Goal: Information Seeking & Learning: Learn about a topic

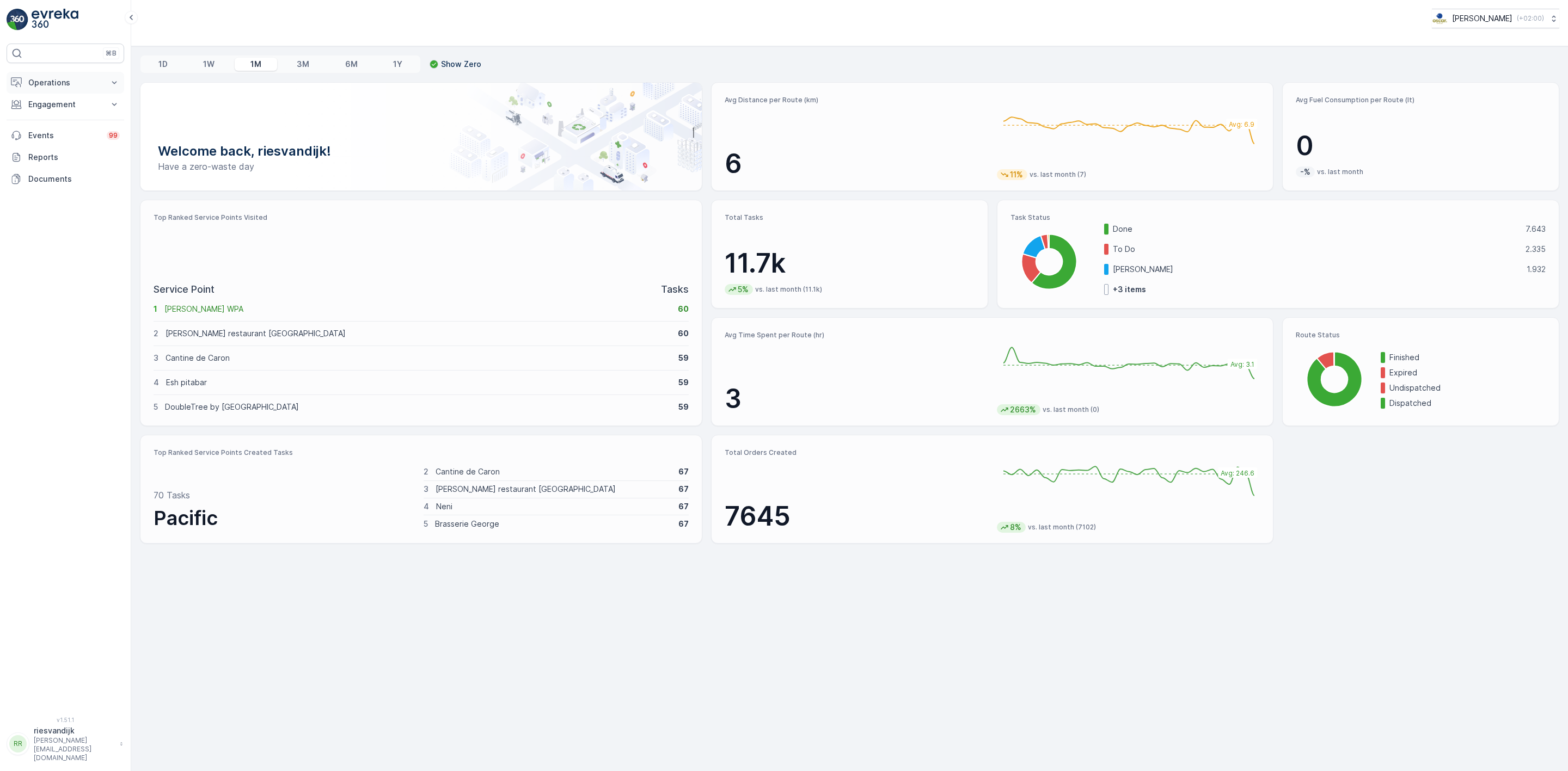
click at [116, 75] on button "Operations" at bounding box center [66, 82] width 118 height 22
click at [63, 131] on p "Routes & Tasks" at bounding box center [55, 131] width 56 height 11
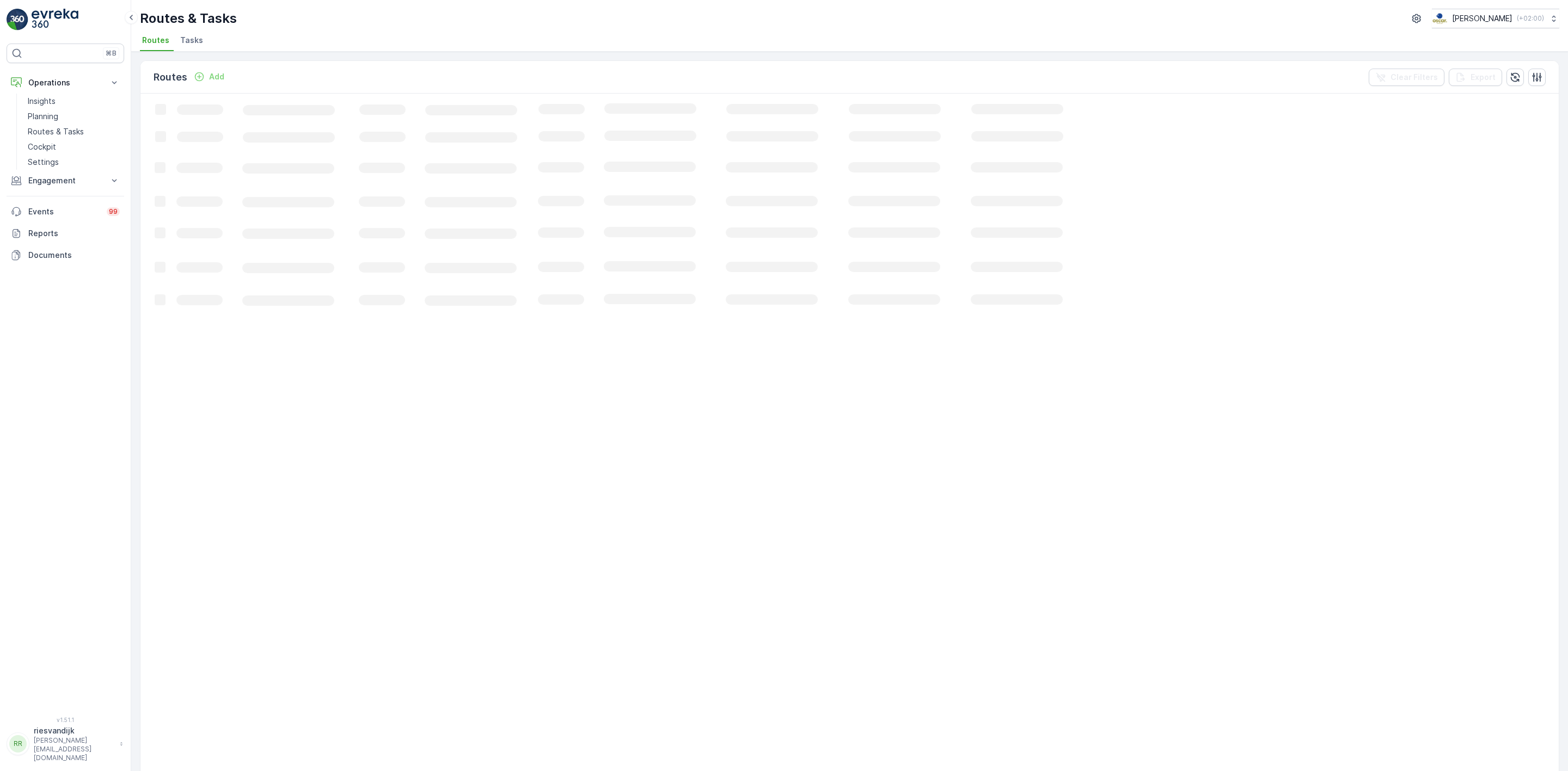
click at [196, 46] on span "Tasks" at bounding box center [191, 40] width 23 height 11
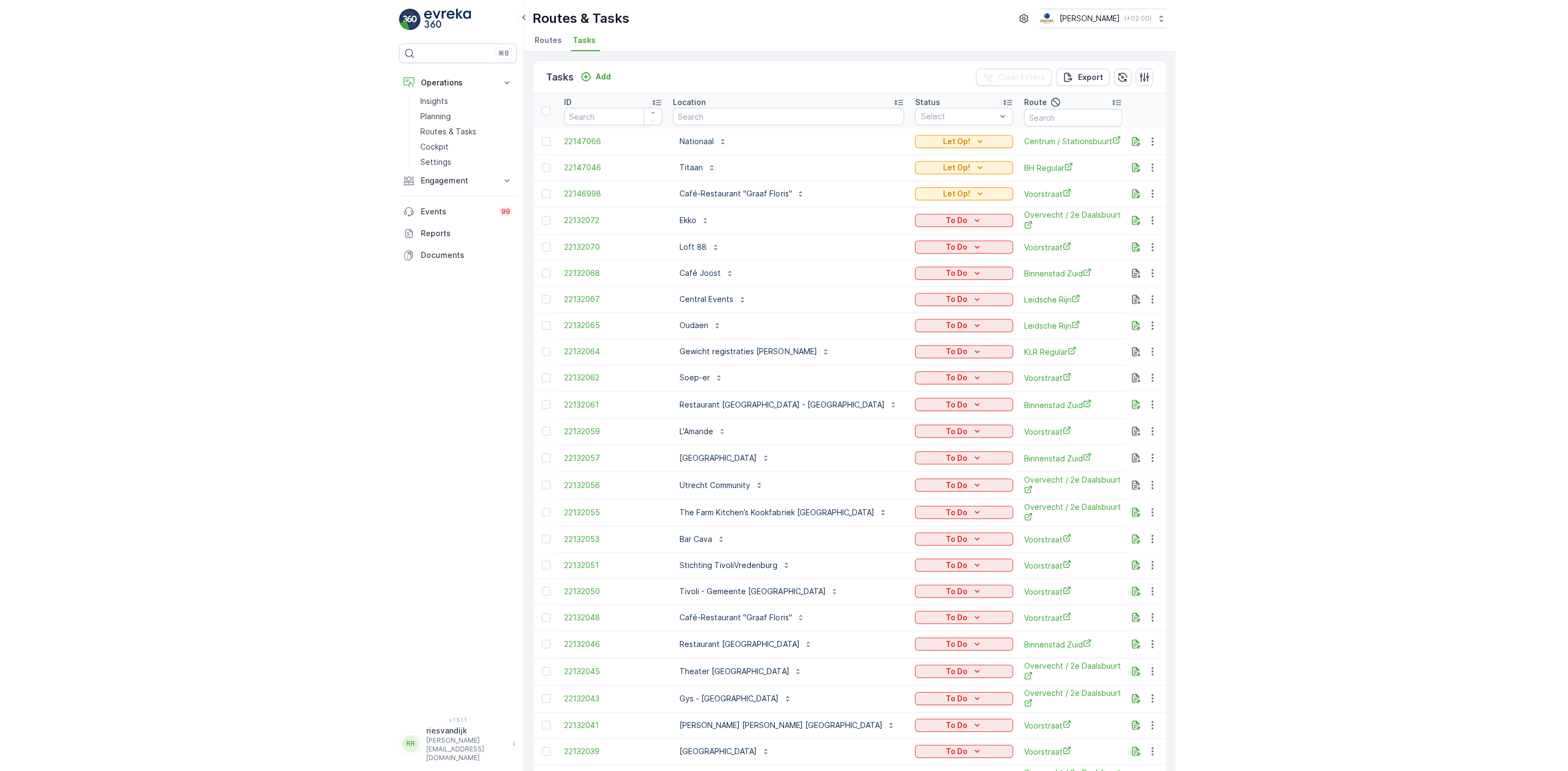
scroll to position [0, 61]
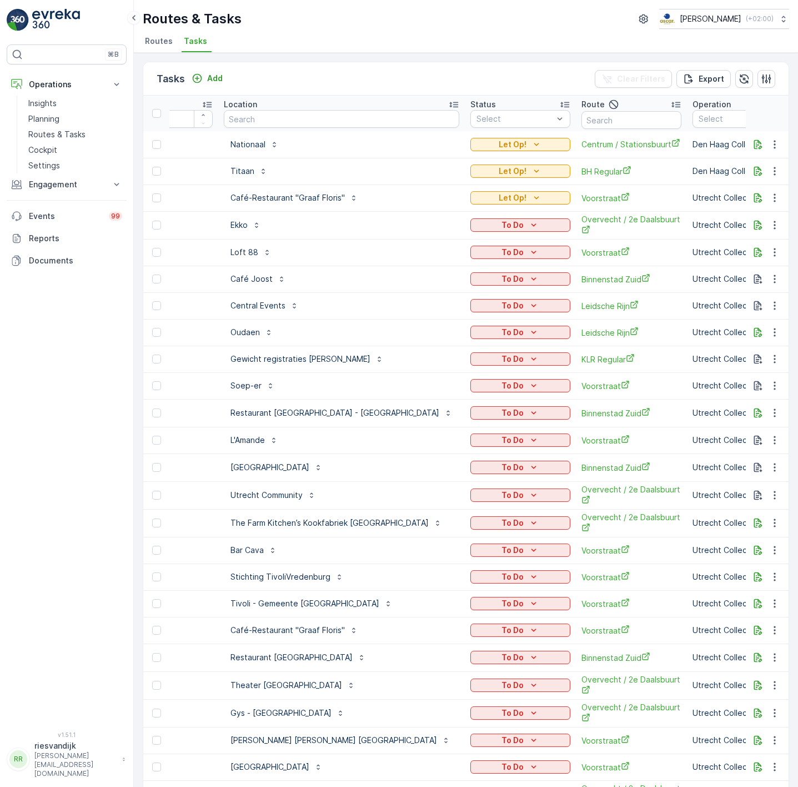
click at [50, 16] on img at bounding box center [56, 20] width 48 height 22
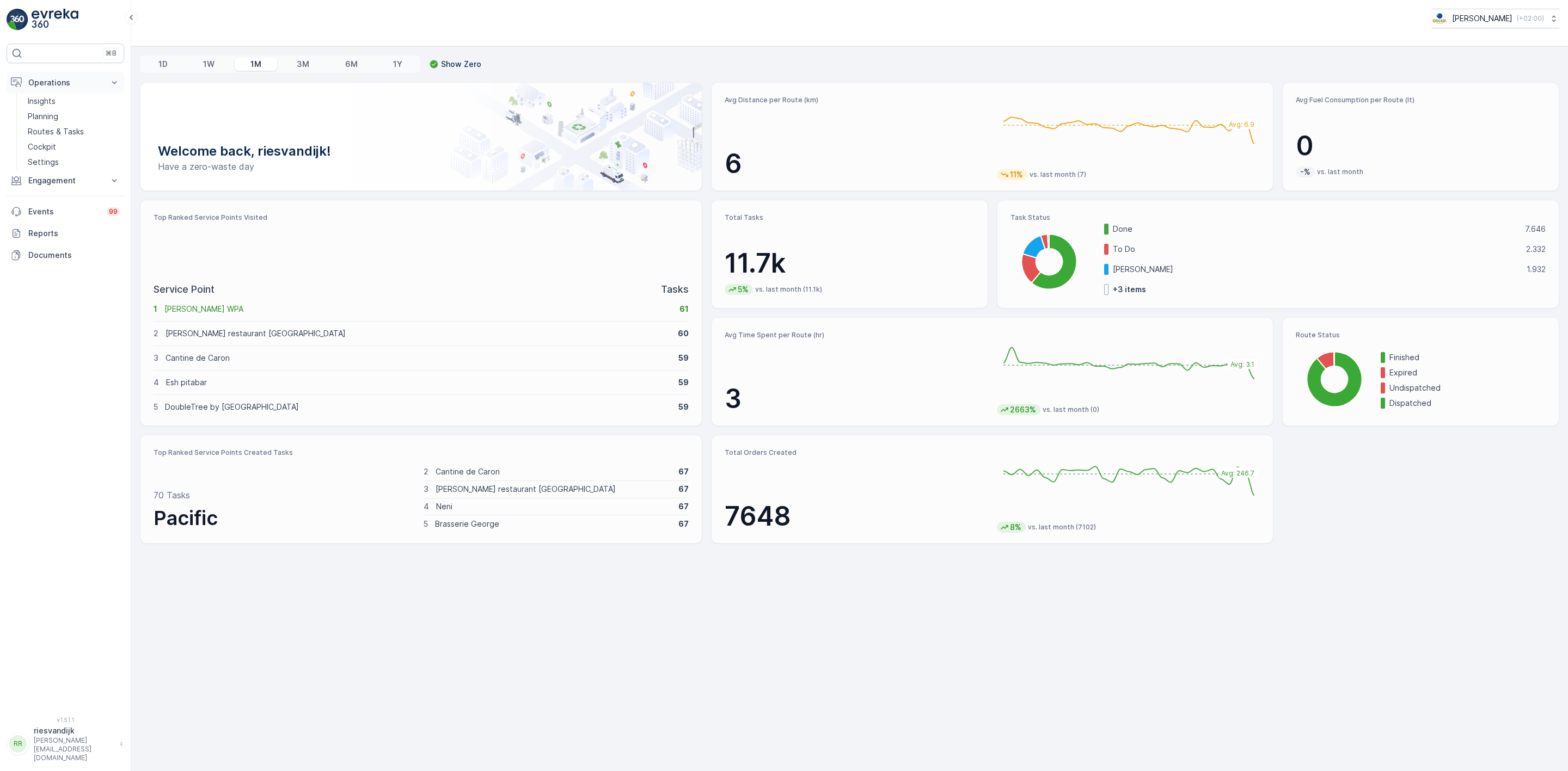
click at [107, 83] on button "Operations" at bounding box center [66, 82] width 118 height 22
click at [80, 84] on p "Operations" at bounding box center [66, 82] width 74 height 11
click at [61, 132] on p "Routes & Tasks" at bounding box center [55, 131] width 56 height 11
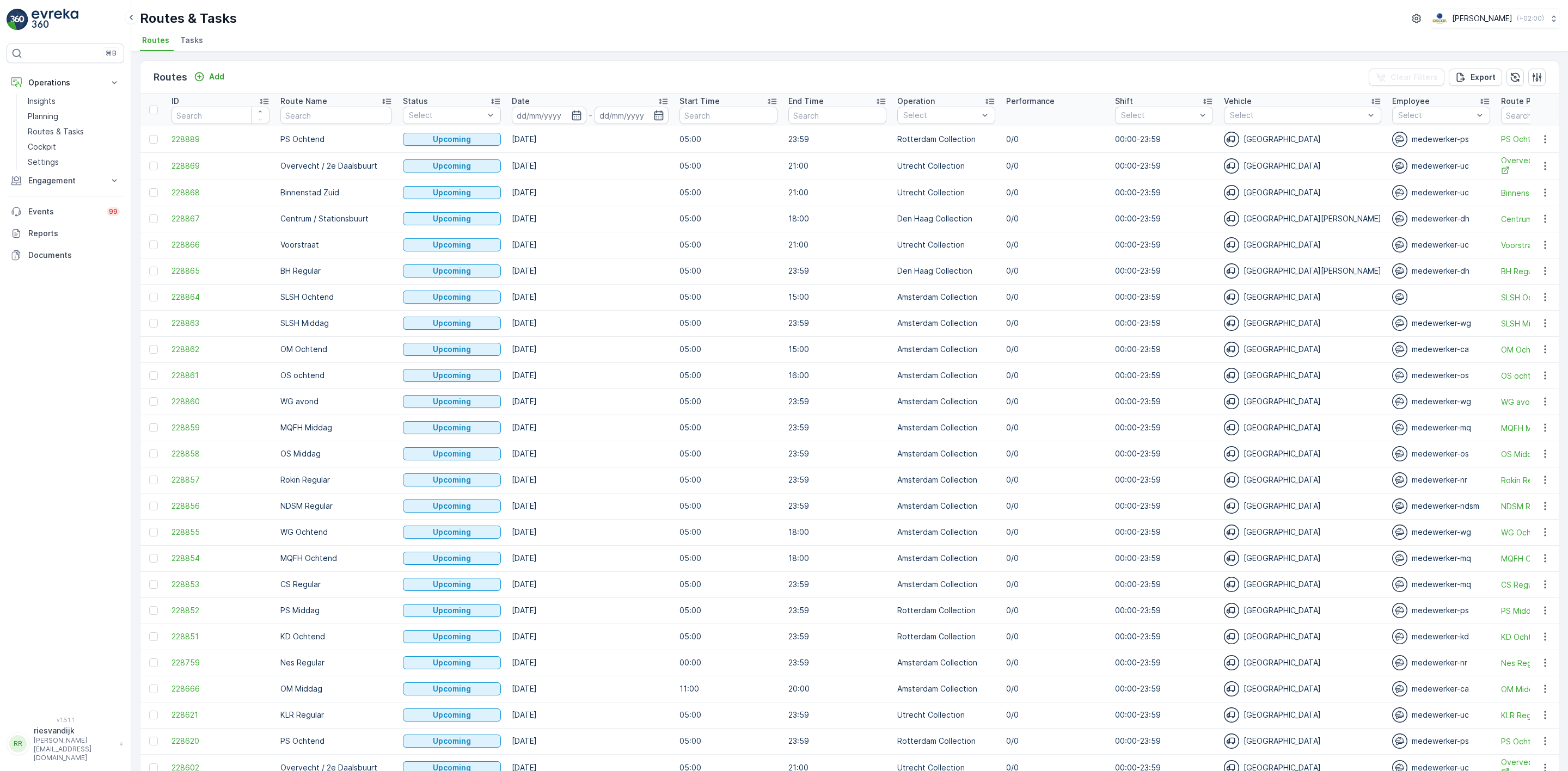
click at [119, 749] on icon at bounding box center [122, 744] width 6 height 11
click at [74, 563] on div "⌘B Operations Insights Planning Routes & Tasks Cockpit Settings Engagement Insi…" at bounding box center [66, 373] width 118 height 660
click at [1538, 75] on icon "button" at bounding box center [1537, 76] width 11 height 11
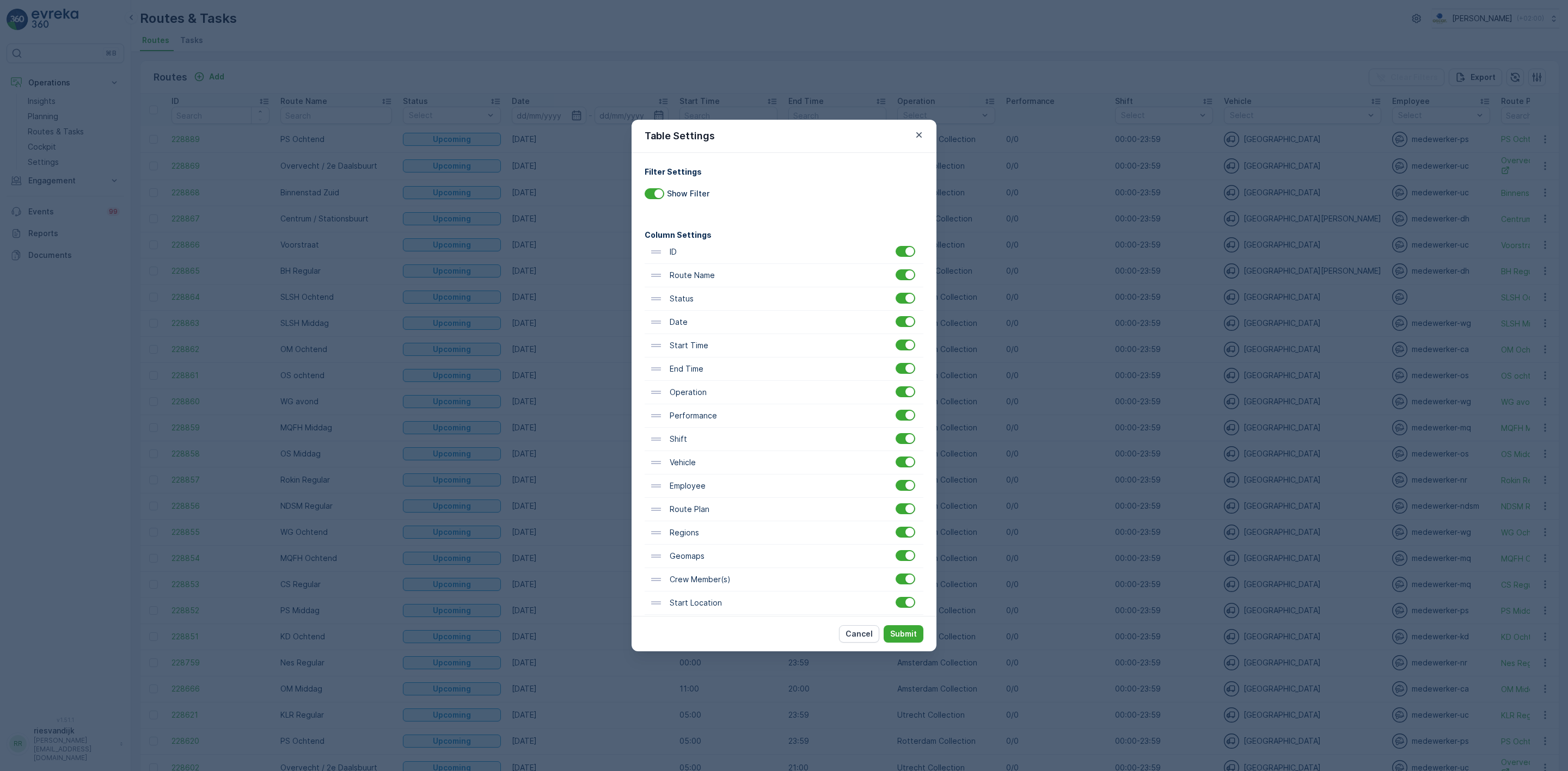
click at [1004, 64] on div "Table Settings Filter Settings Show Filter Column Settings ID Route Name Status…" at bounding box center [784, 385] width 1568 height 771
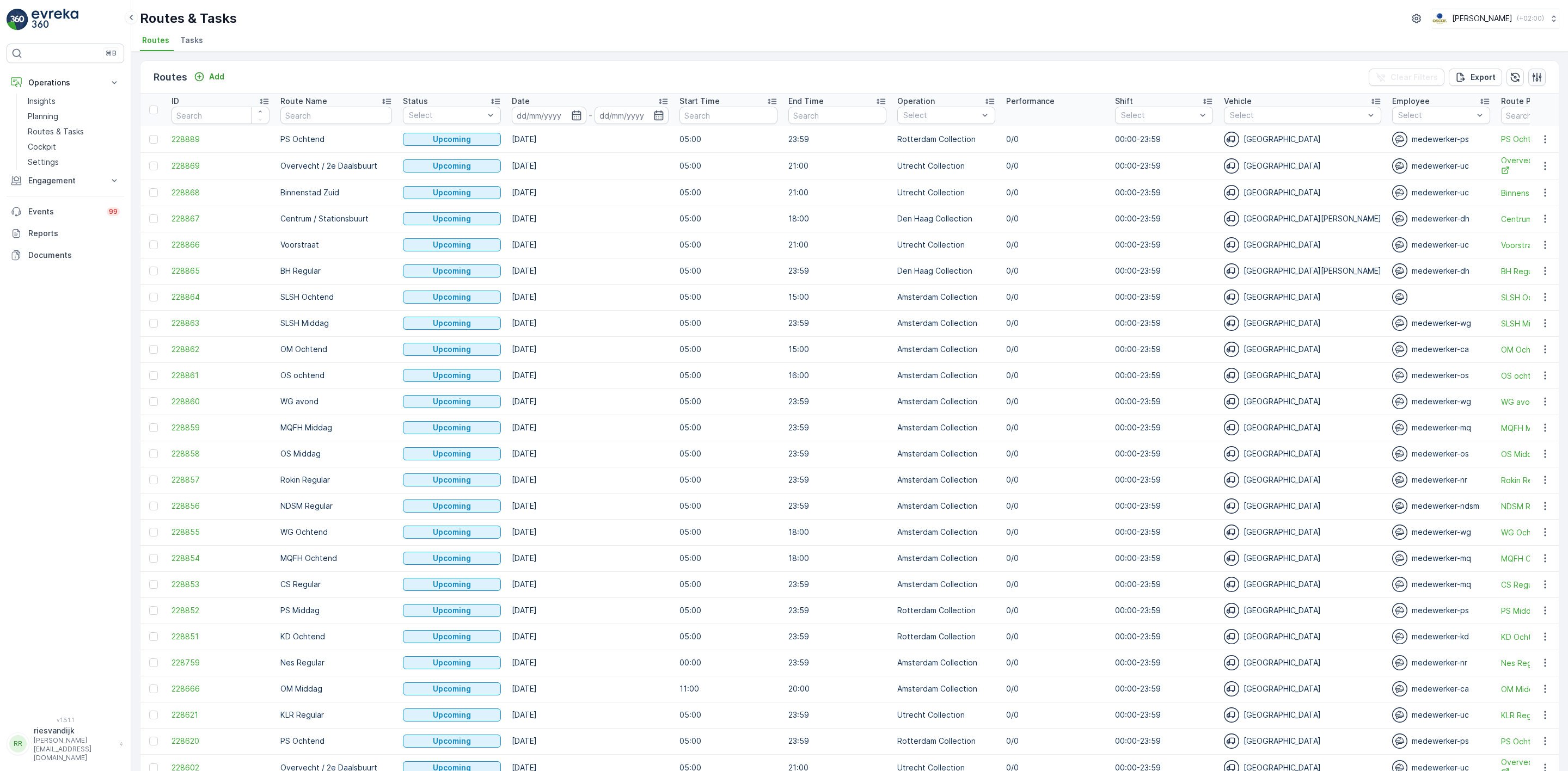
click at [1539, 82] on icon "button" at bounding box center [1537, 76] width 11 height 11
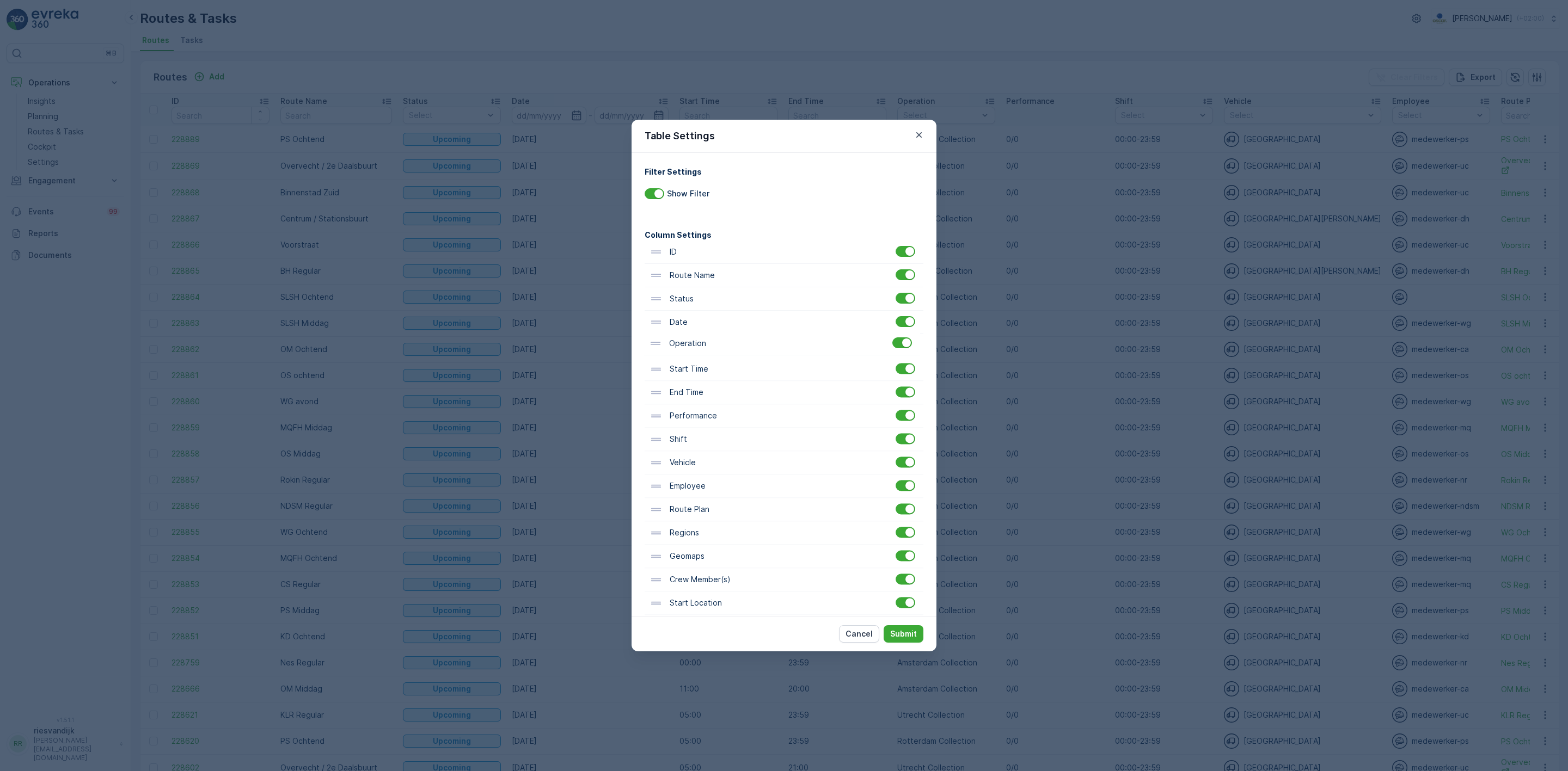
drag, startPoint x: 654, startPoint y: 397, endPoint x: 655, endPoint y: 343, distance: 54.0
click at [655, 343] on div "ID Route Name Status Date Start Time End Time Operation Performance Shift Vehic…" at bounding box center [784, 463] width 278 height 445
click at [904, 632] on p "Submit" at bounding box center [903, 634] width 26 height 11
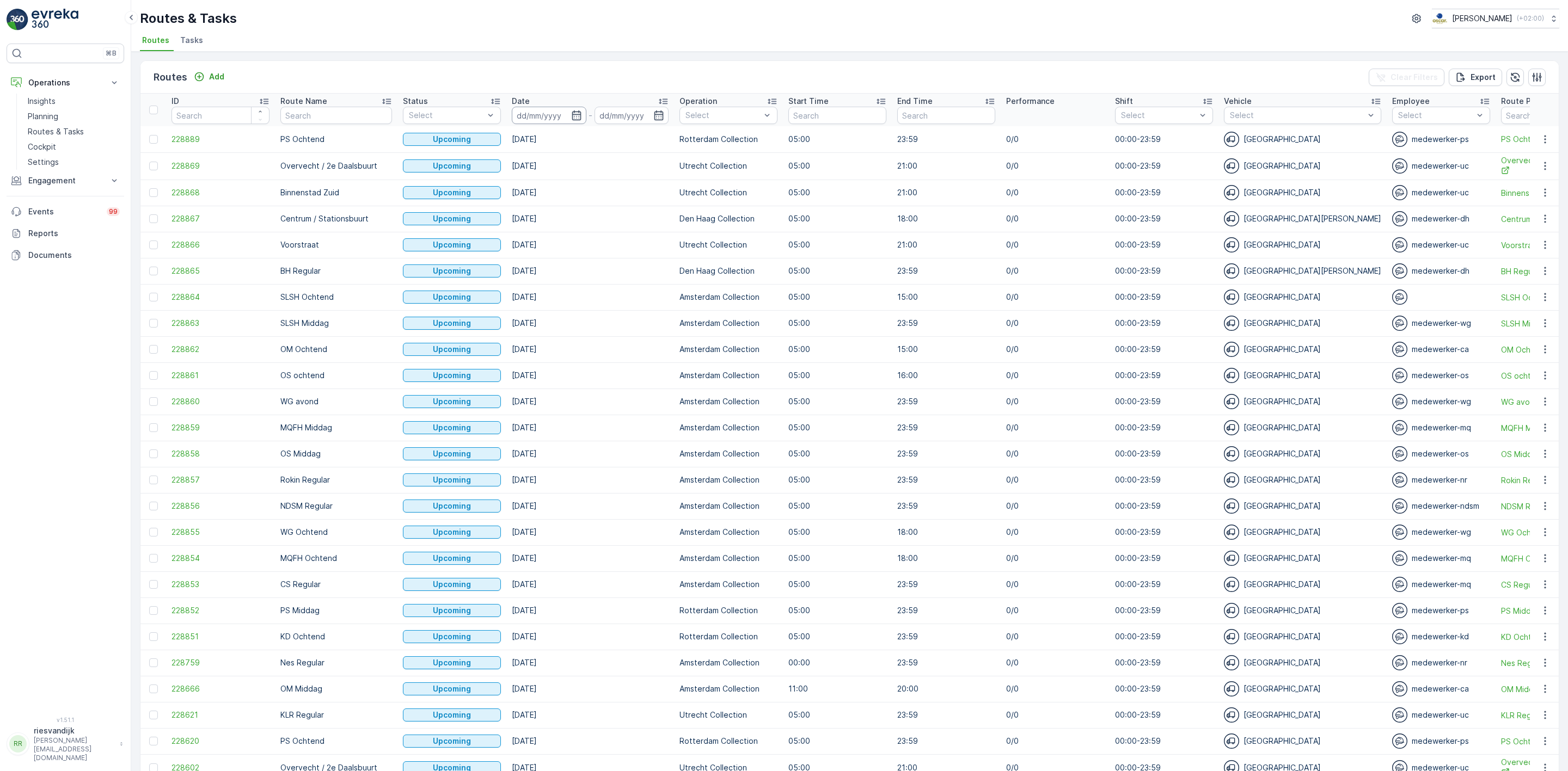
click at [536, 115] on input at bounding box center [549, 116] width 74 height 18
click at [440, 29] on div "Routes & Tasks Oscar Circulair ( +02:00 ) Routes Tasks" at bounding box center [850, 25] width 1437 height 52
drag, startPoint x: 500, startPoint y: 164, endPoint x: 534, endPoint y: 221, distance: 66.4
click at [534, 221] on tbody "228889 PS Ochtend Upcoming 30.11.2025 Rotterdam Collection 05:00 23:59 0/0 00:0…" at bounding box center [1337, 781] width 2393 height 1310
click at [555, 43] on ul "Routes Tasks" at bounding box center [846, 41] width 1411 height 19
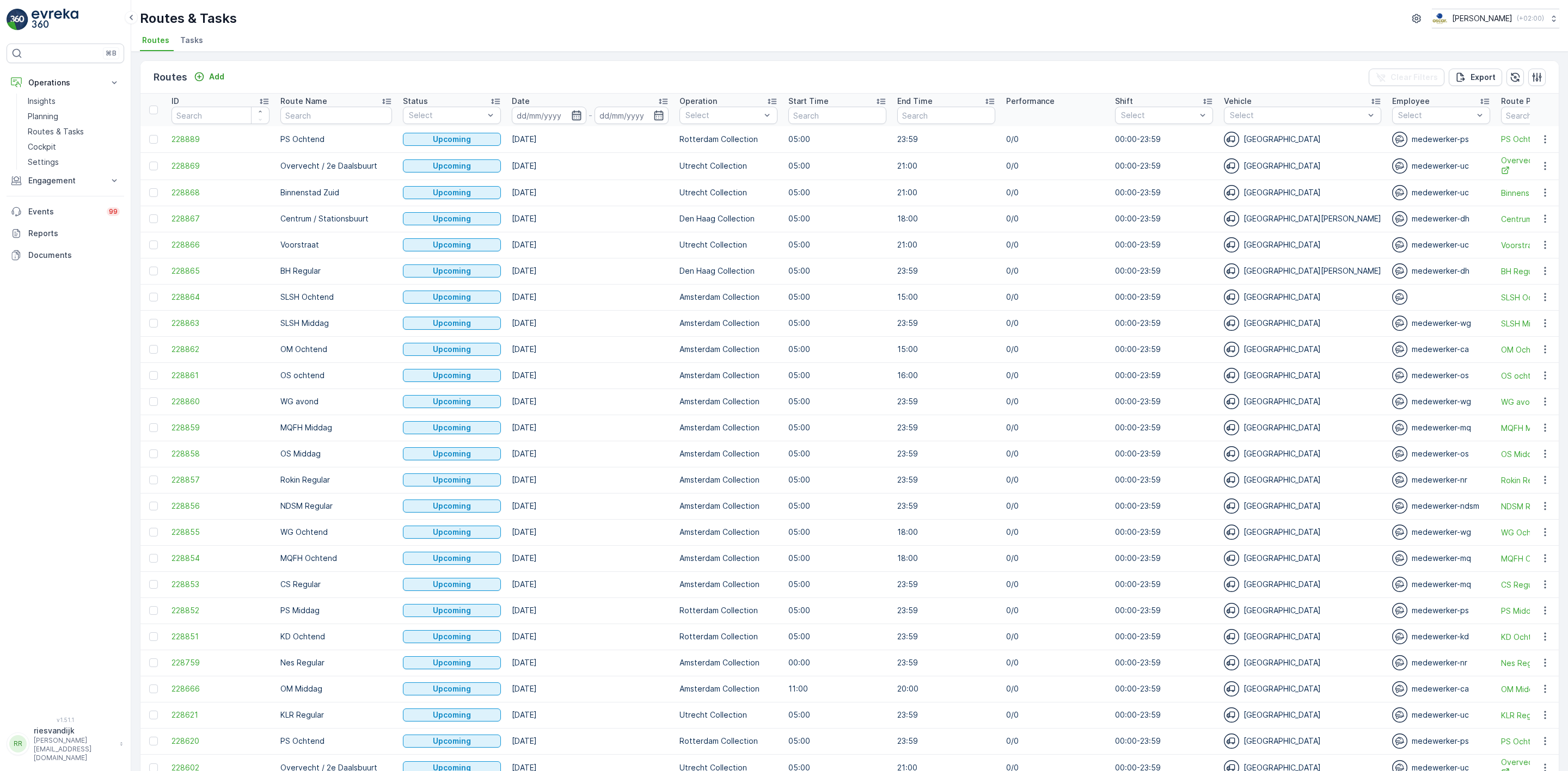
click at [571, 115] on icon "button" at bounding box center [576, 115] width 11 height 11
click at [531, 159] on p "Today" at bounding box center [524, 159] width 25 height 11
type input "[DATE]"
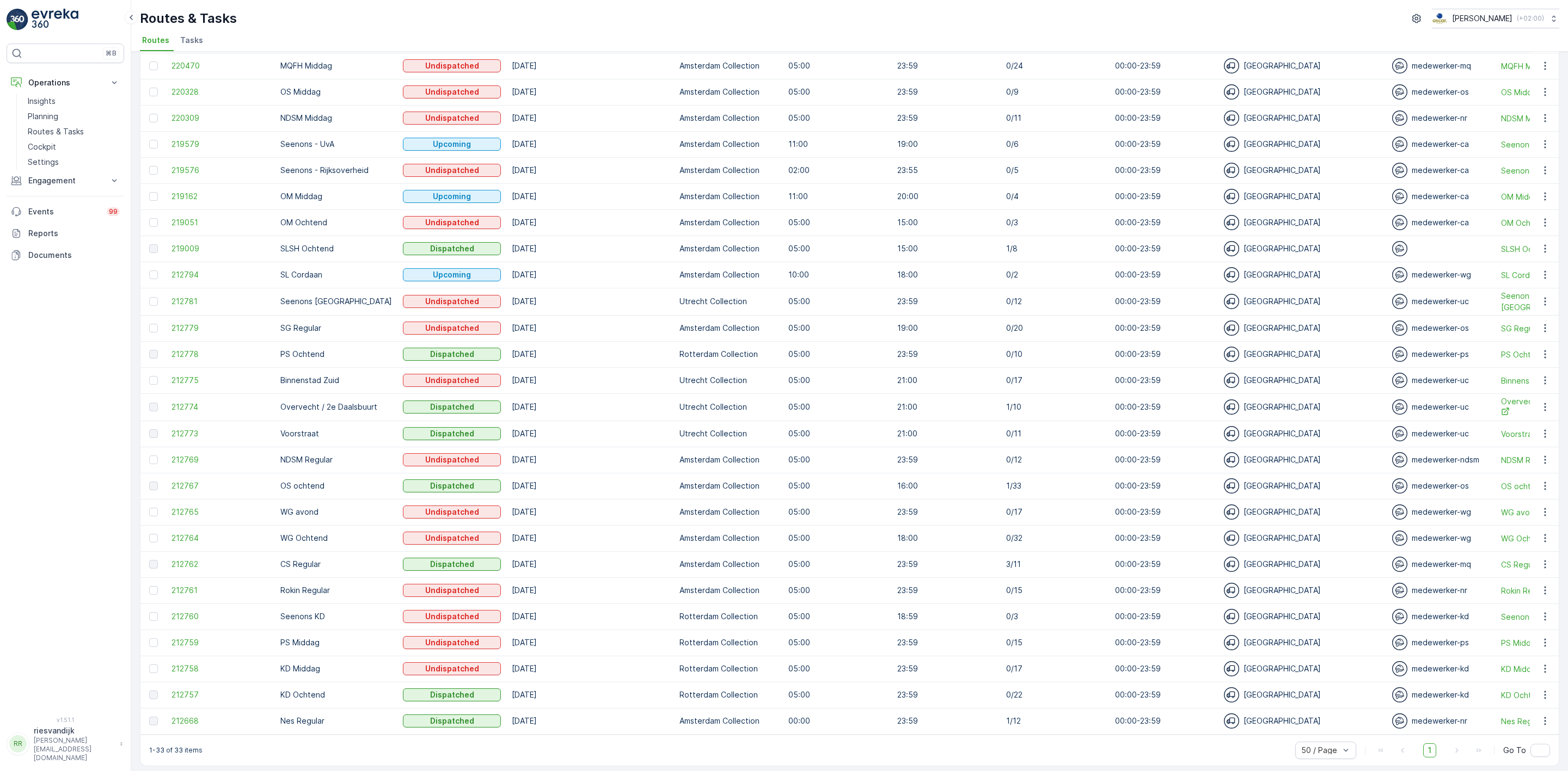
scroll to position [265, 0]
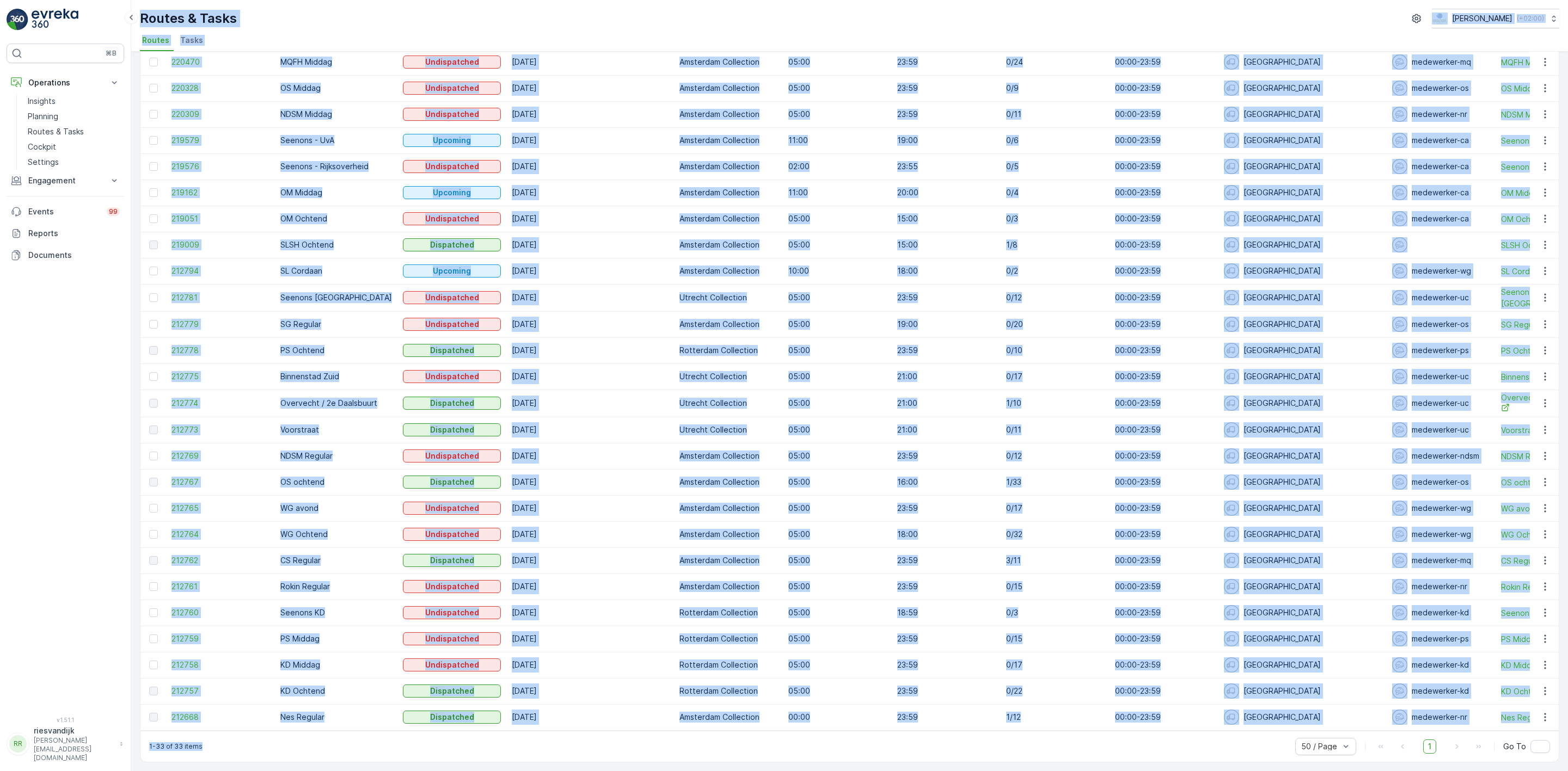
drag, startPoint x: 222, startPoint y: 747, endPoint x: 124, endPoint y: 746, distance: 98.0
click at [124, 746] on div "⌘B Operations Insights Planning Routes & Tasks Cockpit Settings Engagement Insi…" at bounding box center [784, 385] width 1568 height 771
click at [286, 738] on div "1-33 of 33 items 50 / Page 1 Go To" at bounding box center [849, 747] width 1418 height 31
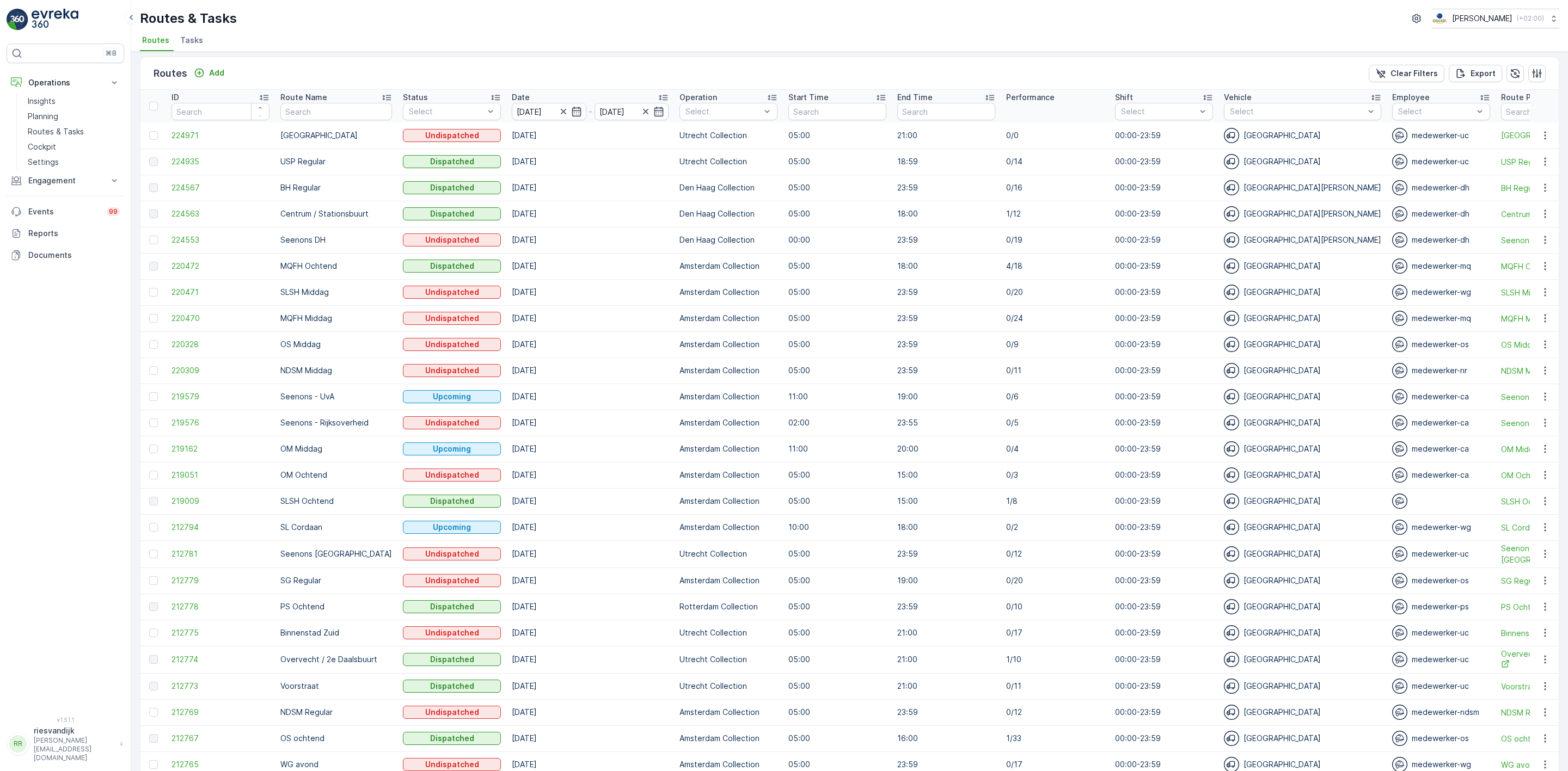
scroll to position [0, 0]
click at [740, 191] on p "Amsterdam Collection" at bounding box center [734, 196] width 74 height 22
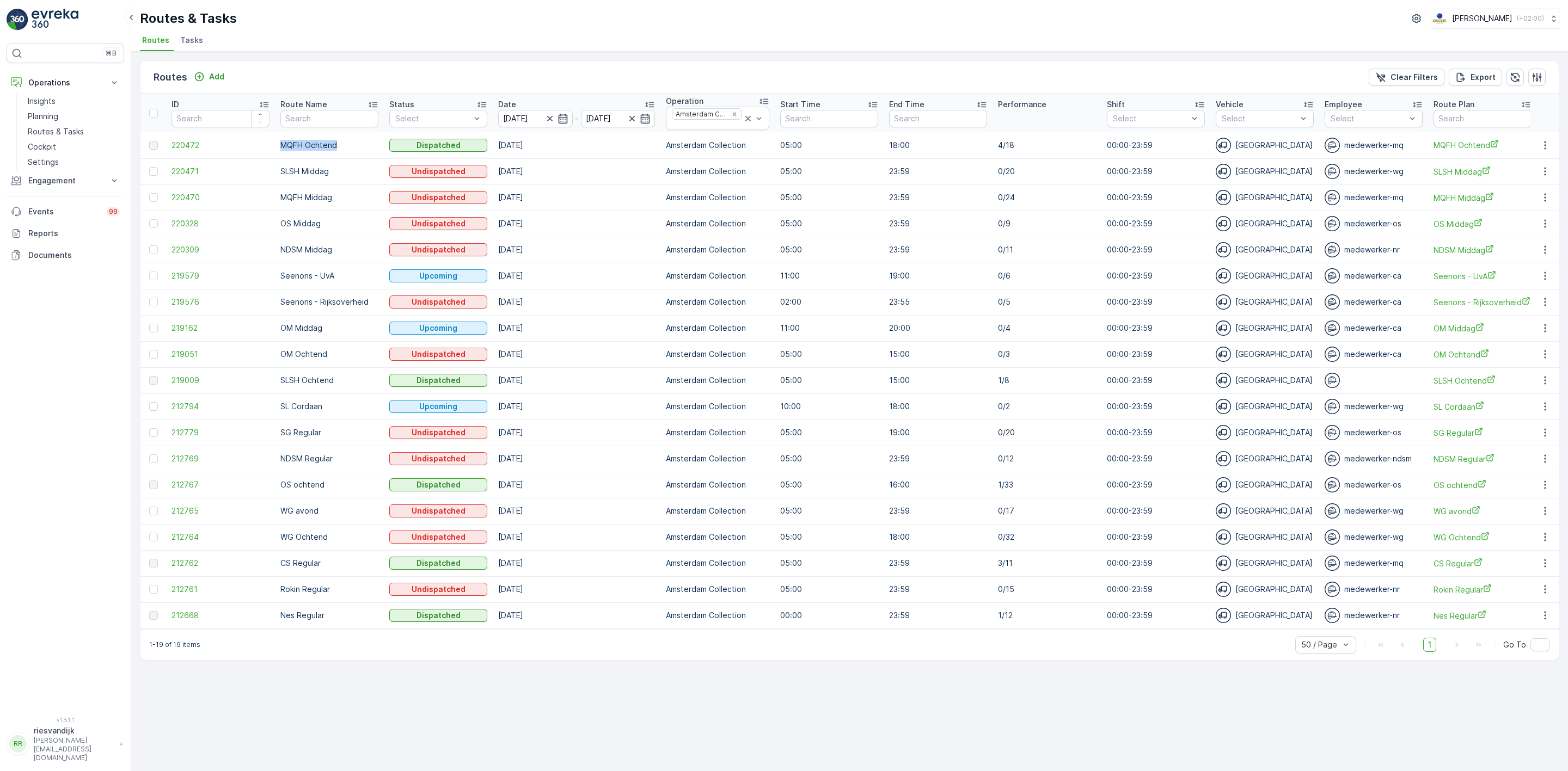
drag, startPoint x: 272, startPoint y: 144, endPoint x: 335, endPoint y: 144, distance: 63.0
click at [335, 144] on tr "220472 MQFH Ochtend Dispatched 01.10.2025 Amsterdam Collection 05:00 18:00 4/18…" at bounding box center [1302, 145] width 2326 height 26
drag, startPoint x: 276, startPoint y: 386, endPoint x: 332, endPoint y: 390, distance: 56.1
click at [332, 390] on td "SLSH Ochtend" at bounding box center [329, 380] width 109 height 26
drag, startPoint x: 279, startPoint y: 482, endPoint x: 327, endPoint y: 491, distance: 48.8
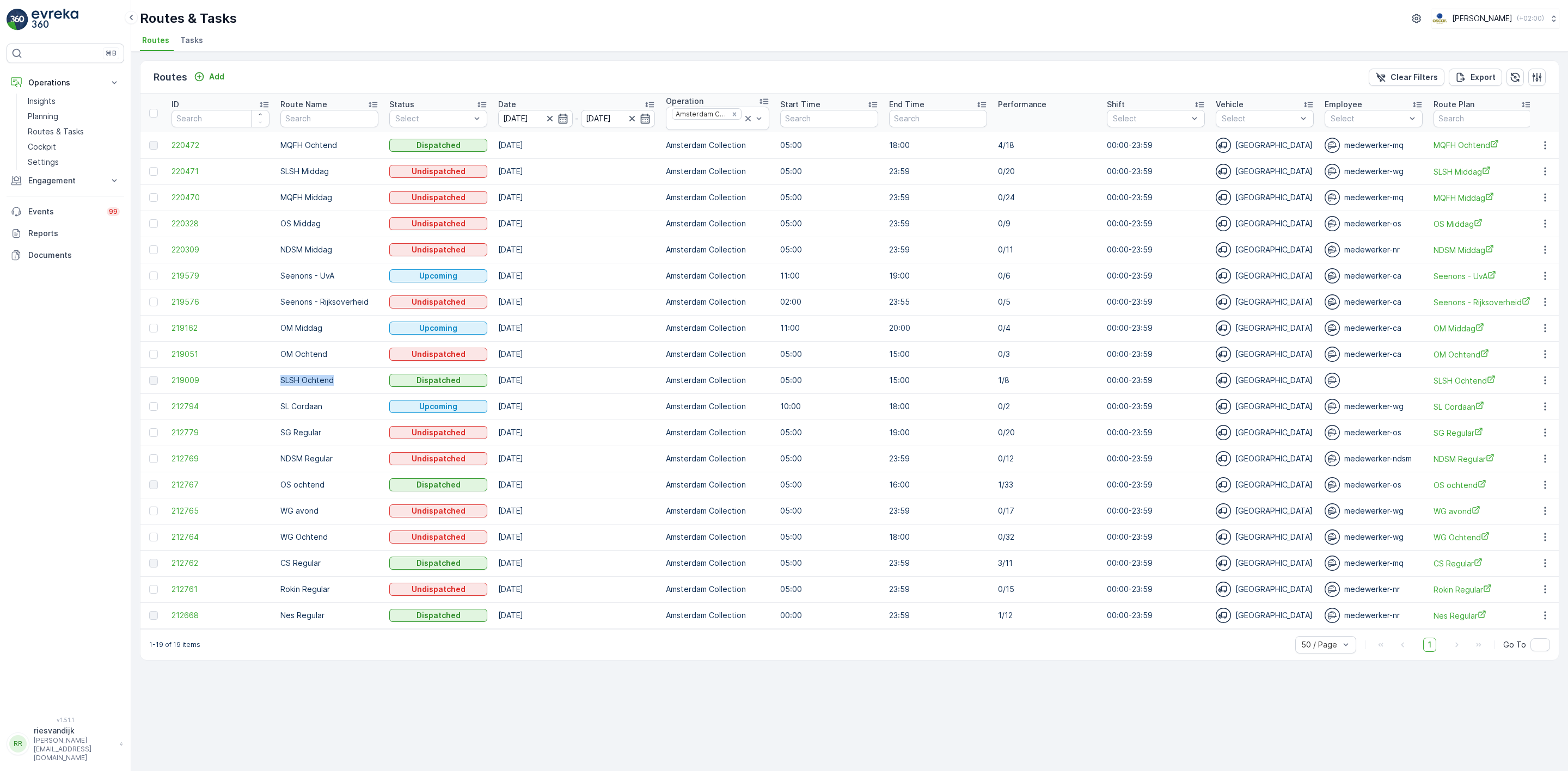
click at [327, 491] on td "OS ochtend" at bounding box center [329, 485] width 109 height 26
drag, startPoint x: 277, startPoint y: 566, endPoint x: 333, endPoint y: 570, distance: 56.1
click at [333, 570] on td "CS Regular" at bounding box center [329, 563] width 109 height 26
drag, startPoint x: 339, startPoint y: 624, endPoint x: 247, endPoint y: 616, distance: 92.3
click at [247, 616] on tr "212668 Nes Regular Dispatched 01.10.2025 Amsterdam Collection 00:00 23:59 1/12 …" at bounding box center [1302, 615] width 2326 height 26
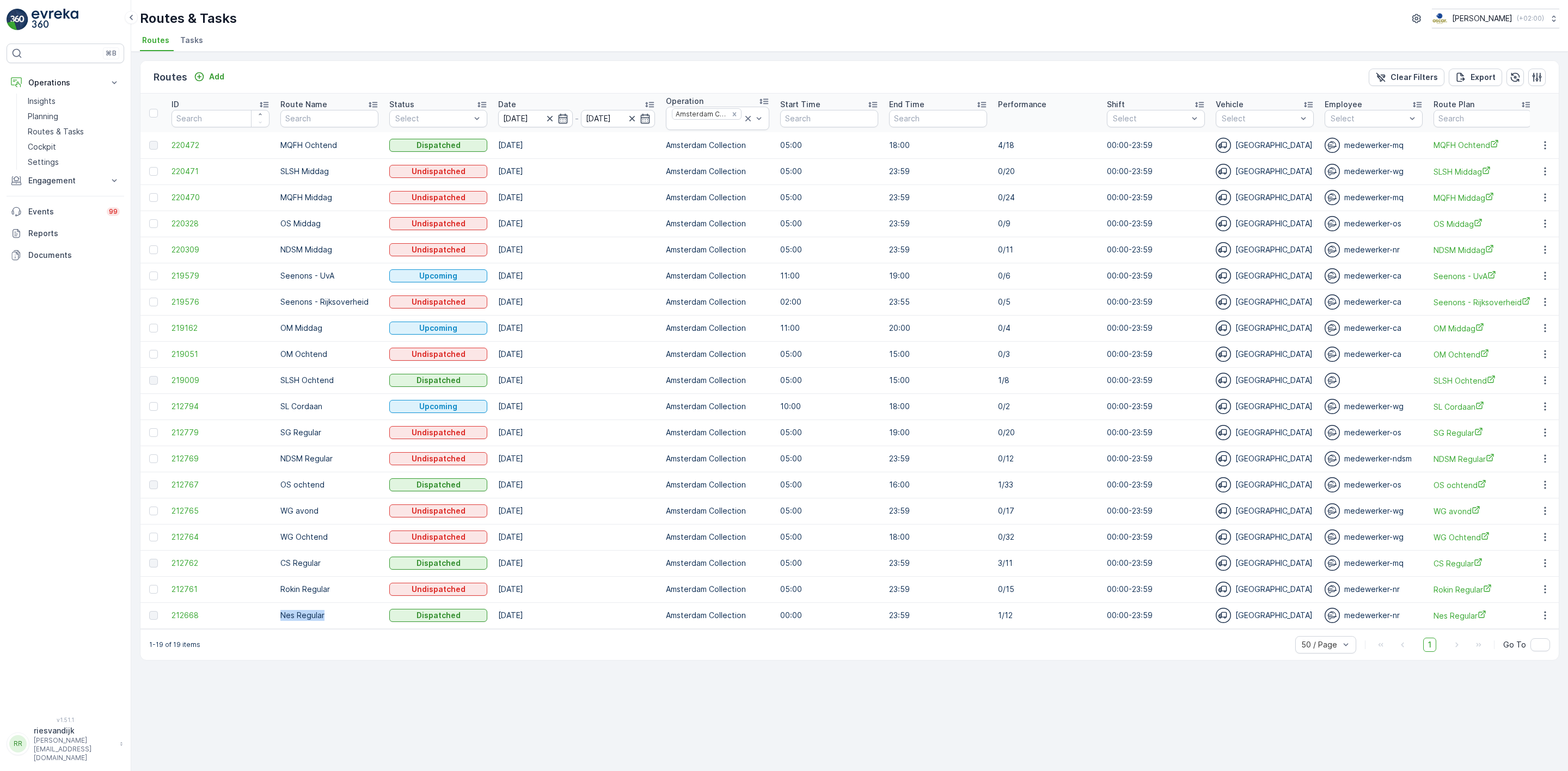
click at [366, 619] on p "Nes Regular" at bounding box center [329, 615] width 98 height 11
click at [334, 671] on div "Routes Add Clear Filters Export ID Route Name Status Select Date 01.10.2025 - 0…" at bounding box center [850, 411] width 1437 height 719
drag, startPoint x: 363, startPoint y: 592, endPoint x: 272, endPoint y: 592, distance: 91.0
click at [272, 592] on tr "212761 Rokin Regular Undispatched 01.10.2025 Amsterdam Collection 05:00 23:59 0…" at bounding box center [1302, 589] width 2326 height 26
click at [325, 724] on div "Routes Add Clear Filters Export ID Route Name Status Select Date 01.10.2025 - 0…" at bounding box center [850, 411] width 1437 height 719
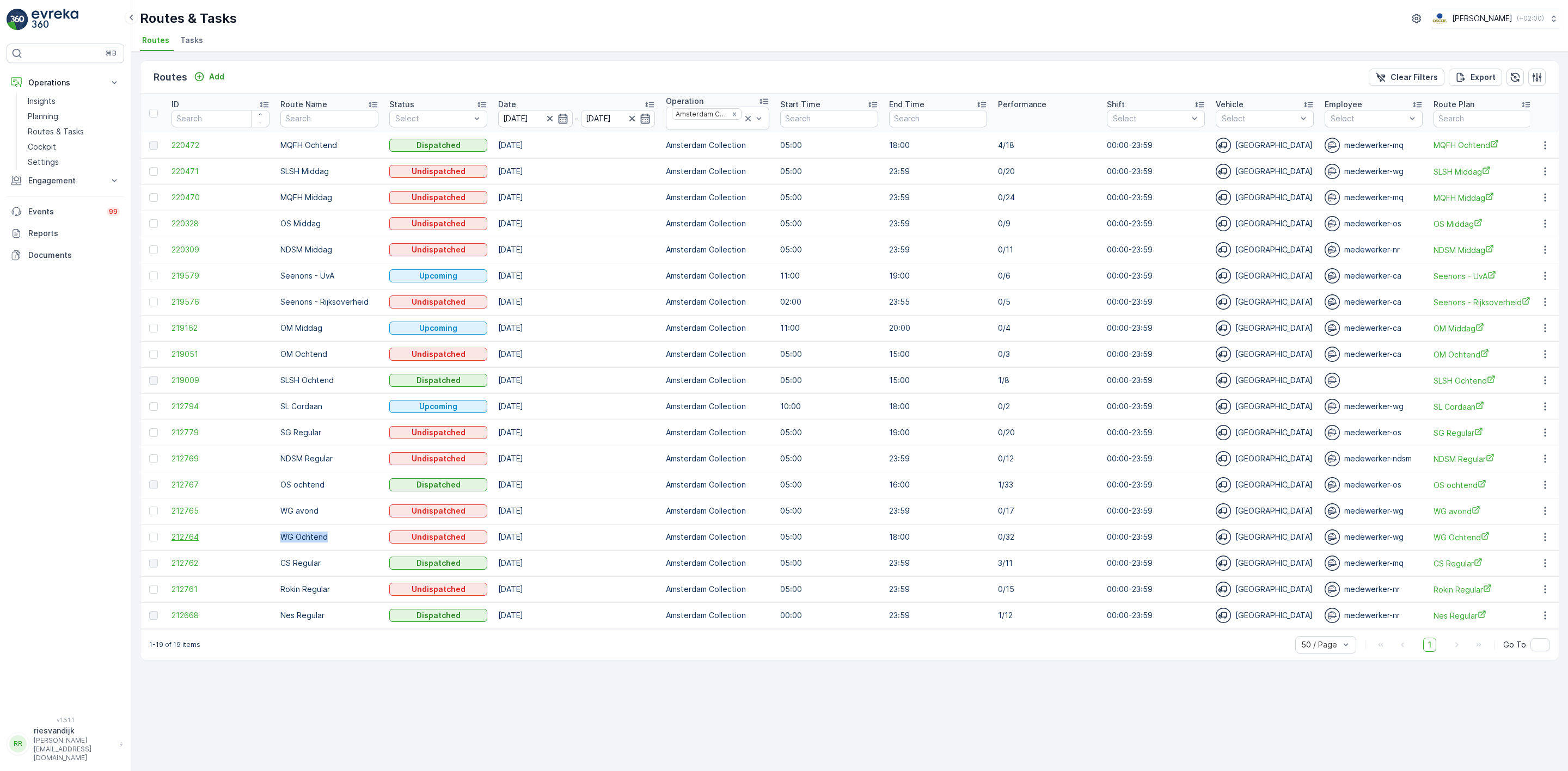
drag, startPoint x: 287, startPoint y: 536, endPoint x: 202, endPoint y: 533, distance: 85.1
click at [202, 533] on tr "212764 WG Ochtend Undispatched 01.10.2025 Amsterdam Collection 05:00 18:00 0/32…" at bounding box center [1302, 537] width 2326 height 26
click at [359, 516] on p "WG avond" at bounding box center [329, 510] width 98 height 11
drag, startPoint x: 331, startPoint y: 513, endPoint x: 284, endPoint y: 515, distance: 47.0
click at [284, 515] on p "WG avond" at bounding box center [329, 510] width 98 height 11
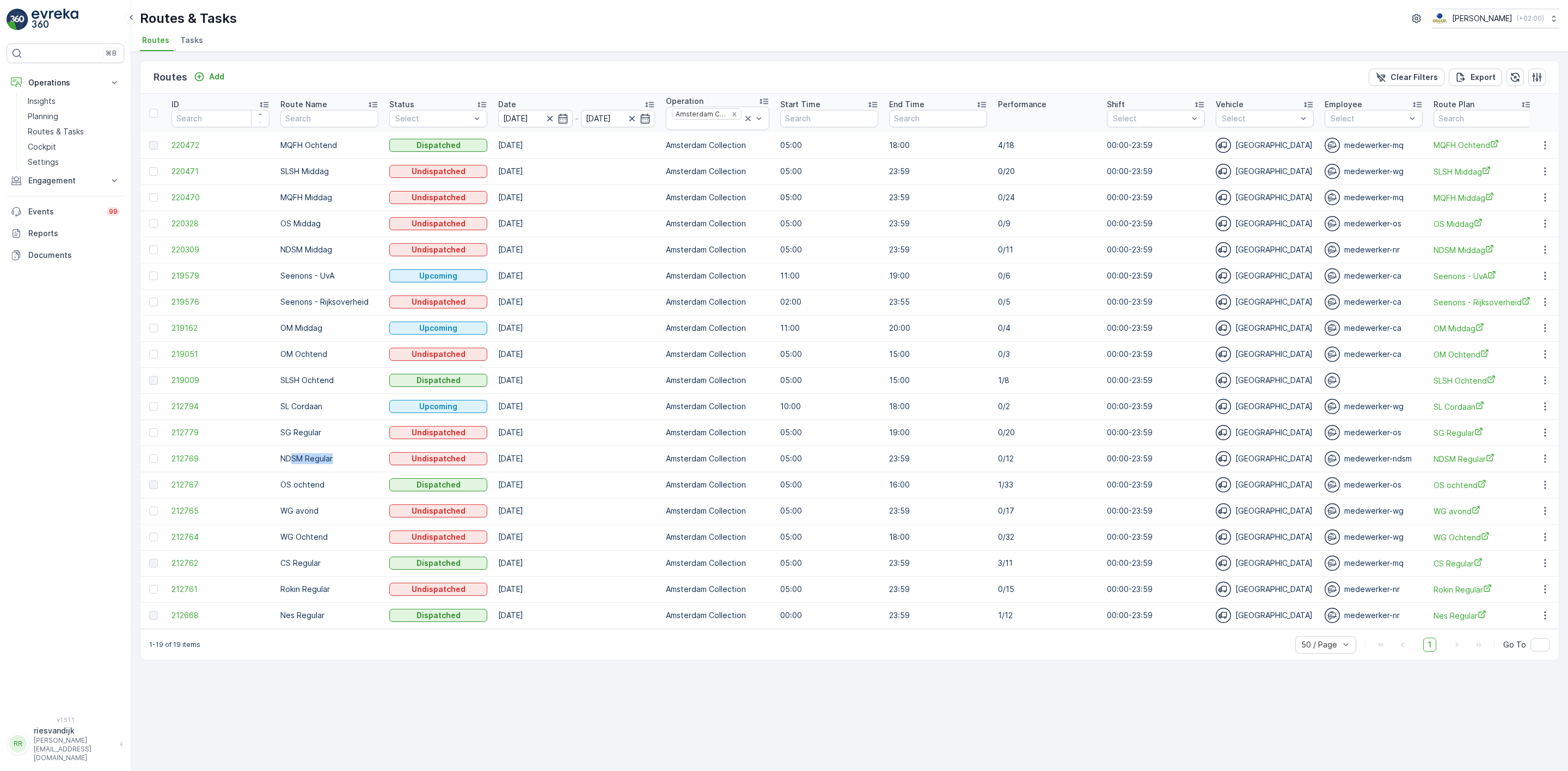
drag, startPoint x: 338, startPoint y: 459, endPoint x: 292, endPoint y: 458, distance: 46.0
click at [292, 458] on p "NDSM Regular" at bounding box center [329, 458] width 98 height 11
drag, startPoint x: 335, startPoint y: 483, endPoint x: 272, endPoint y: 483, distance: 63.0
click at [272, 483] on tr "212767 OS ochtend Dispatched 01.10.2025 Amsterdam Collection 05:00 16:00 1/33 0…" at bounding box center [1302, 485] width 2326 height 26
drag, startPoint x: 369, startPoint y: 458, endPoint x: 268, endPoint y: 459, distance: 101.0
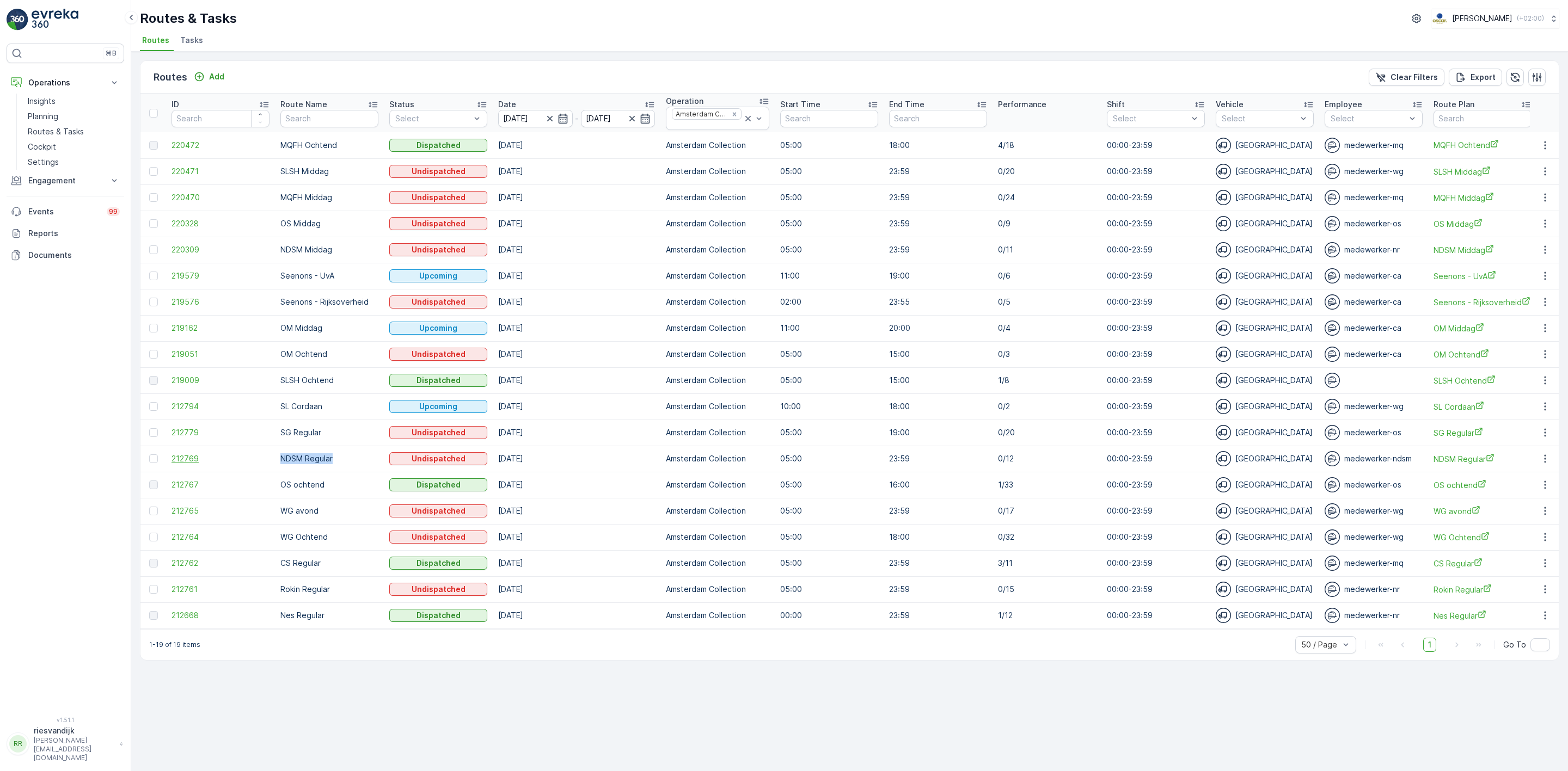
click at [268, 459] on tr "212769 NDSM Regular Undispatched 01.10.2025 Amsterdam Collection 05:00 23:59 0/…" at bounding box center [1302, 458] width 2326 height 26
drag, startPoint x: 336, startPoint y: 540, endPoint x: 264, endPoint y: 536, distance: 72.1
click at [264, 536] on tr "212764 WG Ochtend Undispatched 01.10.2025 Amsterdam Collection 05:00 18:00 0/32…" at bounding box center [1302, 537] width 2326 height 26
drag, startPoint x: 338, startPoint y: 465, endPoint x: 262, endPoint y: 465, distance: 76.0
click at [262, 465] on tr "212769 NDSM Regular Undispatched 01.10.2025 Amsterdam Collection 05:00 23:59 0/…" at bounding box center [1302, 458] width 2326 height 26
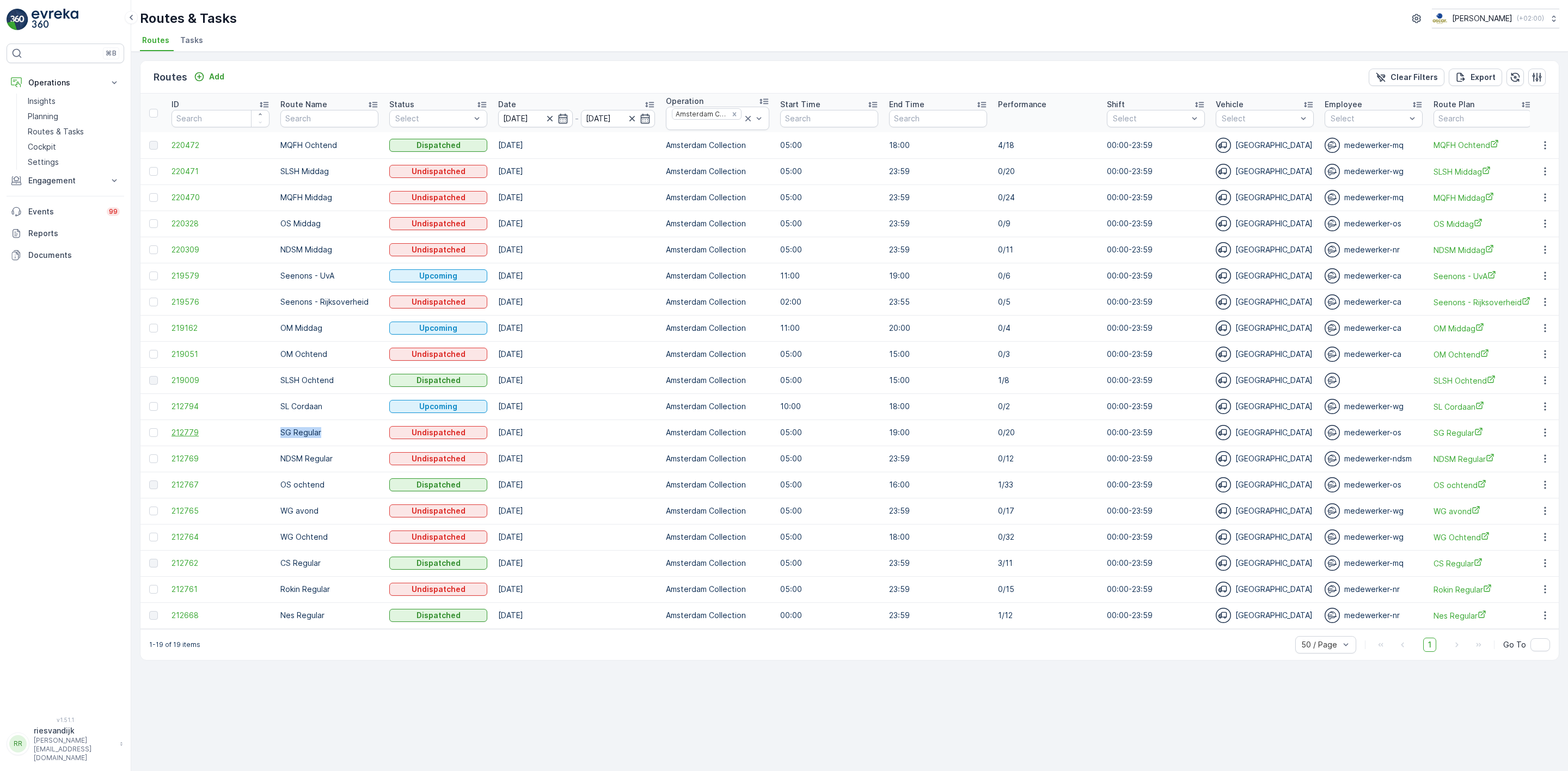
drag, startPoint x: 340, startPoint y: 433, endPoint x: 266, endPoint y: 433, distance: 74.0
click at [266, 433] on tr "212779 SG Regular Undispatched 01.10.2025 Amsterdam Collection 05:00 19:00 0/20…" at bounding box center [1302, 432] width 2326 height 26
drag, startPoint x: 334, startPoint y: 412, endPoint x: 279, endPoint y: 418, distance: 55.3
click at [279, 418] on td "SL Cordaan" at bounding box center [329, 407] width 109 height 26
click at [980, 409] on tr "212794 SL Cordaan Upcoming 01.10.2025 Amsterdam Collection 10:00 18:00 0/2 00:0…" at bounding box center [1302, 407] width 2326 height 26
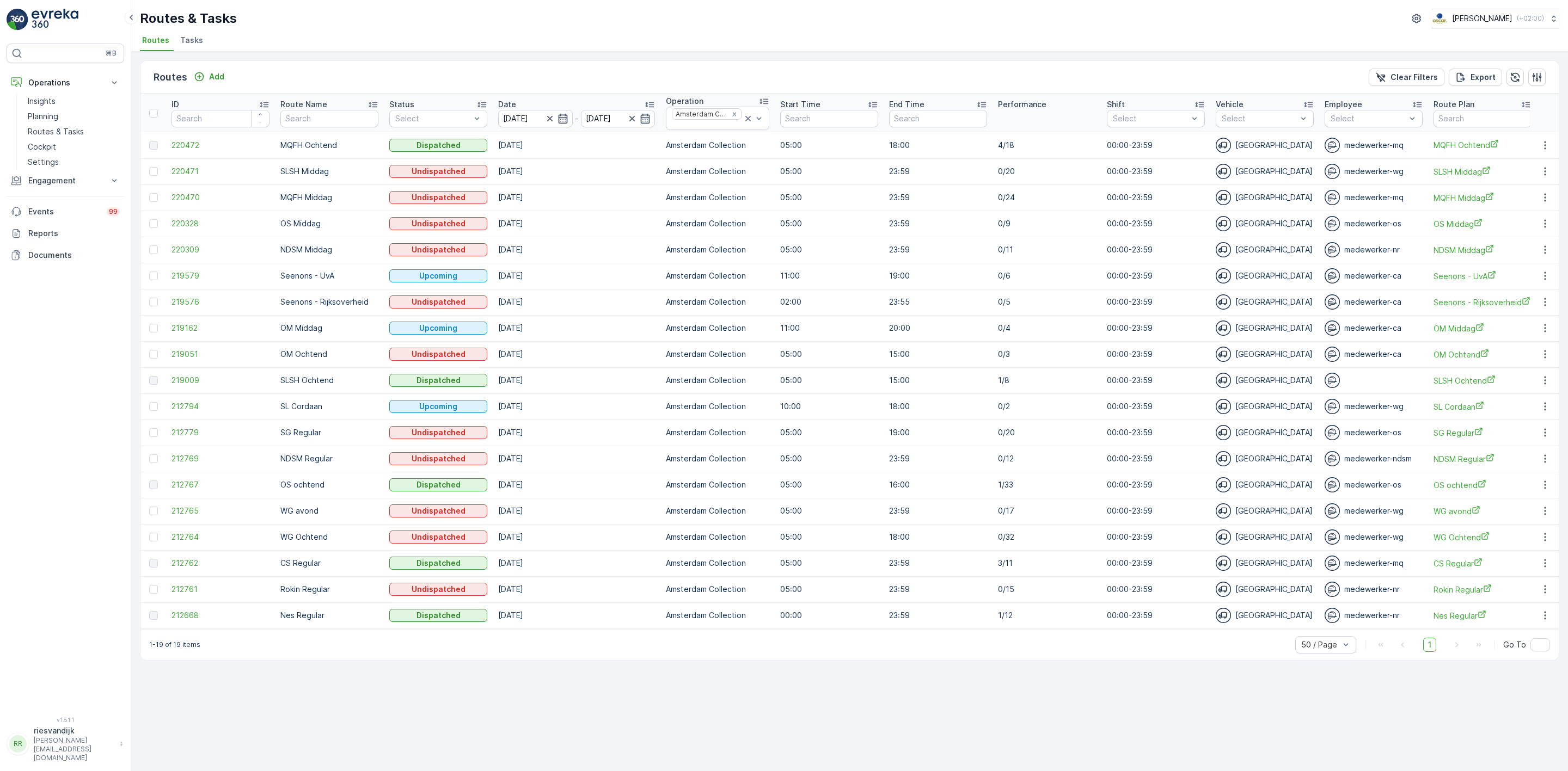
click at [349, 379] on p "SLSH Ochtend" at bounding box center [329, 380] width 98 height 11
drag, startPoint x: 349, startPoint y: 379, endPoint x: 268, endPoint y: 380, distance: 81.0
click at [268, 380] on tr "219009 SLSH Ochtend Dispatched 01.10.2025 Amsterdam Collection 05:00 15:00 1/8 …" at bounding box center [1302, 380] width 2326 height 26
click at [358, 403] on p "SL Cordaan" at bounding box center [329, 406] width 98 height 11
drag, startPoint x: 797, startPoint y: 411, endPoint x: 766, endPoint y: 410, distance: 31.0
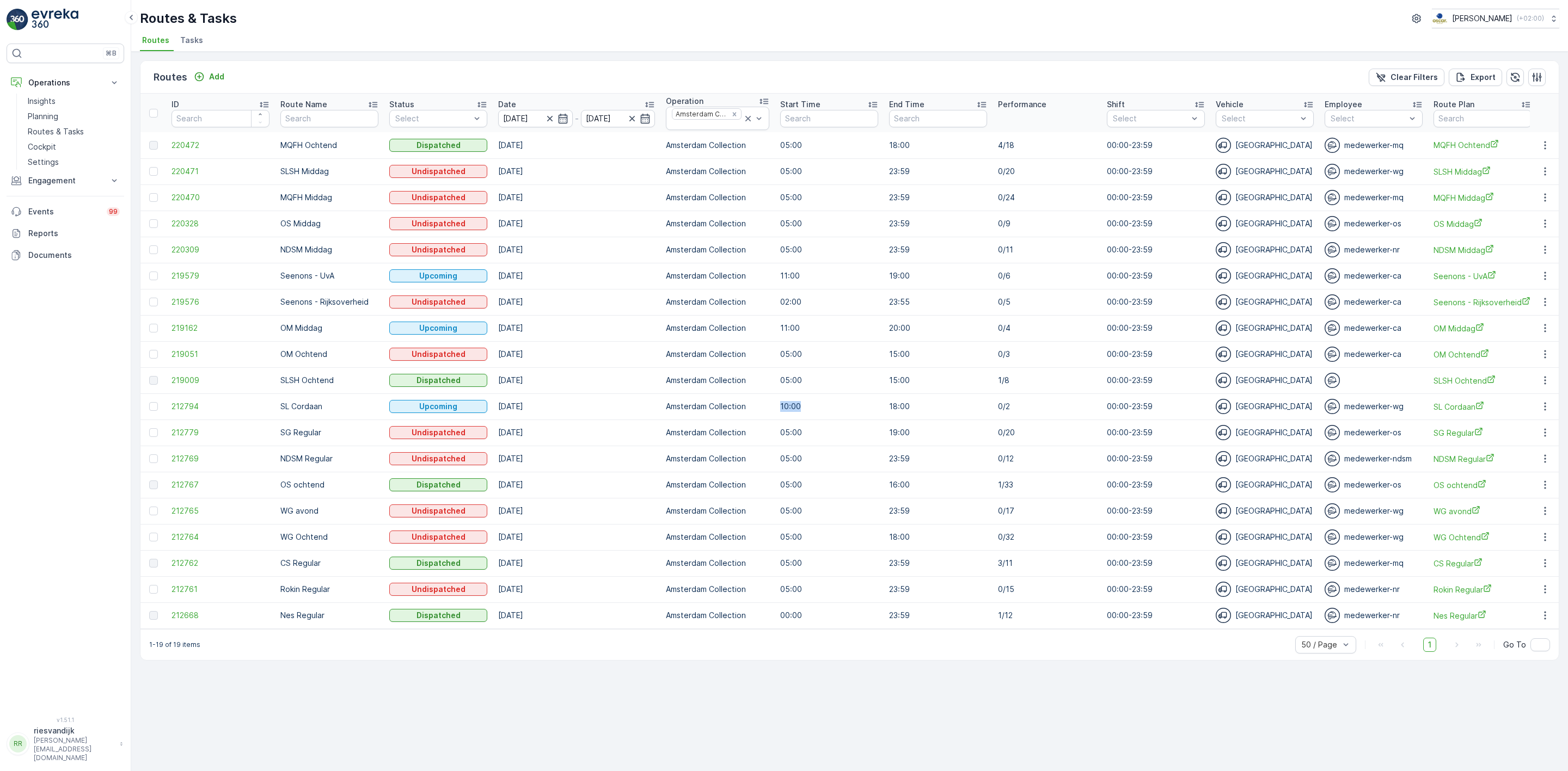
click at [766, 410] on tr "212794 SL Cordaan Upcoming 01.10.2025 Amsterdam Collection 10:00 18:00 0/2 00:0…" at bounding box center [1302, 407] width 2326 height 26
click at [826, 408] on p "10:00" at bounding box center [829, 406] width 98 height 11
drag, startPoint x: 830, startPoint y: 409, endPoint x: 776, endPoint y: 410, distance: 54.0
click at [776, 410] on td "10:00" at bounding box center [829, 407] width 109 height 26
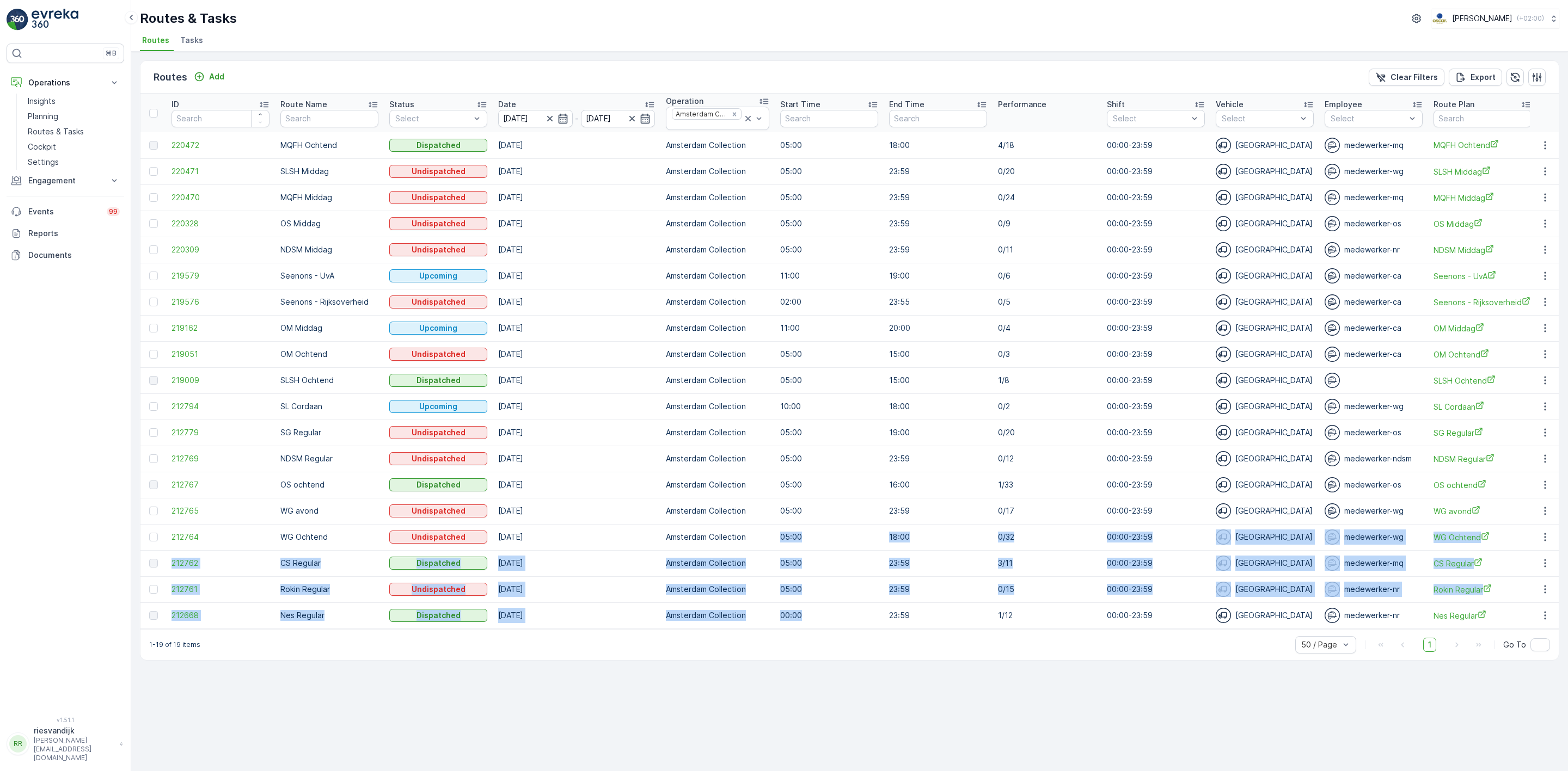
drag, startPoint x: 806, startPoint y: 614, endPoint x: 791, endPoint y: 570, distance: 46.5
click at [781, 552] on tbody "220472 MQFH Ochtend Dispatched 01.10.2025 Amsterdam Collection 05:00 18:00 4/18…" at bounding box center [1302, 380] width 2326 height 497
click at [824, 575] on td "05:00" at bounding box center [829, 563] width 109 height 26
drag, startPoint x: 823, startPoint y: 585, endPoint x: 836, endPoint y: 581, distance: 13.6
click at [824, 585] on td "05:00" at bounding box center [829, 589] width 109 height 26
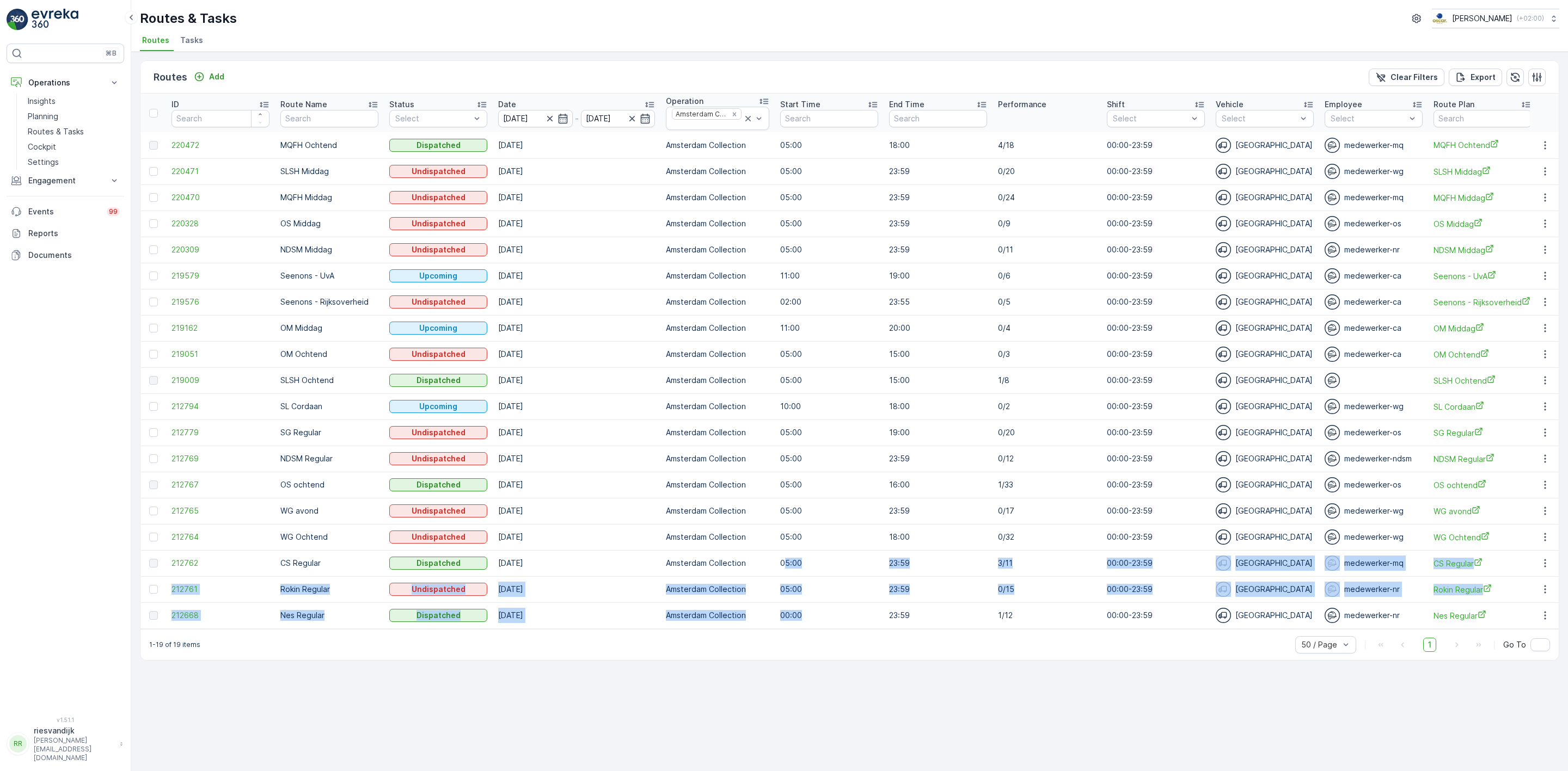
click at [846, 568] on p "05:00" at bounding box center [829, 562] width 98 height 11
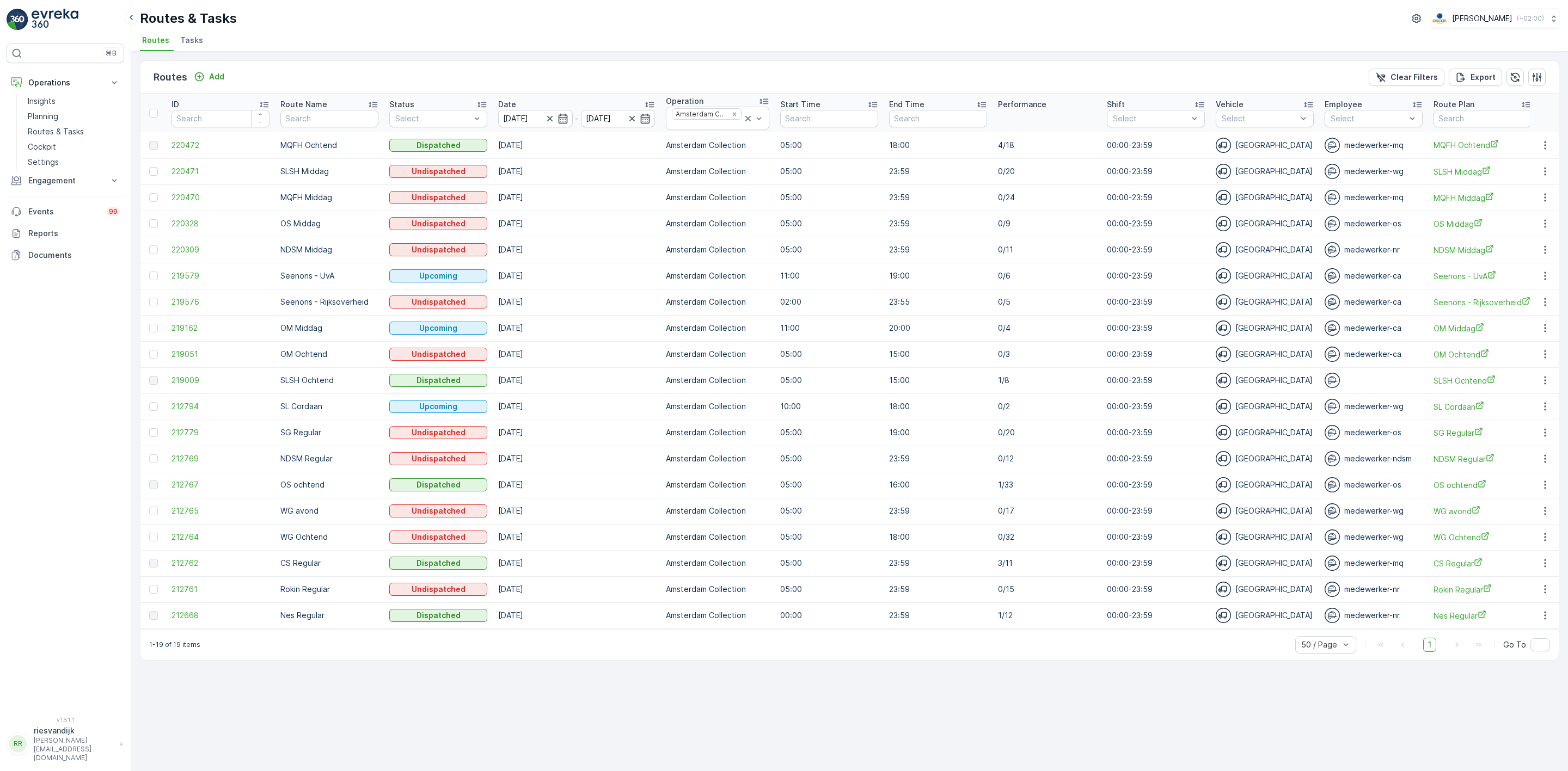
click at [843, 506] on td "05:00" at bounding box center [829, 510] width 109 height 26
drag, startPoint x: 485, startPoint y: 437, endPoint x: 443, endPoint y: 436, distance: 42.0
click at [376, 437] on tr "212779 SG Regular Undispatched 01.10.2025 Amsterdam Collection 05:00 19:00 0/20…" at bounding box center [1302, 432] width 2326 height 26
click at [555, 438] on td "[DATE]" at bounding box center [576, 432] width 168 height 26
drag, startPoint x: 635, startPoint y: 438, endPoint x: 833, endPoint y: 438, distance: 198.0
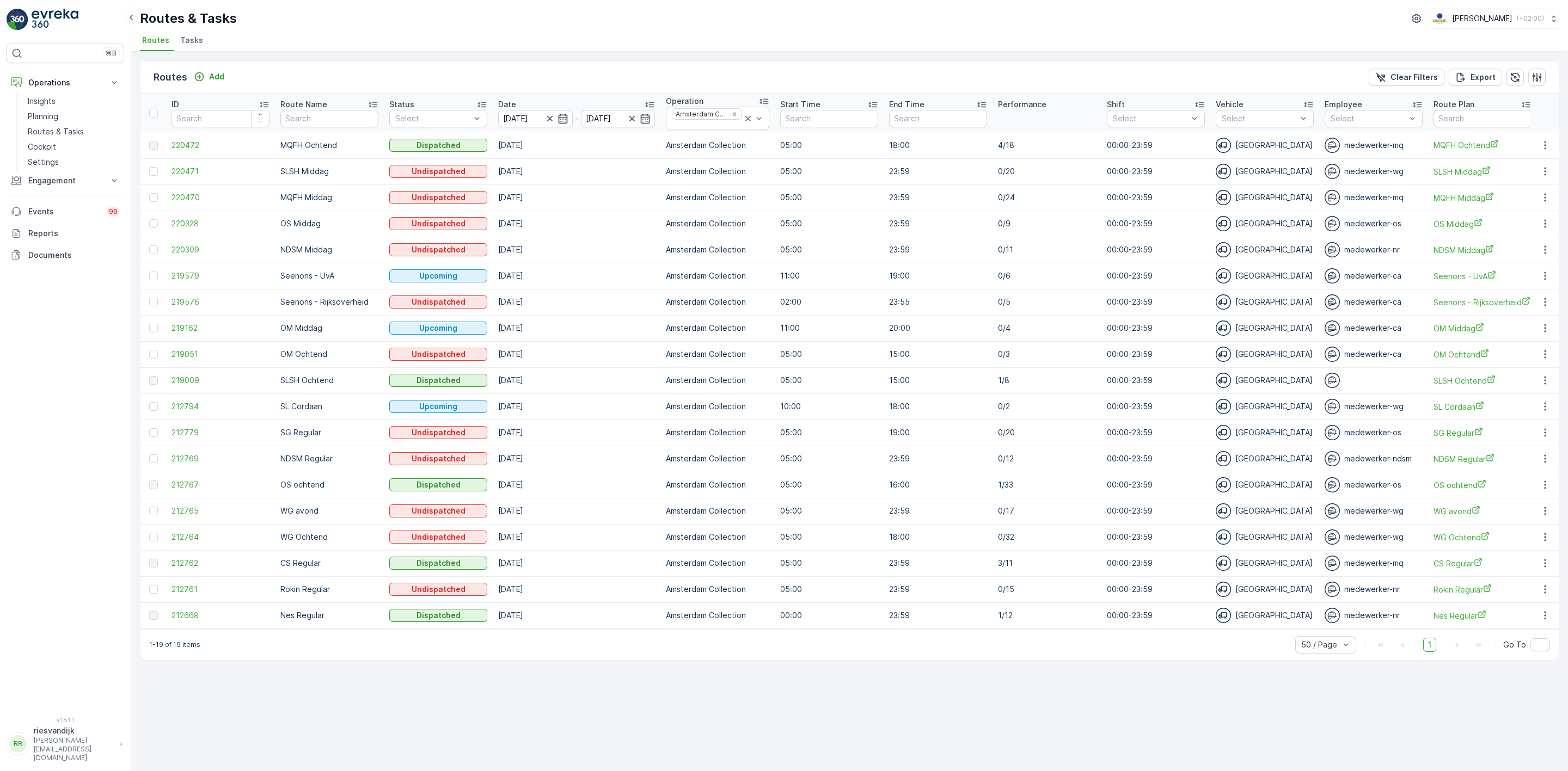
click at [833, 438] on tr "212779 SG Regular Undispatched 01.10.2025 Amsterdam Collection 05:00 19:00 0/20…" at bounding box center [1302, 432] width 2326 height 26
click at [668, 382] on p "Amsterdam Collection" at bounding box center [717, 380] width 104 height 11
click at [727, 384] on p "Amsterdam Collection" at bounding box center [717, 380] width 104 height 11
drag, startPoint x: 350, startPoint y: 380, endPoint x: 236, endPoint y: 385, distance: 114.1
click at [216, 389] on tr "219009 SLSH Ochtend Dispatched 01.10.2025 Amsterdam Collection 05:00 15:00 1/8 …" at bounding box center [1302, 380] width 2326 height 26
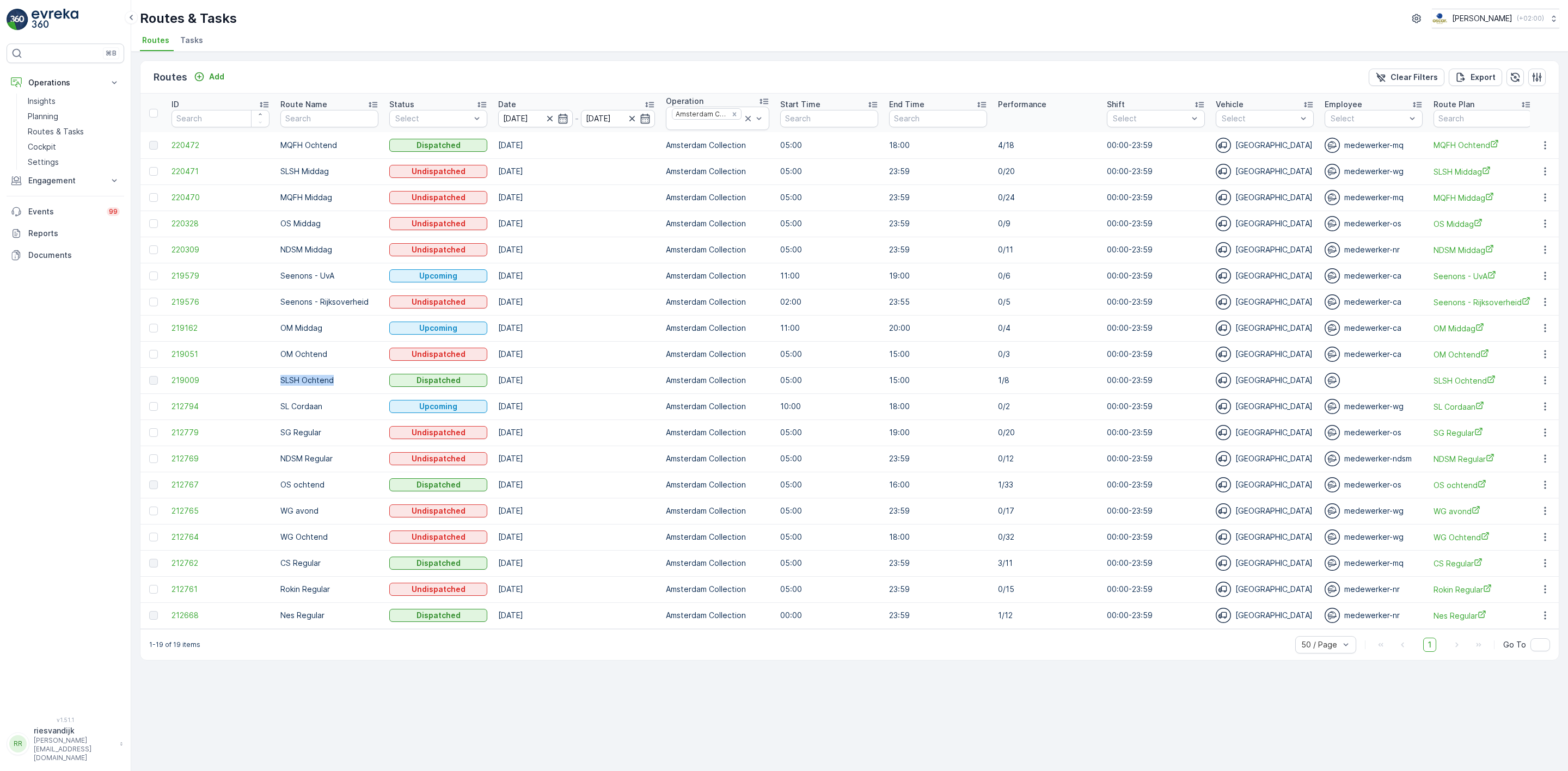
drag, startPoint x: 185, startPoint y: 385, endPoint x: 367, endPoint y: 375, distance: 182.3
click at [367, 375] on td "SLSH Ochtend" at bounding box center [329, 380] width 109 height 26
click at [360, 383] on p "SLSH Ochtend" at bounding box center [329, 380] width 98 height 11
drag, startPoint x: 355, startPoint y: 387, endPoint x: 276, endPoint y: 385, distance: 79.0
click at [276, 385] on td "SLSH Ochtend" at bounding box center [329, 380] width 109 height 26
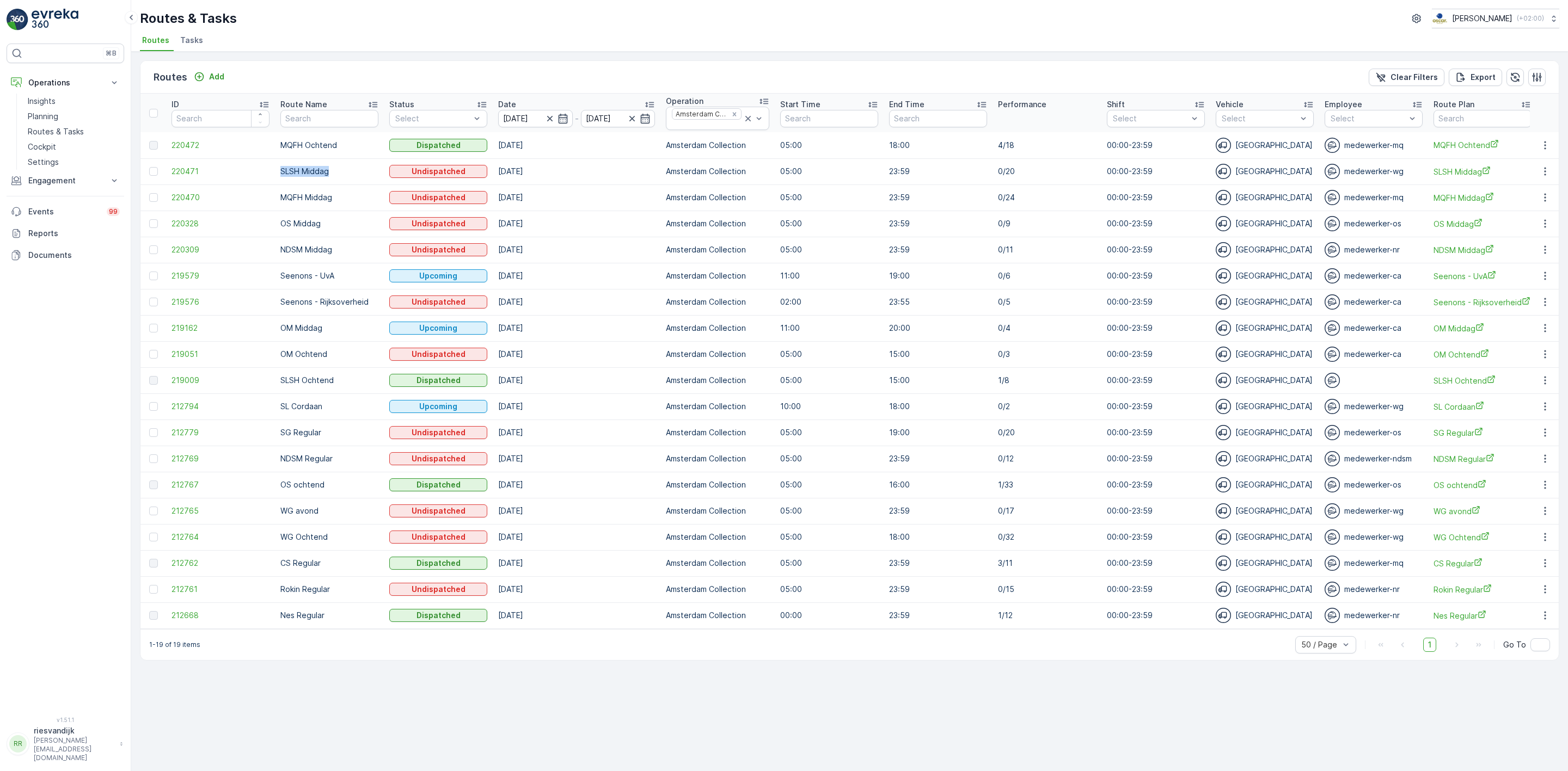
drag, startPoint x: 343, startPoint y: 172, endPoint x: 277, endPoint y: 165, distance: 66.4
click at [277, 165] on td "SLSH Middag" at bounding box center [329, 171] width 109 height 26
click at [346, 174] on p "SLSH Middag" at bounding box center [329, 170] width 98 height 11
drag, startPoint x: 346, startPoint y: 175, endPoint x: 280, endPoint y: 174, distance: 66.0
click at [280, 174] on p "SLSH Middag" at bounding box center [329, 170] width 98 height 11
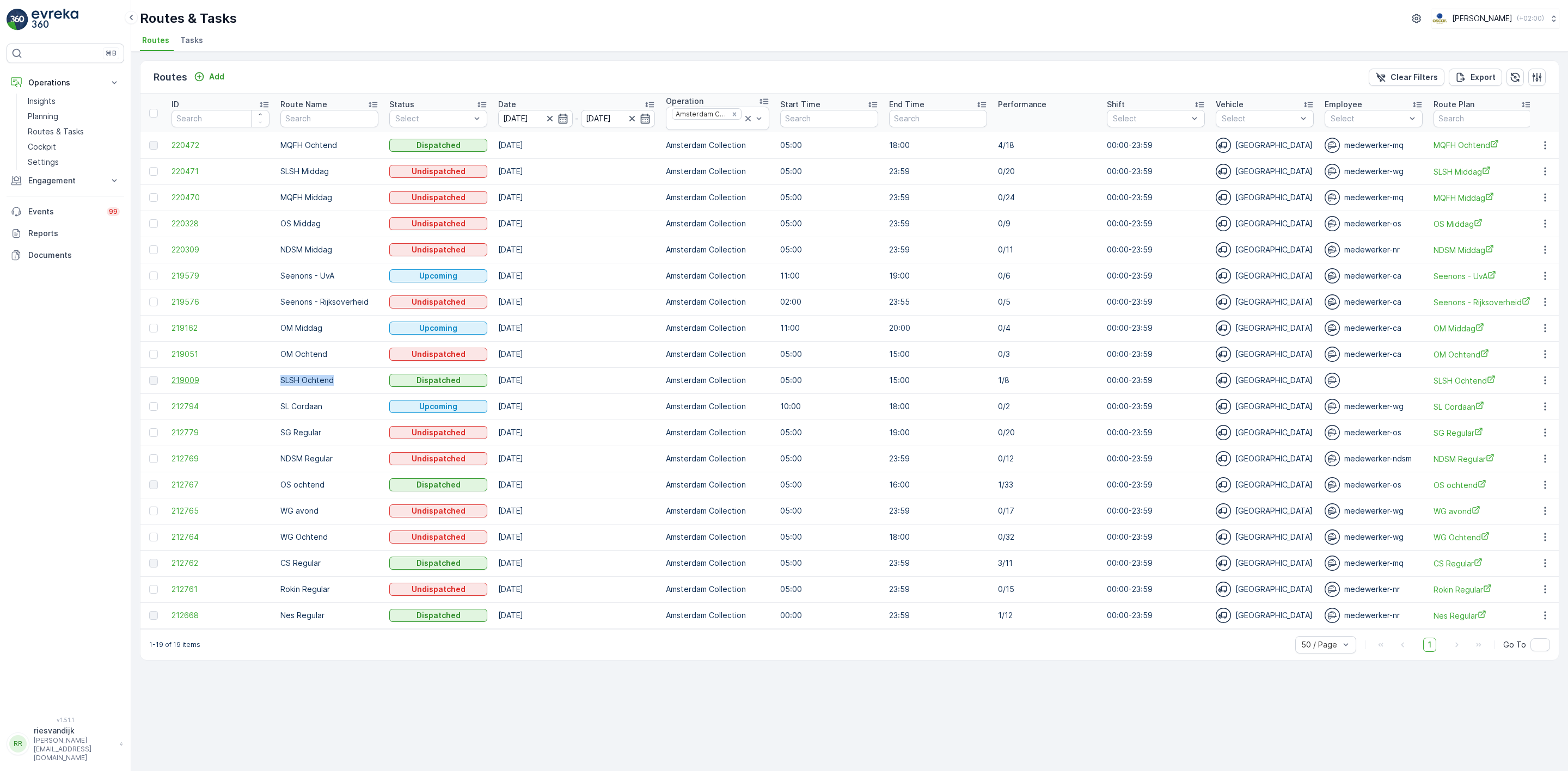
drag, startPoint x: 351, startPoint y: 381, endPoint x: 258, endPoint y: 380, distance: 93.0
click at [258, 380] on tr "219009 SLSH Ochtend Dispatched 01.10.2025 Amsterdam Collection 05:00 15:00 1/8 …" at bounding box center [1302, 380] width 2326 height 26
click at [344, 364] on td "OM Ochtend" at bounding box center [329, 354] width 109 height 26
drag, startPoint x: 992, startPoint y: 380, endPoint x: 1006, endPoint y: 381, distance: 14.0
click at [1006, 381] on td "1/8" at bounding box center [1047, 380] width 109 height 26
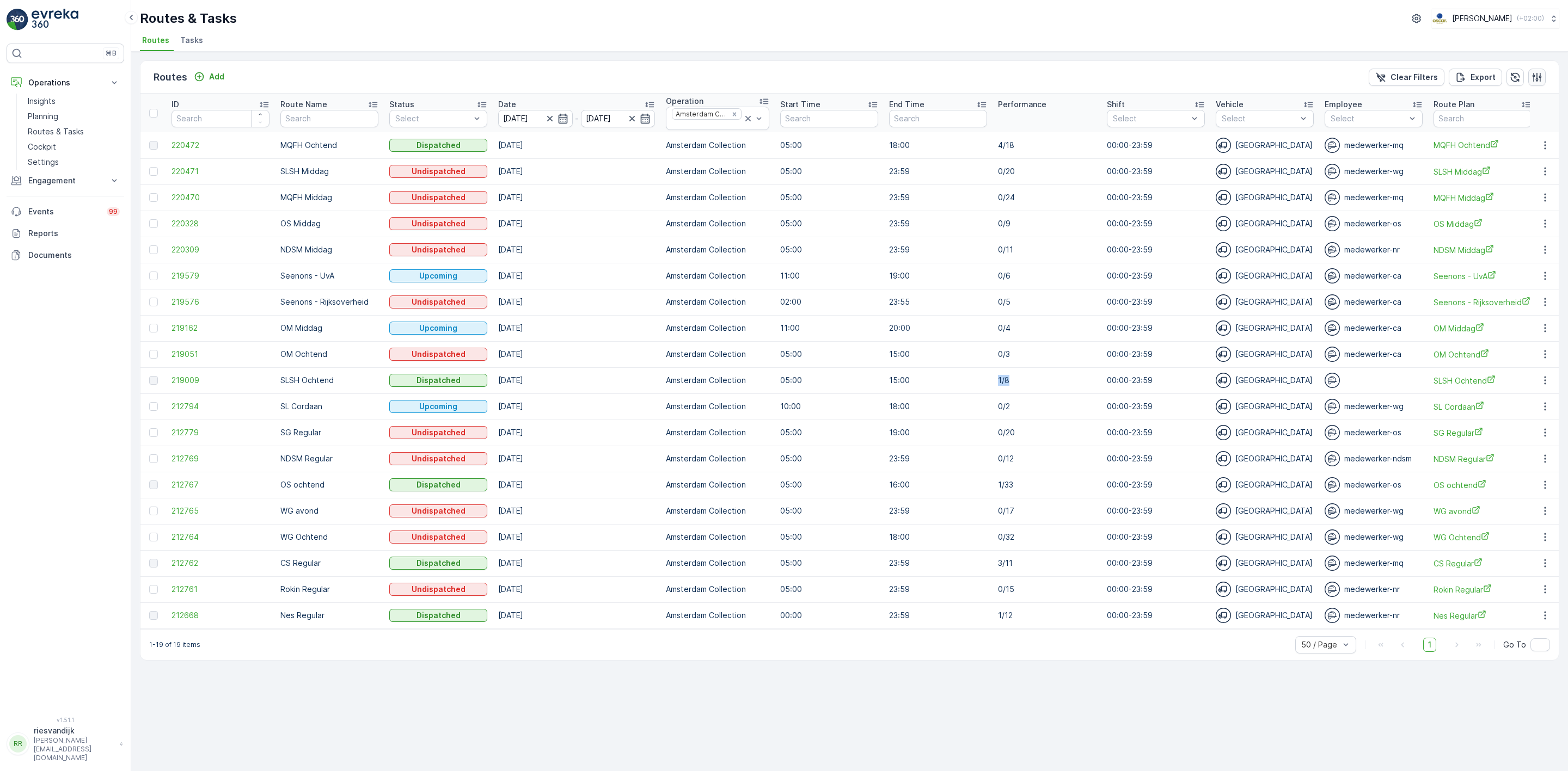
click at [1540, 75] on icon "button" at bounding box center [1537, 76] width 9 height 9
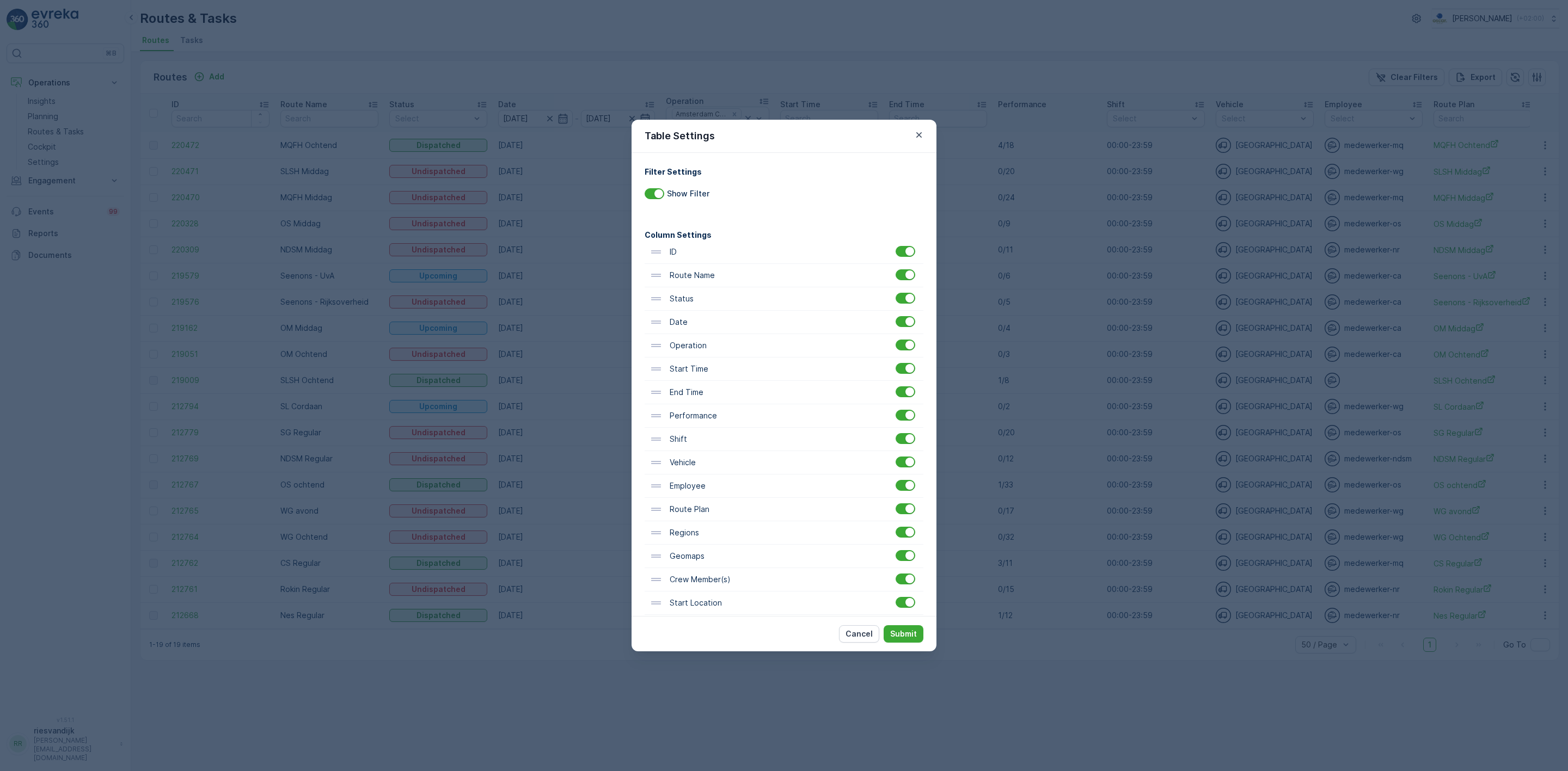
click at [992, 166] on div "Table Settings Filter Settings Show Filter Column Settings ID Route Name Status…" at bounding box center [784, 385] width 1568 height 771
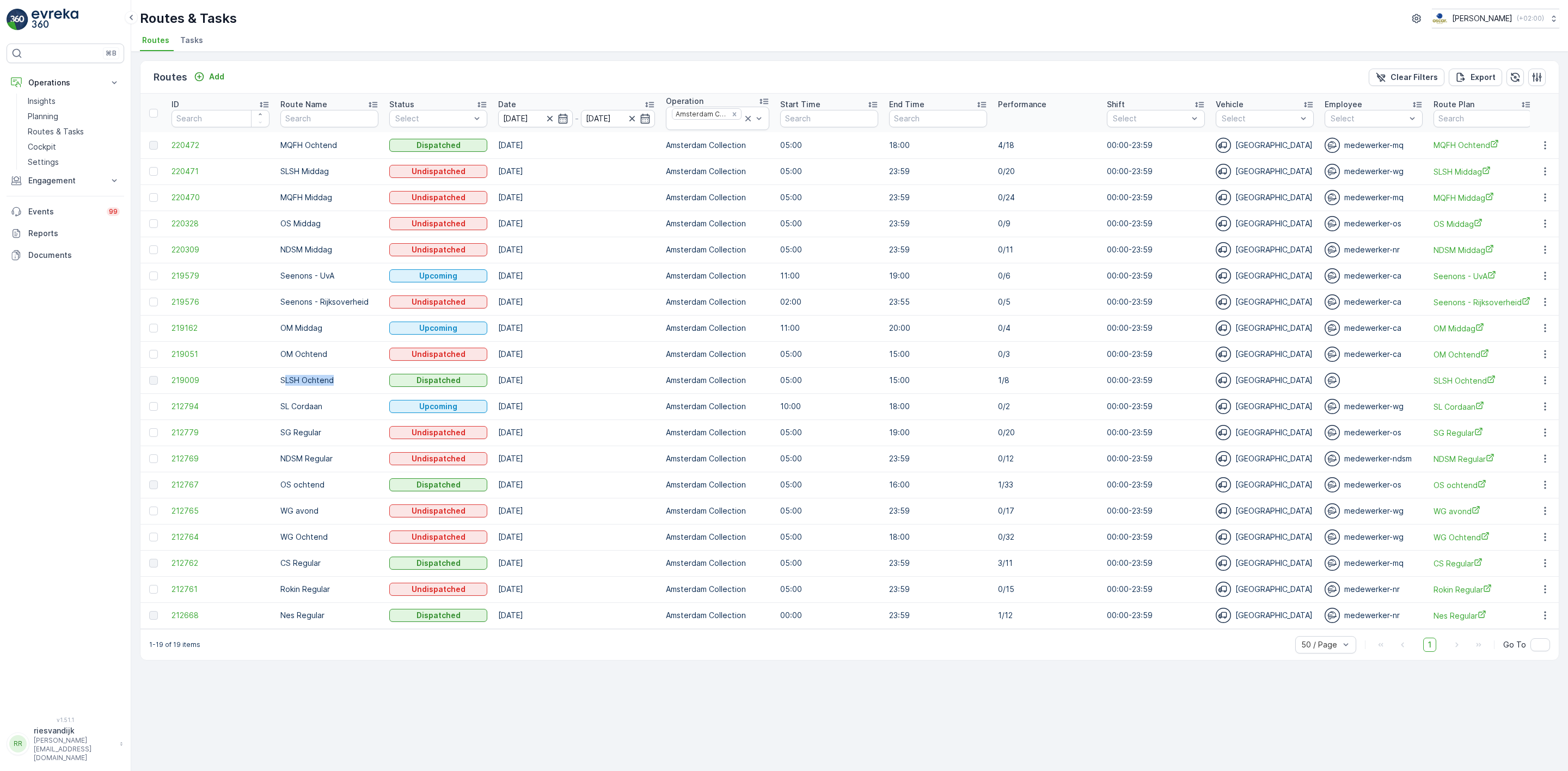
drag, startPoint x: 344, startPoint y: 385, endPoint x: 284, endPoint y: 389, distance: 60.1
click at [284, 389] on td "SLSH Ochtend" at bounding box center [329, 380] width 109 height 26
drag, startPoint x: 982, startPoint y: 376, endPoint x: 1026, endPoint y: 379, distance: 44.1
click at [1017, 379] on tr "219009 SLSH Ochtend Dispatched 01.10.2025 Amsterdam Collection 05:00 15:00 1/8 …" at bounding box center [1302, 380] width 2326 height 26
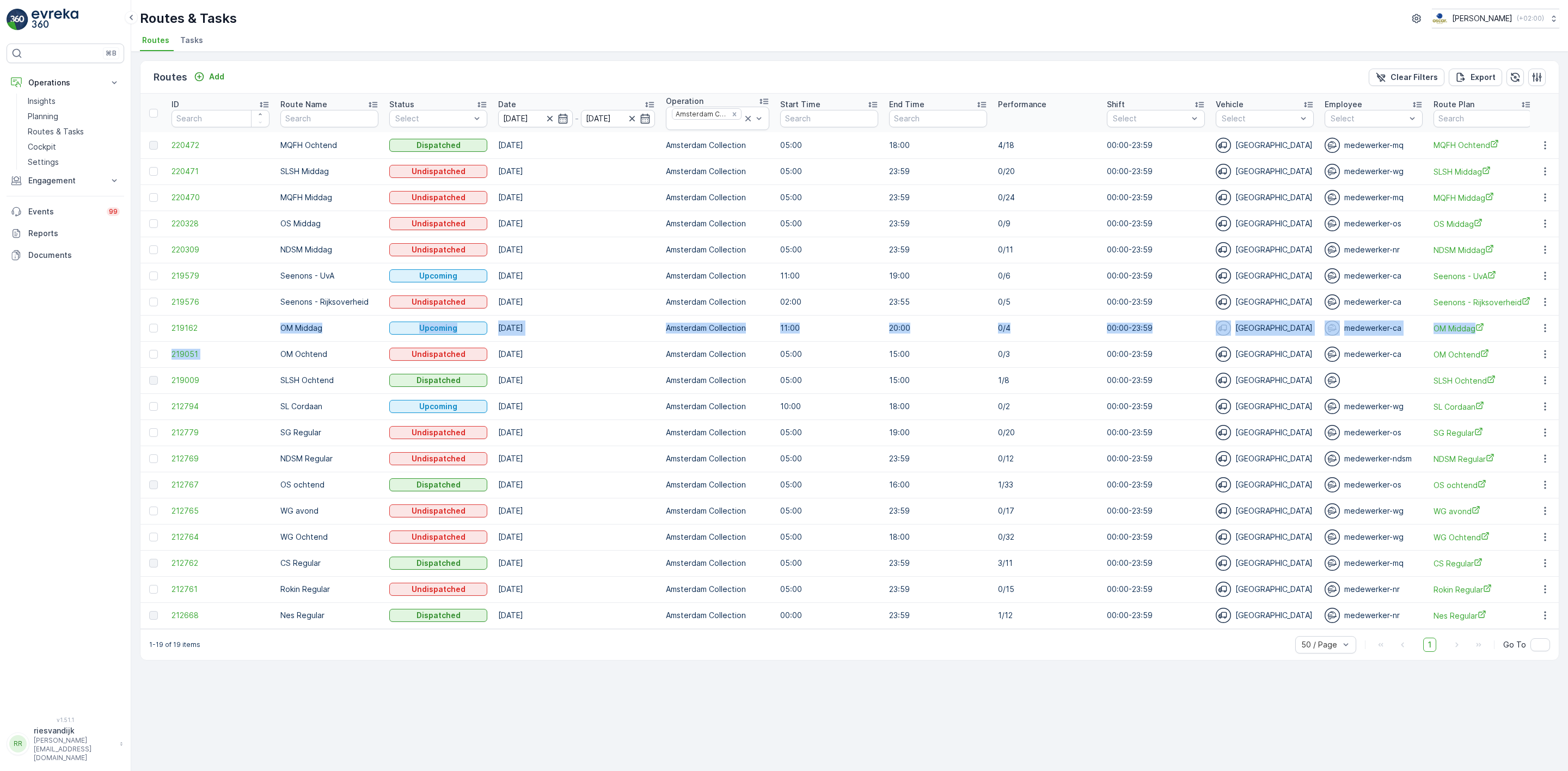
drag, startPoint x: 276, startPoint y: 360, endPoint x: 276, endPoint y: 332, distance: 28.0
click at [276, 332] on tbody "220472 MQFH Ochtend Dispatched 01.10.2025 Amsterdam Collection 05:00 18:00 4/18…" at bounding box center [1302, 380] width 2326 height 497
click at [275, 332] on td "OM Middag" at bounding box center [329, 328] width 109 height 26
drag, startPoint x: 274, startPoint y: 331, endPoint x: 331, endPoint y: 359, distance: 63.5
click at [331, 359] on tbody "220472 MQFH Ochtend Dispatched 01.10.2025 Amsterdam Collection 05:00 18:00 4/18…" at bounding box center [1302, 380] width 2326 height 497
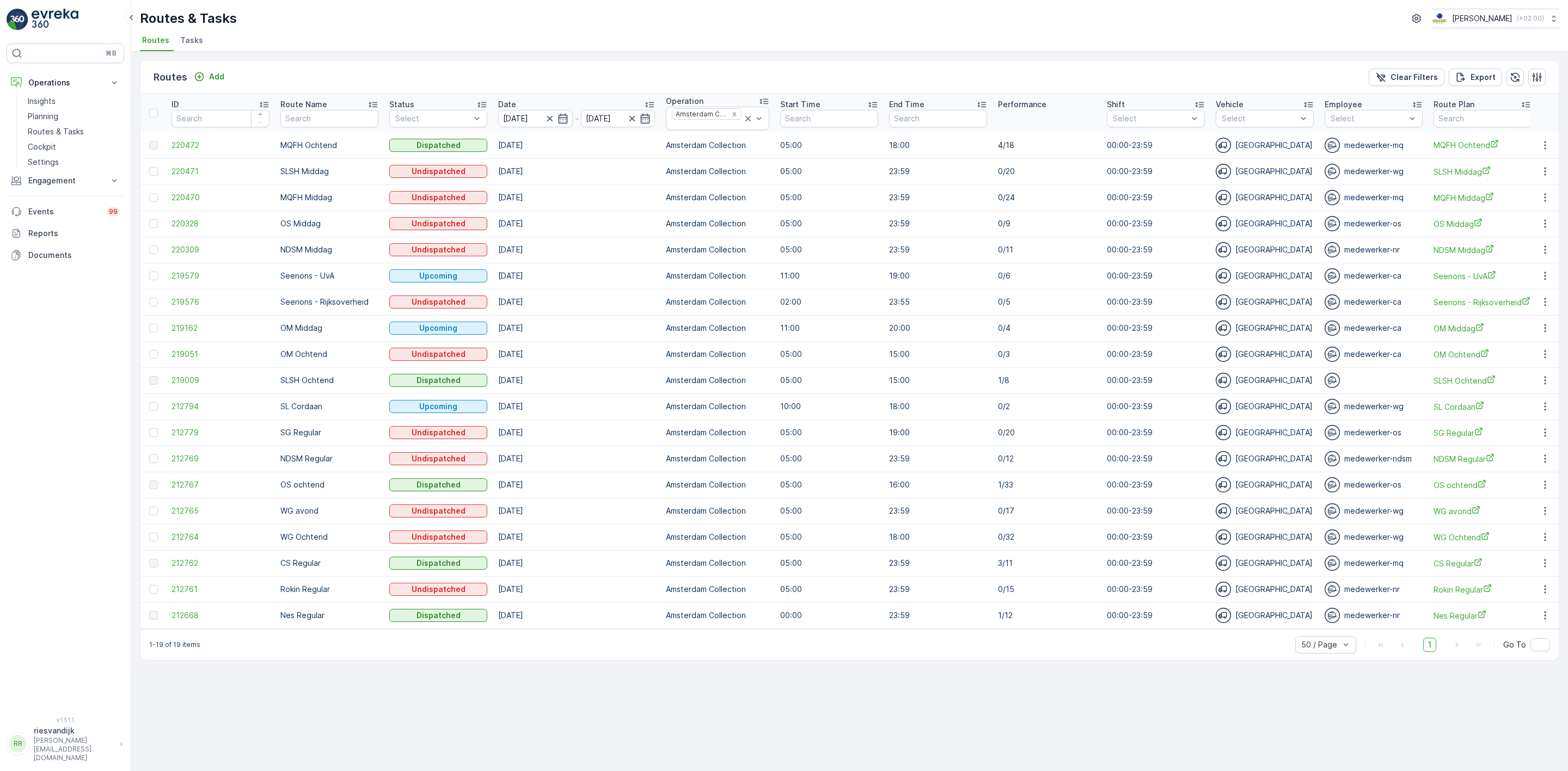
click at [1176, 364] on td "00:00-23:59" at bounding box center [1155, 354] width 109 height 26
click at [1536, 82] on icon "button" at bounding box center [1537, 76] width 11 height 11
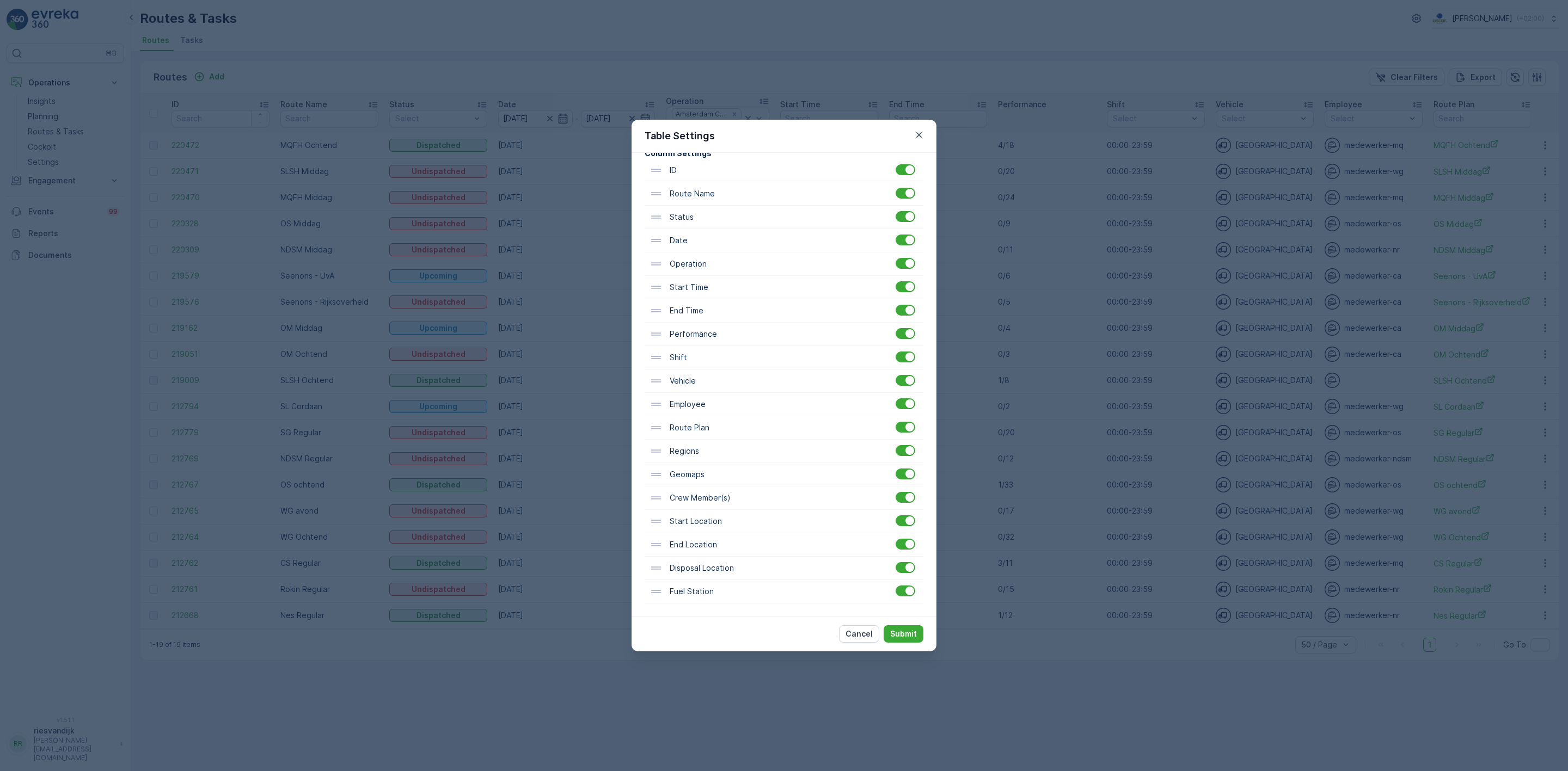
scroll to position [86, 0]
drag, startPoint x: 659, startPoint y: 526, endPoint x: 667, endPoint y: 358, distance: 168.2
click at [667, 358] on div "ID Route Name Status Date Operation Start Time End Time Performance Shift Vehic…" at bounding box center [784, 380] width 278 height 445
click at [899, 627] on button "Submit" at bounding box center [904, 634] width 40 height 18
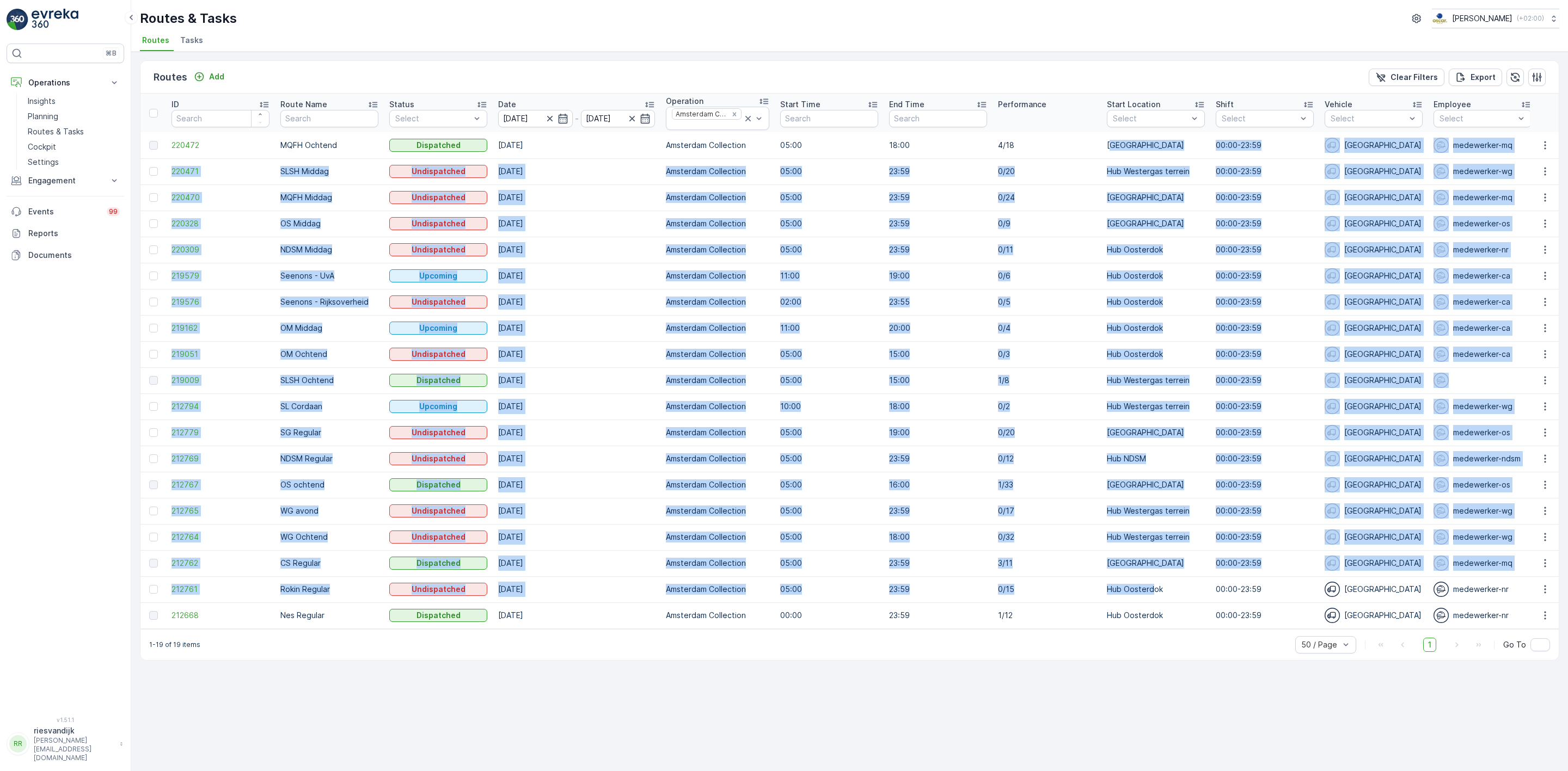
drag, startPoint x: 1108, startPoint y: 148, endPoint x: 1158, endPoint y: 600, distance: 454.8
click at [1150, 592] on tbody "220472 MQFH Ochtend Dispatched 01.10.2025 Amsterdam Collection 05:00 18:00 4/18…" at bounding box center [1302, 380] width 2326 height 497
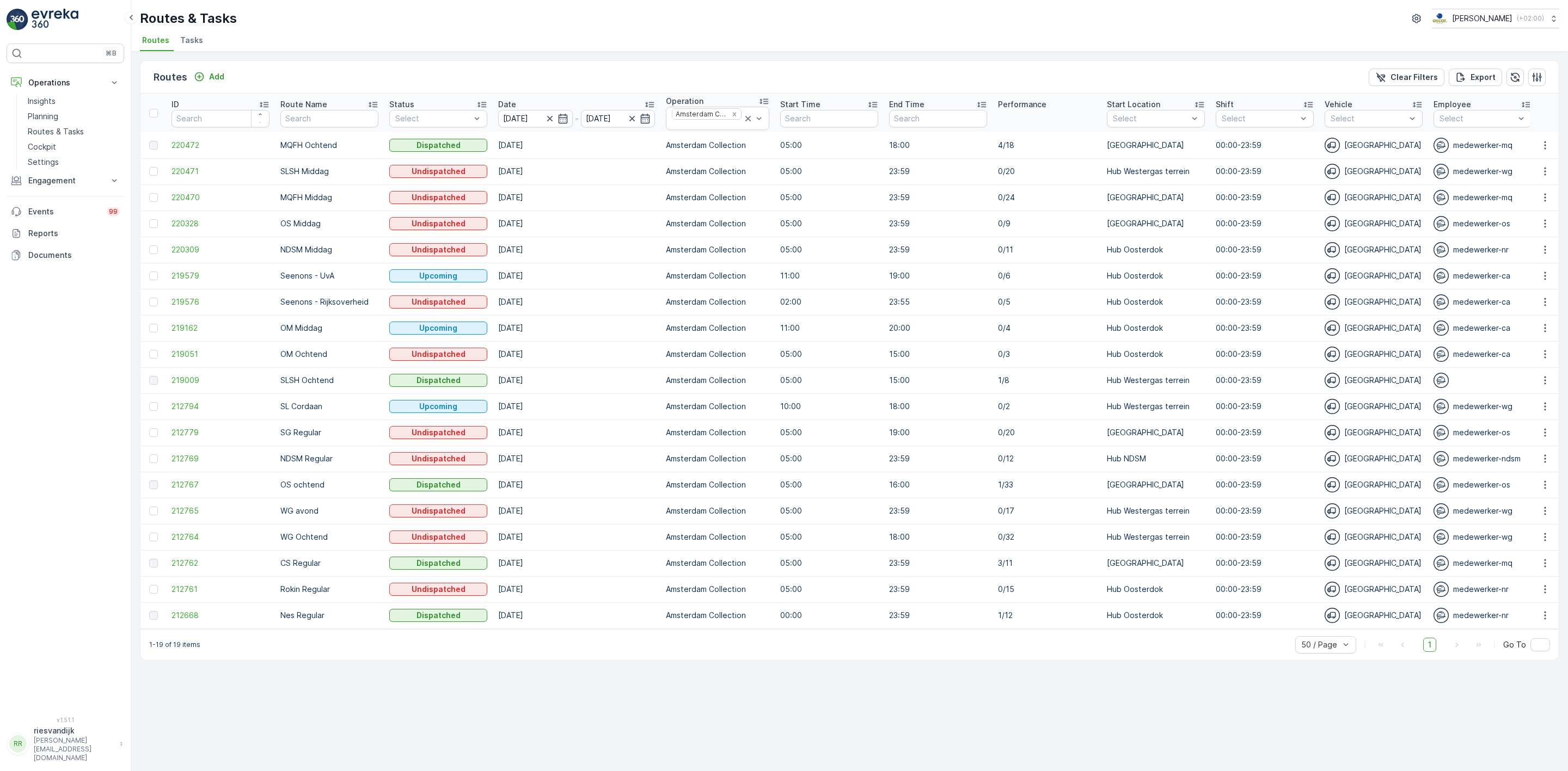
click at [1171, 611] on p "Hub Oosterdok" at bounding box center [1156, 615] width 98 height 11
drag, startPoint x: 281, startPoint y: 358, endPoint x: 335, endPoint y: 358, distance: 54.0
click at [335, 358] on p "OM Ochtend" at bounding box center [329, 354] width 98 height 11
drag, startPoint x: 279, startPoint y: 325, endPoint x: 400, endPoint y: 319, distance: 121.1
click at [400, 319] on tr "219162 OM Middag Upcoming 01.10.2025 Amsterdam Collection 11:00 20:00 0/4 Hub O…" at bounding box center [1302, 328] width 2326 height 26
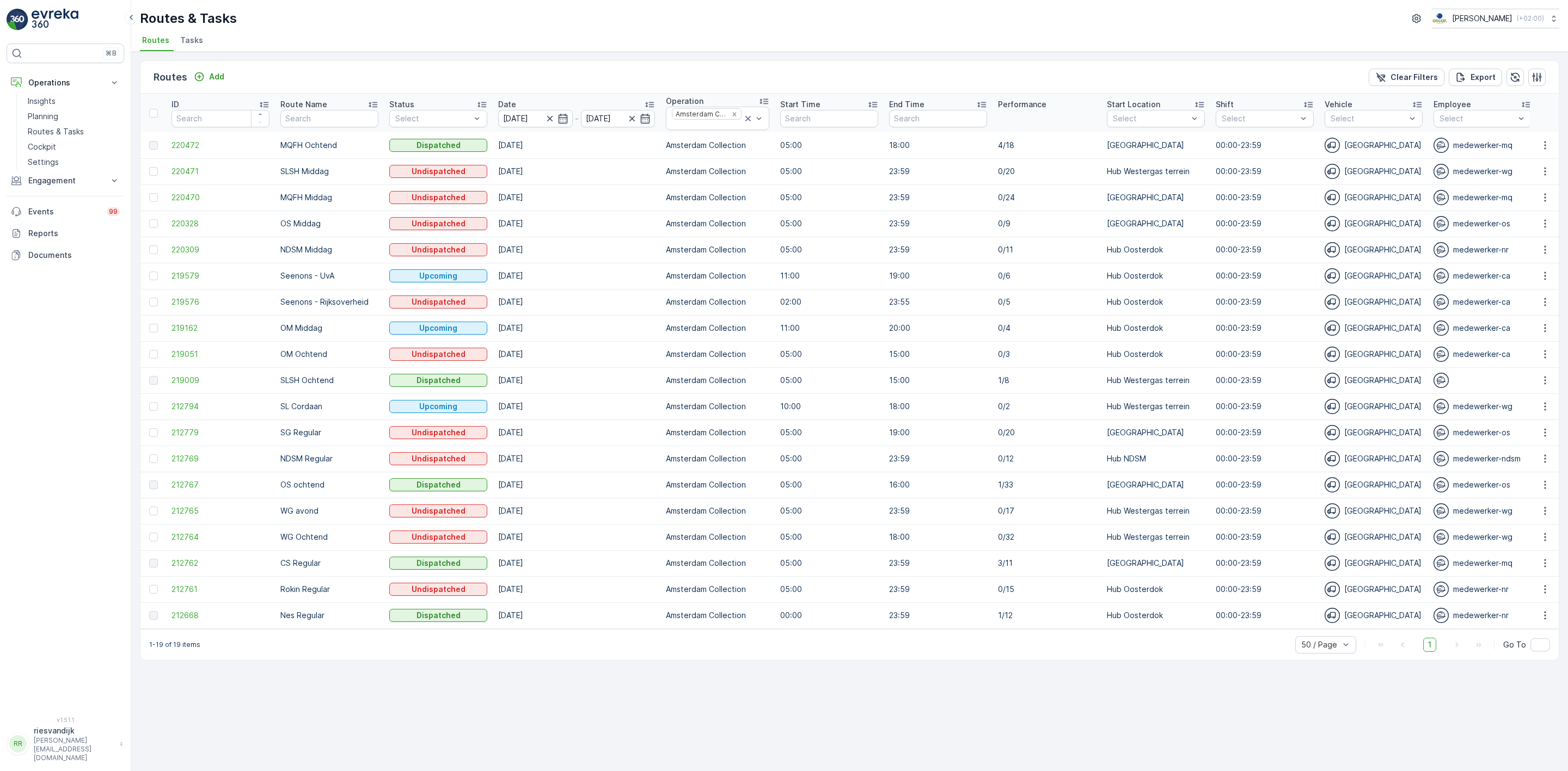
click at [291, 308] on p "Seenons - Rijksoverheid" at bounding box center [329, 302] width 98 height 11
drag, startPoint x: 286, startPoint y: 308, endPoint x: 365, endPoint y: 306, distance: 79.0
click at [365, 306] on p "Seenons - Rijksoverheid" at bounding box center [329, 302] width 98 height 11
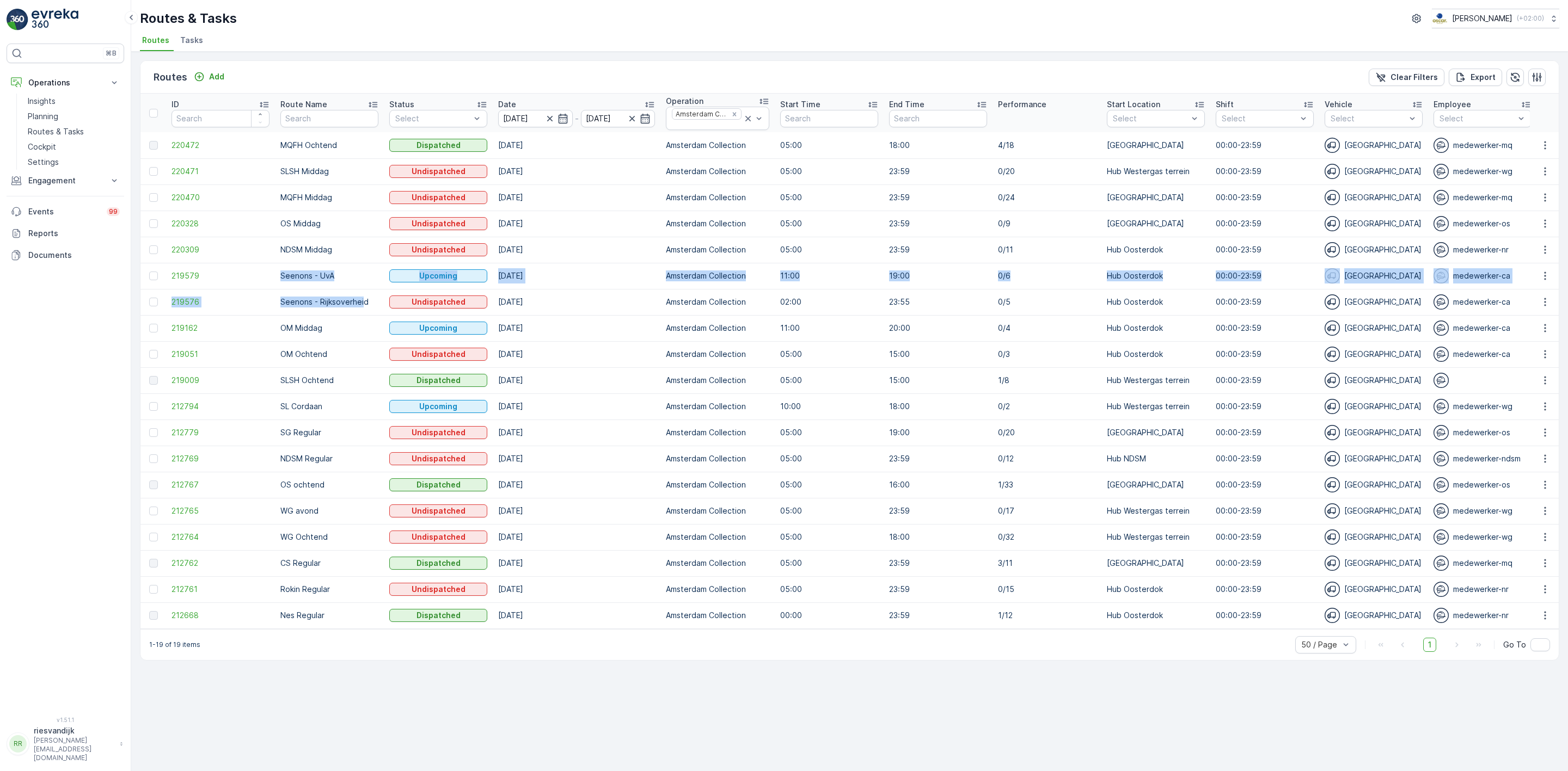
drag, startPoint x: 288, startPoint y: 276, endPoint x: 365, endPoint y: 299, distance: 80.4
click at [365, 299] on tbody "220472 MQFH Ochtend Dispatched 01.10.2025 Amsterdam Collection 05:00 18:00 4/18…" at bounding box center [1302, 380] width 2326 height 497
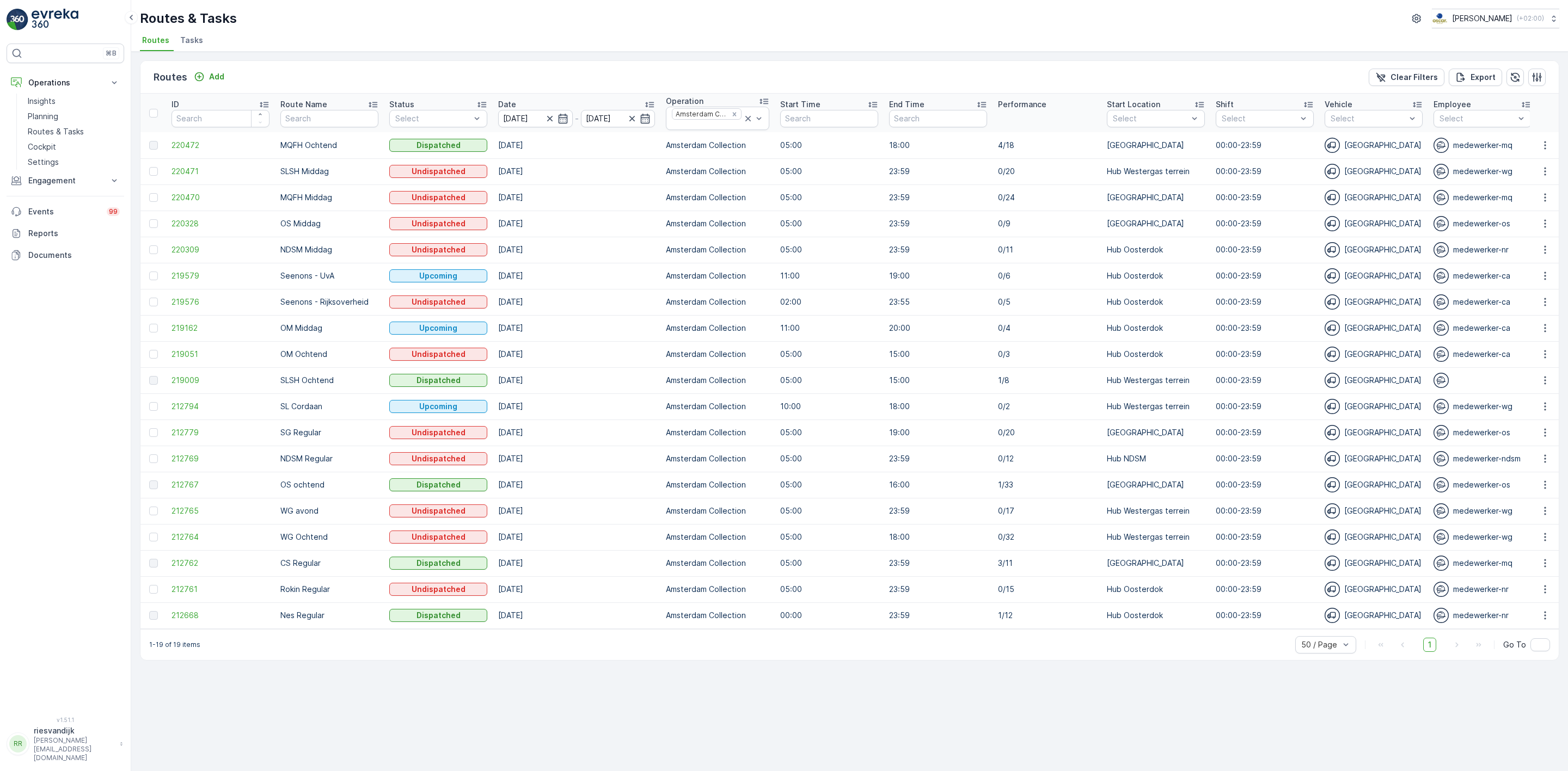
click at [375, 307] on p "Seenons - Rijksoverheid" at bounding box center [329, 302] width 98 height 11
drag, startPoint x: 337, startPoint y: 278, endPoint x: 320, endPoint y: 283, distance: 17.7
click at [320, 283] on td "Seenons - UvA" at bounding box center [329, 275] width 109 height 26
drag, startPoint x: 342, startPoint y: 255, endPoint x: 290, endPoint y: 254, distance: 52.0
click at [290, 254] on p "NDSM Middag" at bounding box center [329, 249] width 98 height 11
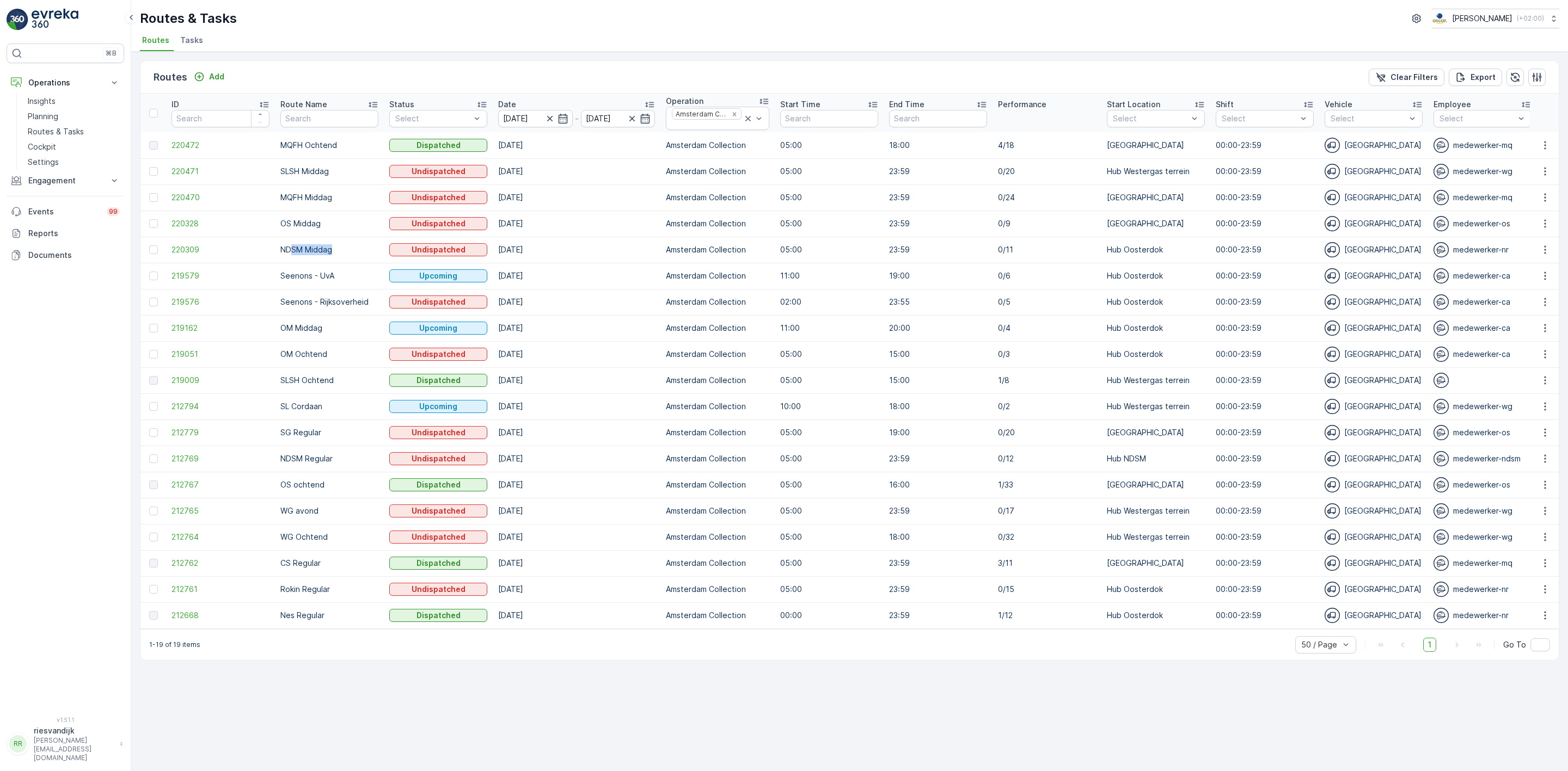
click at [345, 250] on p "NDSM Middag" at bounding box center [329, 249] width 98 height 11
drag, startPoint x: 339, startPoint y: 225, endPoint x: 275, endPoint y: 223, distance: 64.0
click at [275, 223] on td "OS Middag" at bounding box center [329, 223] width 109 height 26
click at [334, 248] on p "NDSM Middag" at bounding box center [329, 249] width 98 height 11
click at [345, 301] on p "Seenons - Rijksoverheid" at bounding box center [329, 302] width 98 height 11
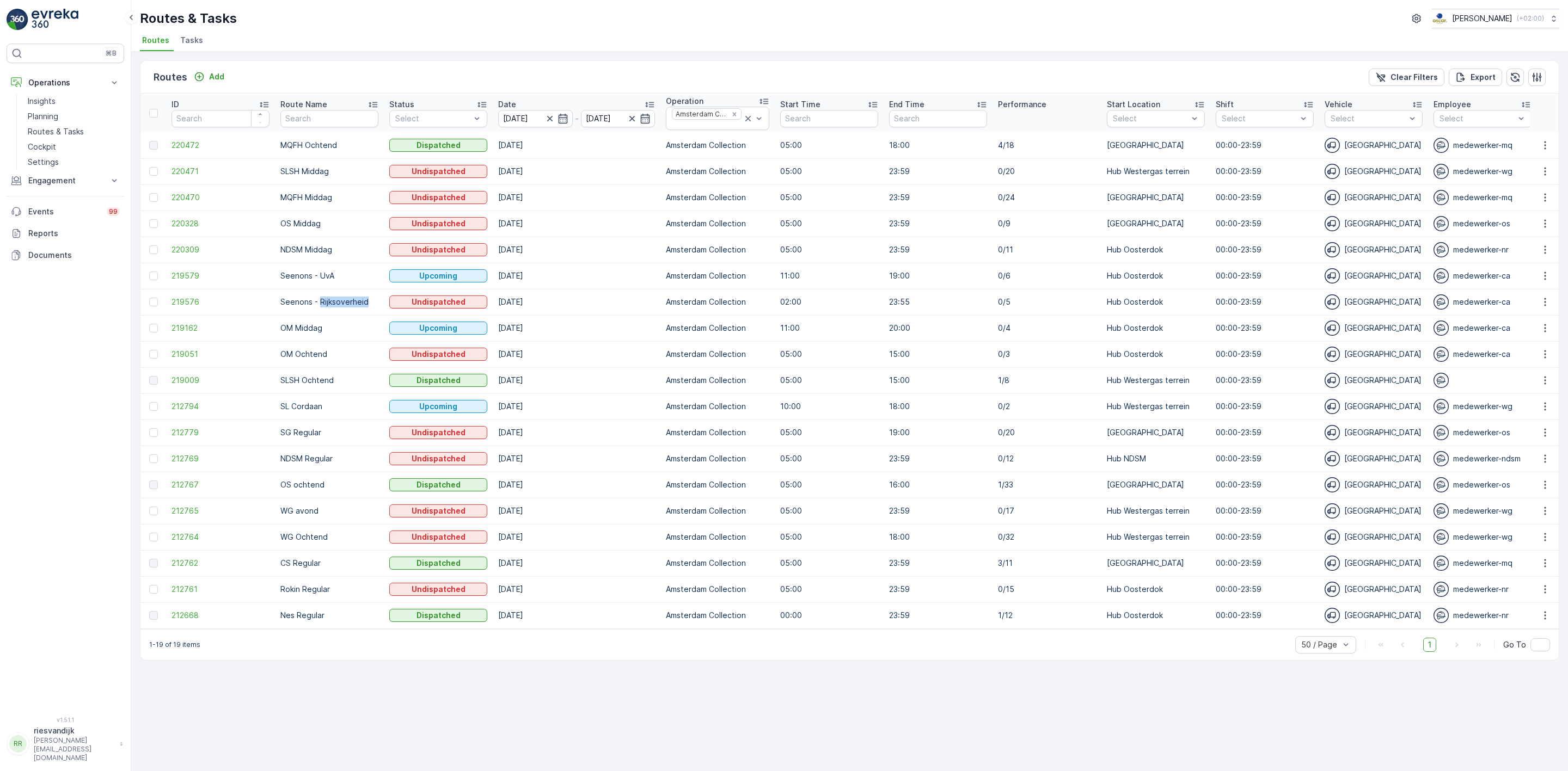
click at [345, 301] on p "Seenons - Rijksoverheid" at bounding box center [329, 302] width 98 height 11
click at [296, 280] on p "Seenons - UvA" at bounding box center [329, 275] width 98 height 11
click at [286, 275] on p "Seenons - UvA" at bounding box center [329, 275] width 98 height 11
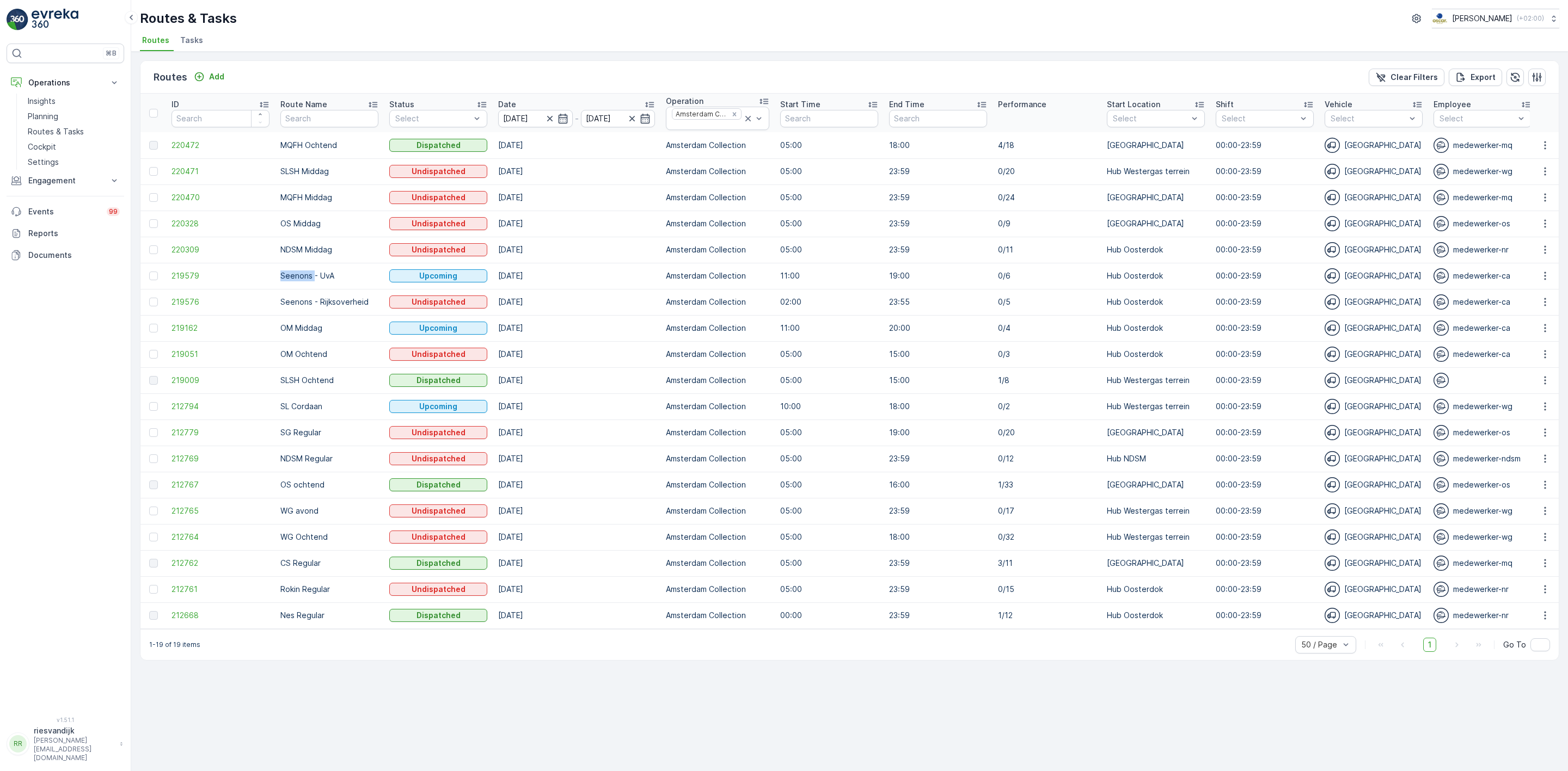
click at [296, 278] on p "Seenons - UvA" at bounding box center [329, 275] width 98 height 11
drag, startPoint x: 275, startPoint y: 276, endPoint x: 369, endPoint y: 307, distance: 99.0
click at [369, 307] on tbody "220472 MQFH Ochtend Dispatched 01.10.2025 Amsterdam Collection 05:00 18:00 4/18…" at bounding box center [1302, 380] width 2326 height 497
click at [348, 239] on td "NDSM Middag" at bounding box center [329, 250] width 109 height 26
drag, startPoint x: 286, startPoint y: 252, endPoint x: 321, endPoint y: 249, distance: 35.1
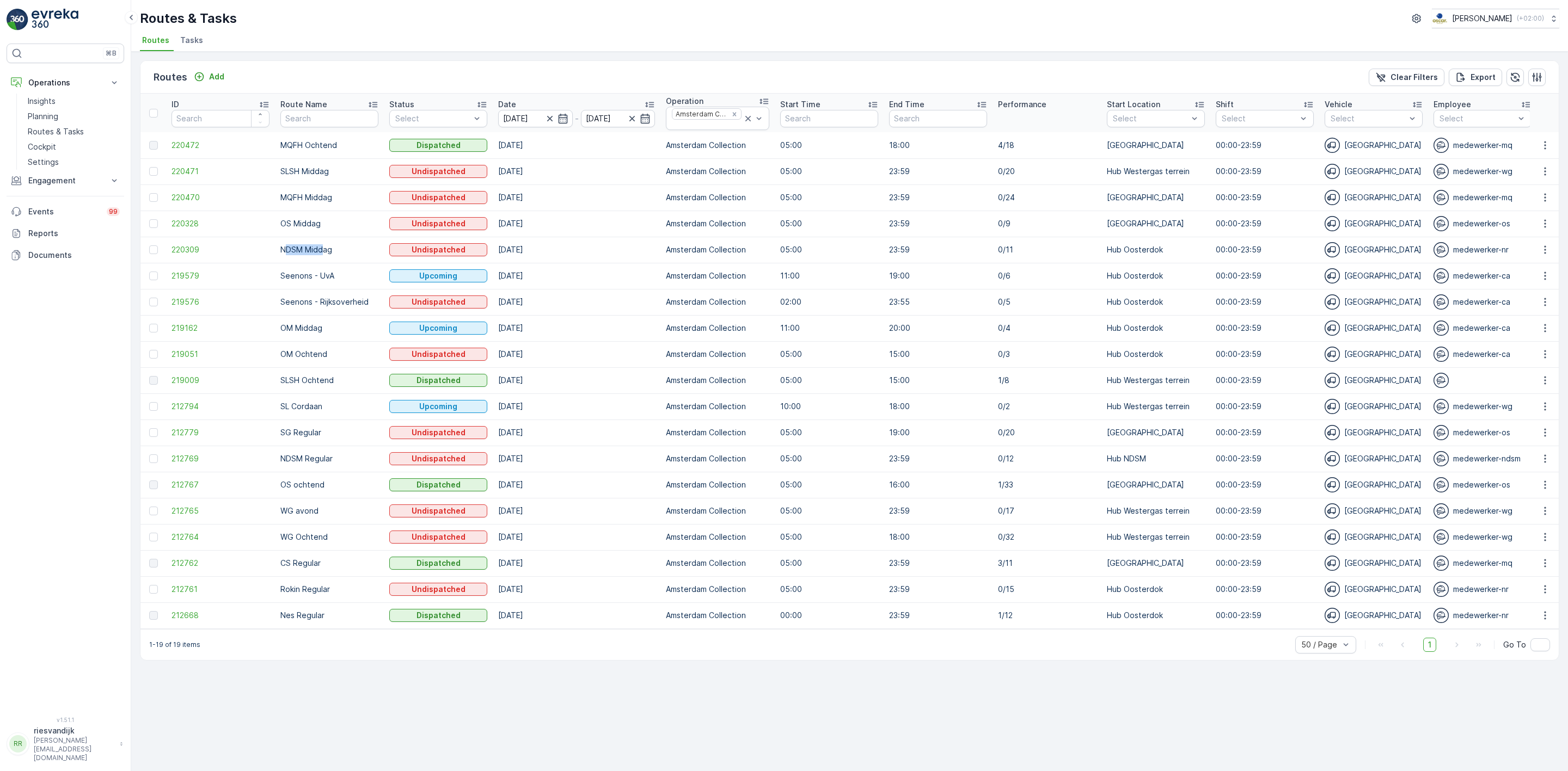
click at [321, 250] on p "NDSM Middag" at bounding box center [329, 249] width 98 height 11
click at [311, 223] on p "OS Middag" at bounding box center [329, 223] width 98 height 11
click at [297, 227] on p "OS Middag" at bounding box center [329, 223] width 98 height 11
click at [328, 222] on p "OS Middag" at bounding box center [329, 223] width 98 height 11
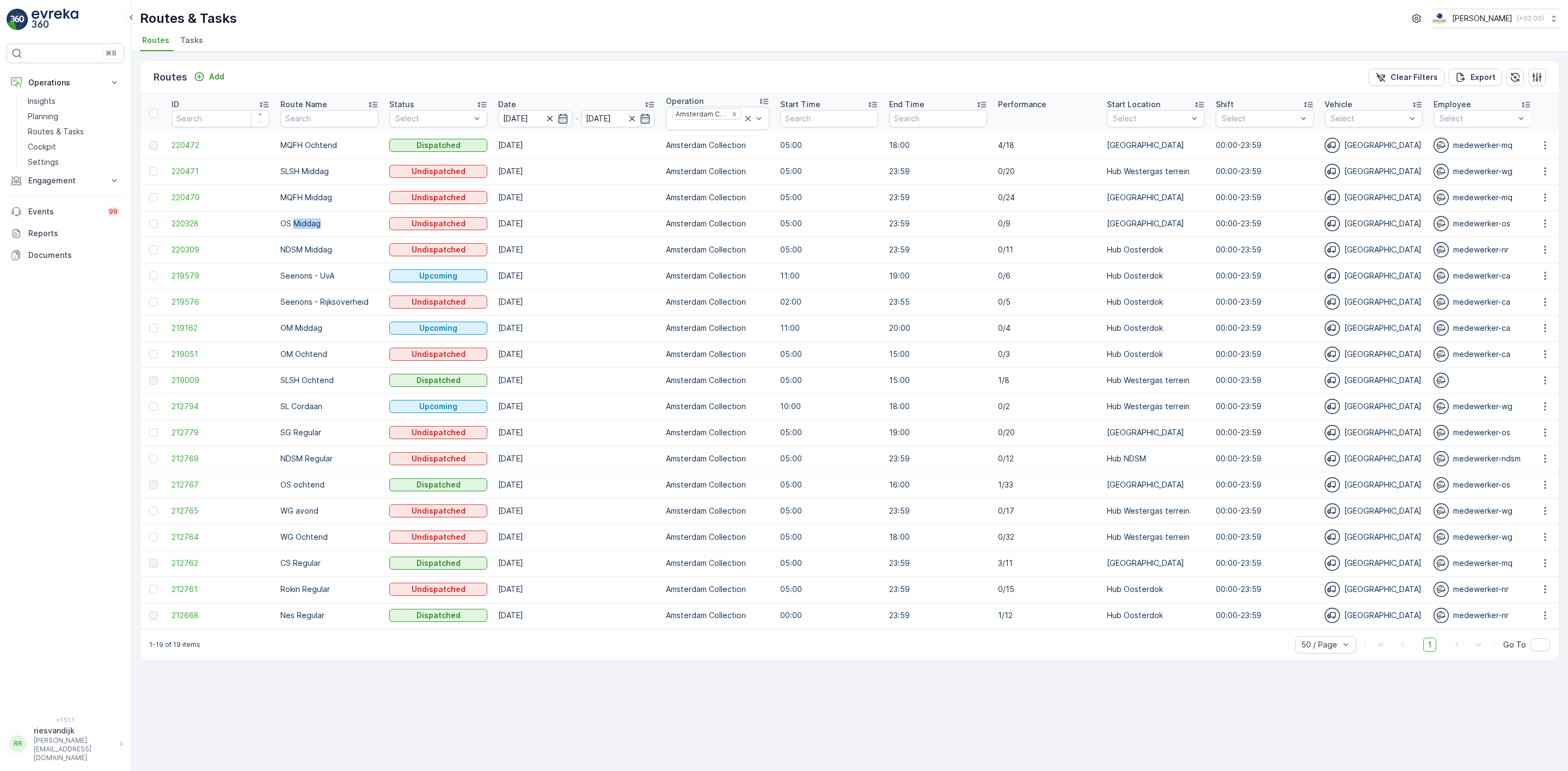
click at [316, 225] on p "OS Middag" at bounding box center [329, 223] width 98 height 11
click at [341, 222] on p "OS Middag" at bounding box center [329, 223] width 98 height 11
click at [341, 215] on td "OS Middag" at bounding box center [329, 223] width 109 height 26
drag, startPoint x: 276, startPoint y: 169, endPoint x: 337, endPoint y: 198, distance: 67.5
click at [337, 198] on tbody "220472 MQFH Ochtend Dispatched 01.10.2025 Amsterdam Collection 05:00 18:00 4/18…" at bounding box center [1302, 380] width 2326 height 497
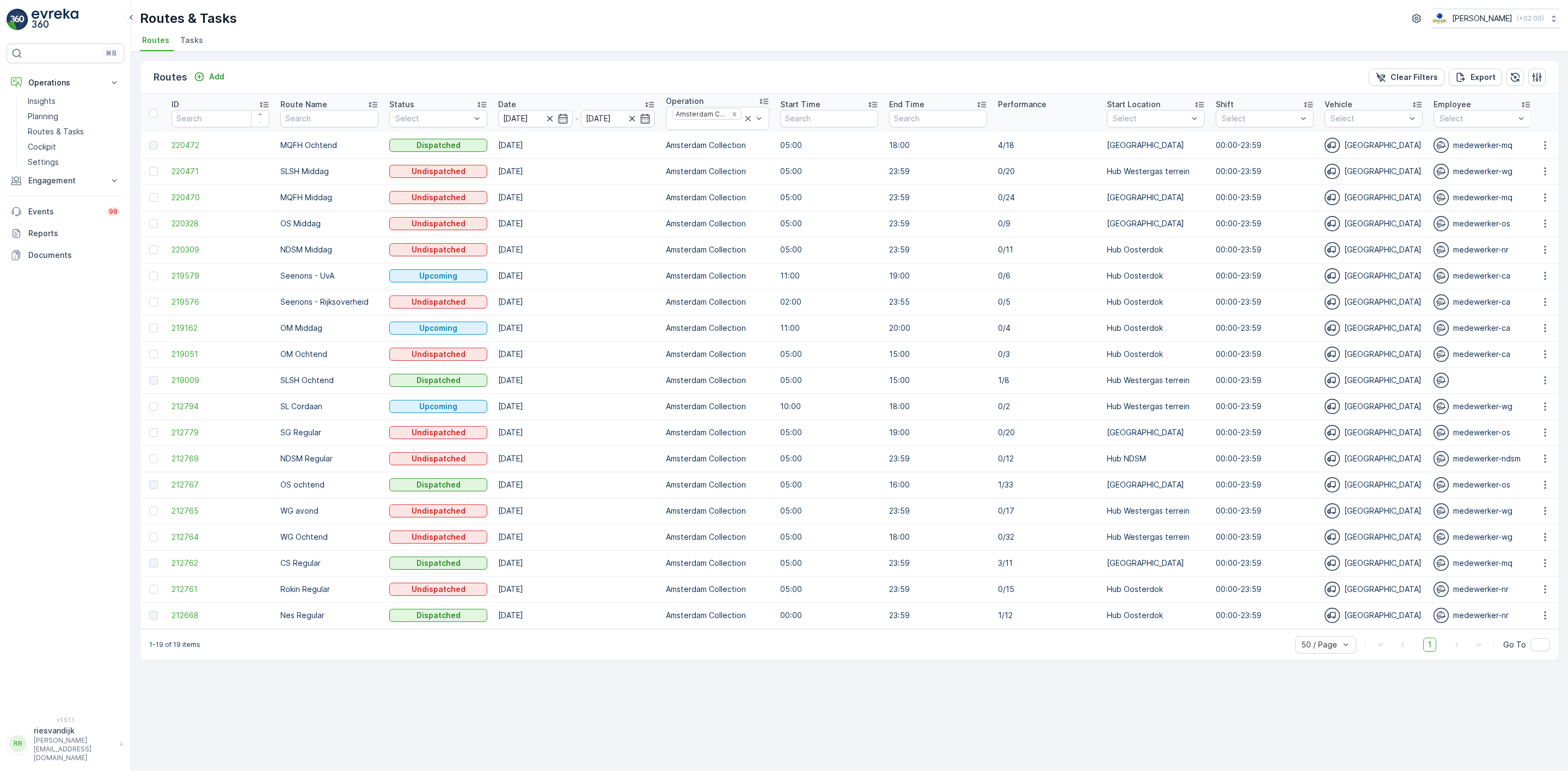
click at [303, 149] on p "MQFH Ochtend" at bounding box center [329, 145] width 98 height 11
click at [285, 147] on p "MQFH Ochtend" at bounding box center [329, 145] width 98 height 11
click at [375, 150] on p "MQFH Ochtend" at bounding box center [329, 145] width 98 height 11
click at [324, 151] on p "MQFH Ochtend" at bounding box center [329, 145] width 98 height 11
drag, startPoint x: 302, startPoint y: 173, endPoint x: 317, endPoint y: 173, distance: 15.0
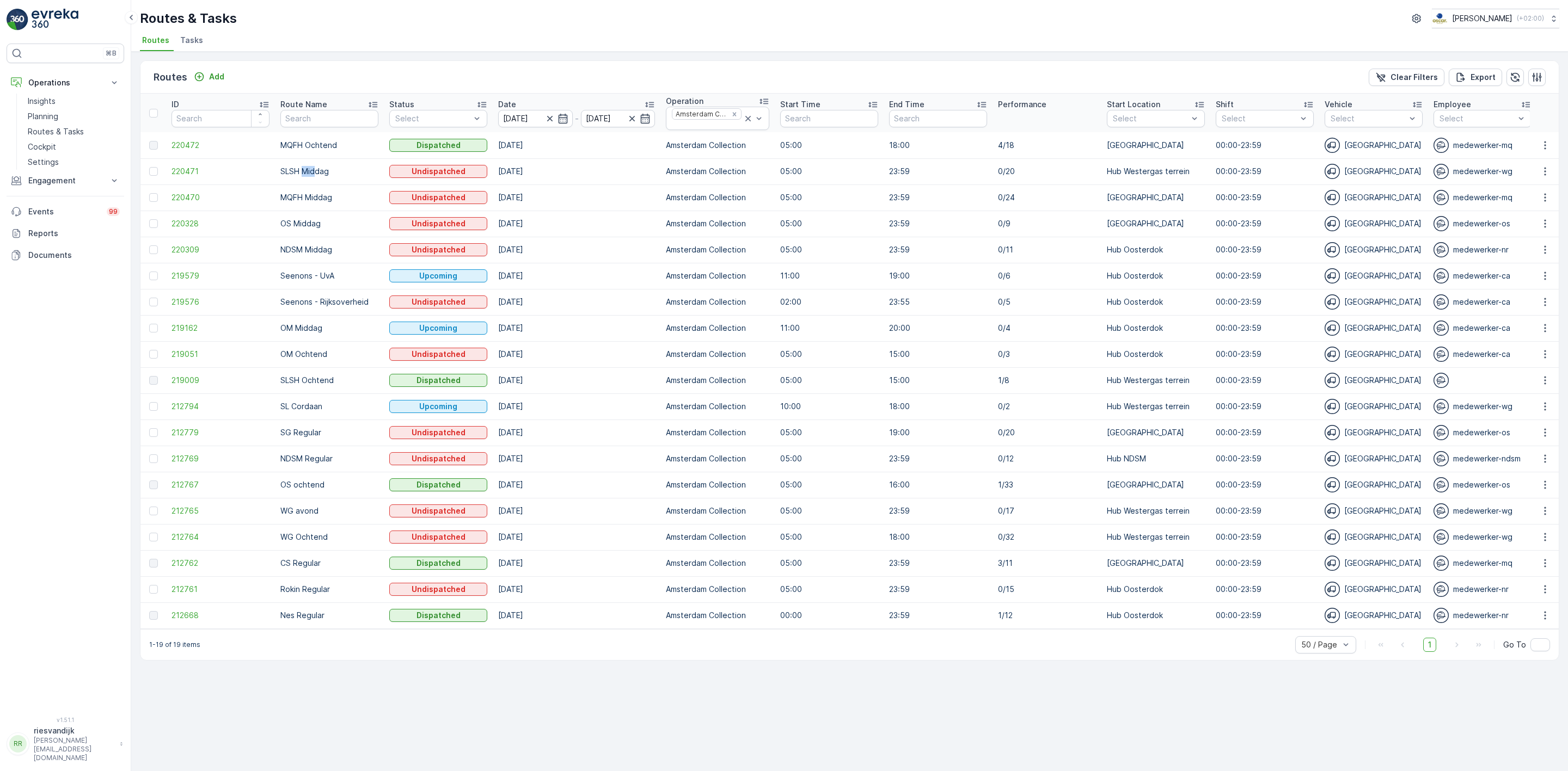
click at [317, 173] on p "SLSH Middag" at bounding box center [329, 170] width 98 height 11
click at [331, 173] on p "SLSH Middag" at bounding box center [329, 170] width 98 height 11
click at [191, 149] on span "220472" at bounding box center [220, 145] width 98 height 11
click at [186, 614] on span "212668" at bounding box center [220, 615] width 98 height 11
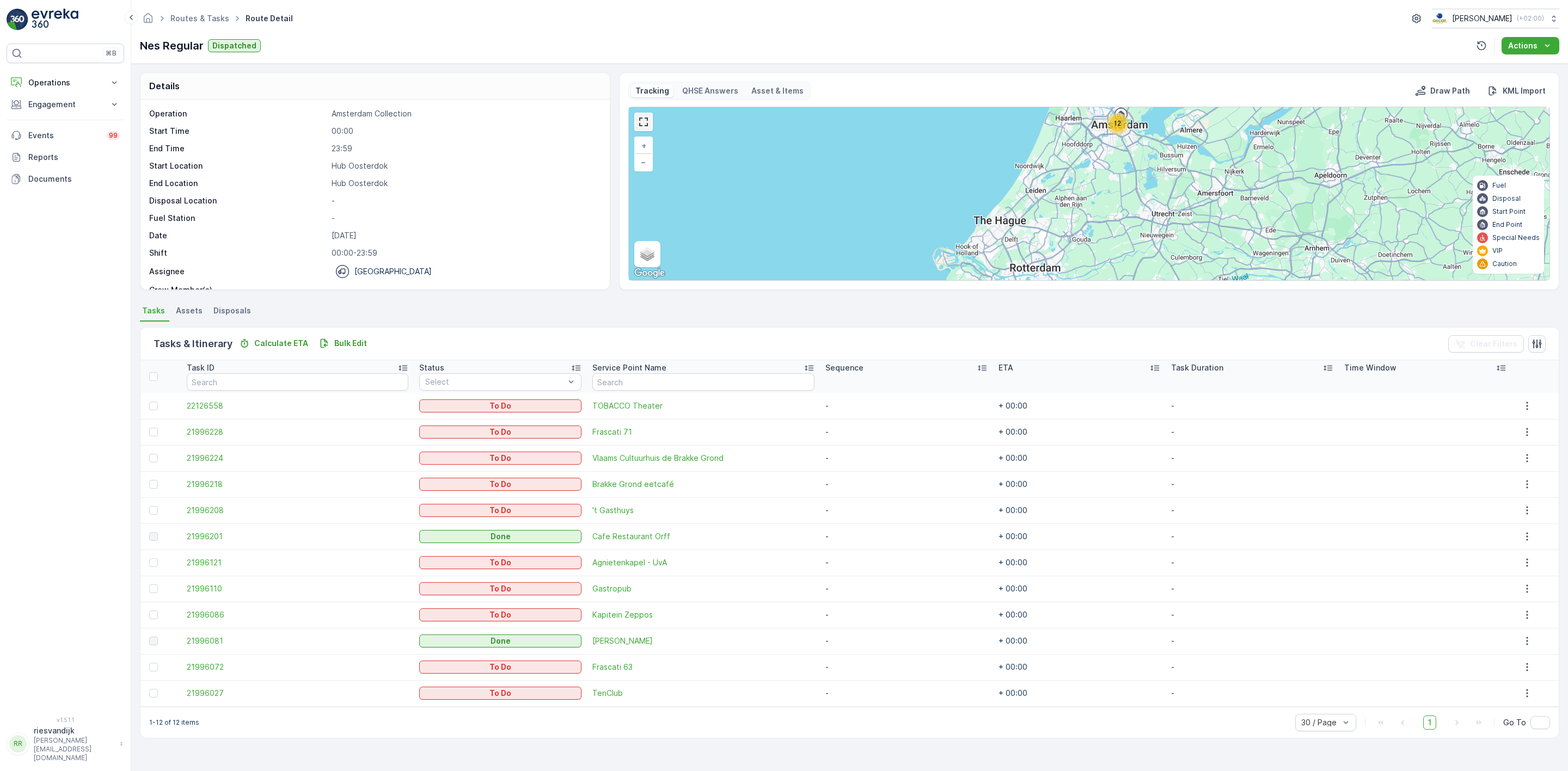
click at [645, 123] on link at bounding box center [643, 121] width 17 height 17
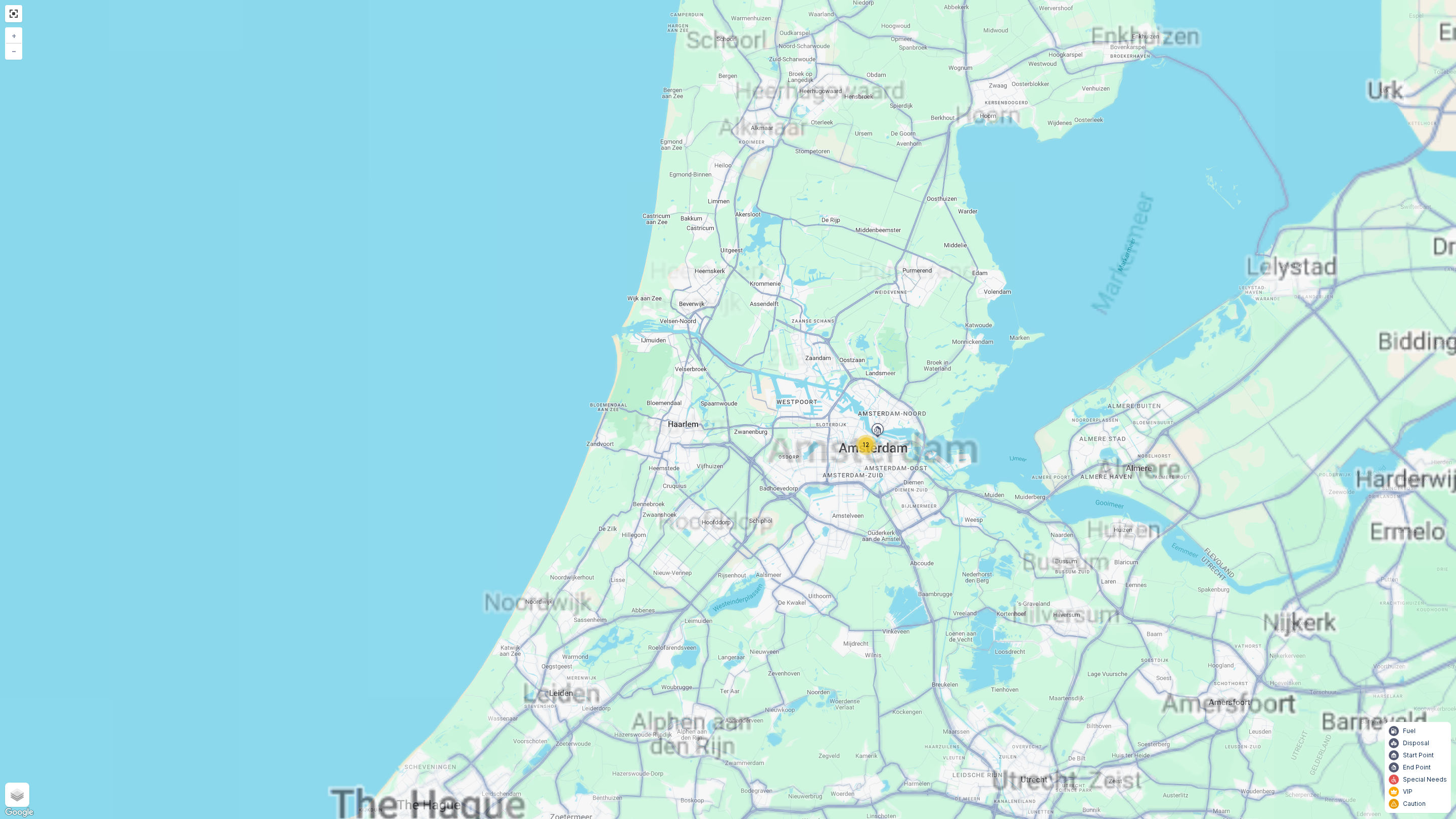
drag, startPoint x: 935, startPoint y: 423, endPoint x: 915, endPoint y: 384, distance: 43.8
click at [915, 384] on div "12 + − Satellite Roadmap Terrain Hybrid Leaflet Keyboard shortcuts Map Data Map…" at bounding box center [728, 410] width 1456 height 819
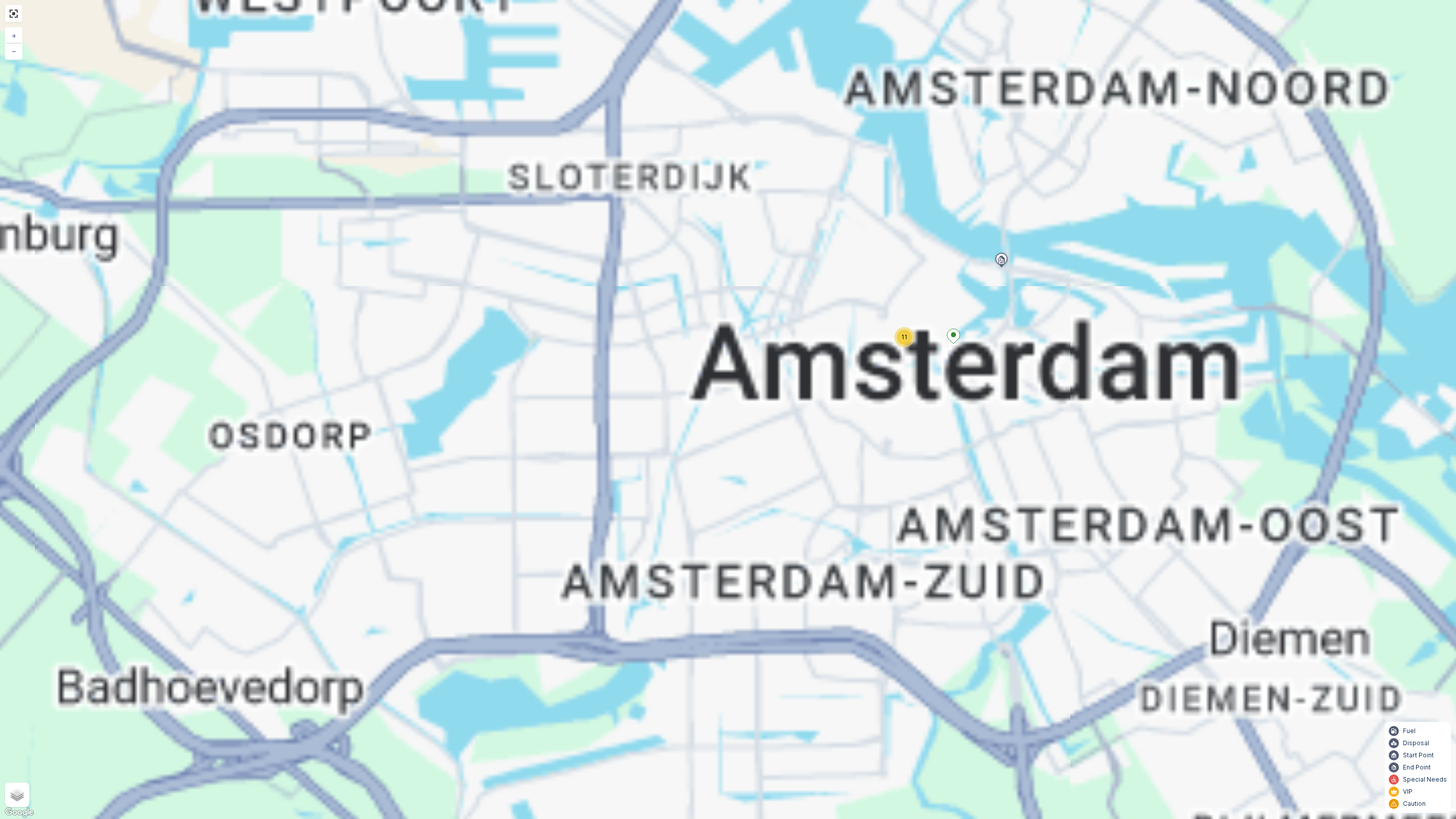
click at [855, 398] on div "12 11 + − Satellite Roadmap Terrain Hybrid Leaflet Keyboard shortcuts Map Data …" at bounding box center [728, 410] width 1456 height 819
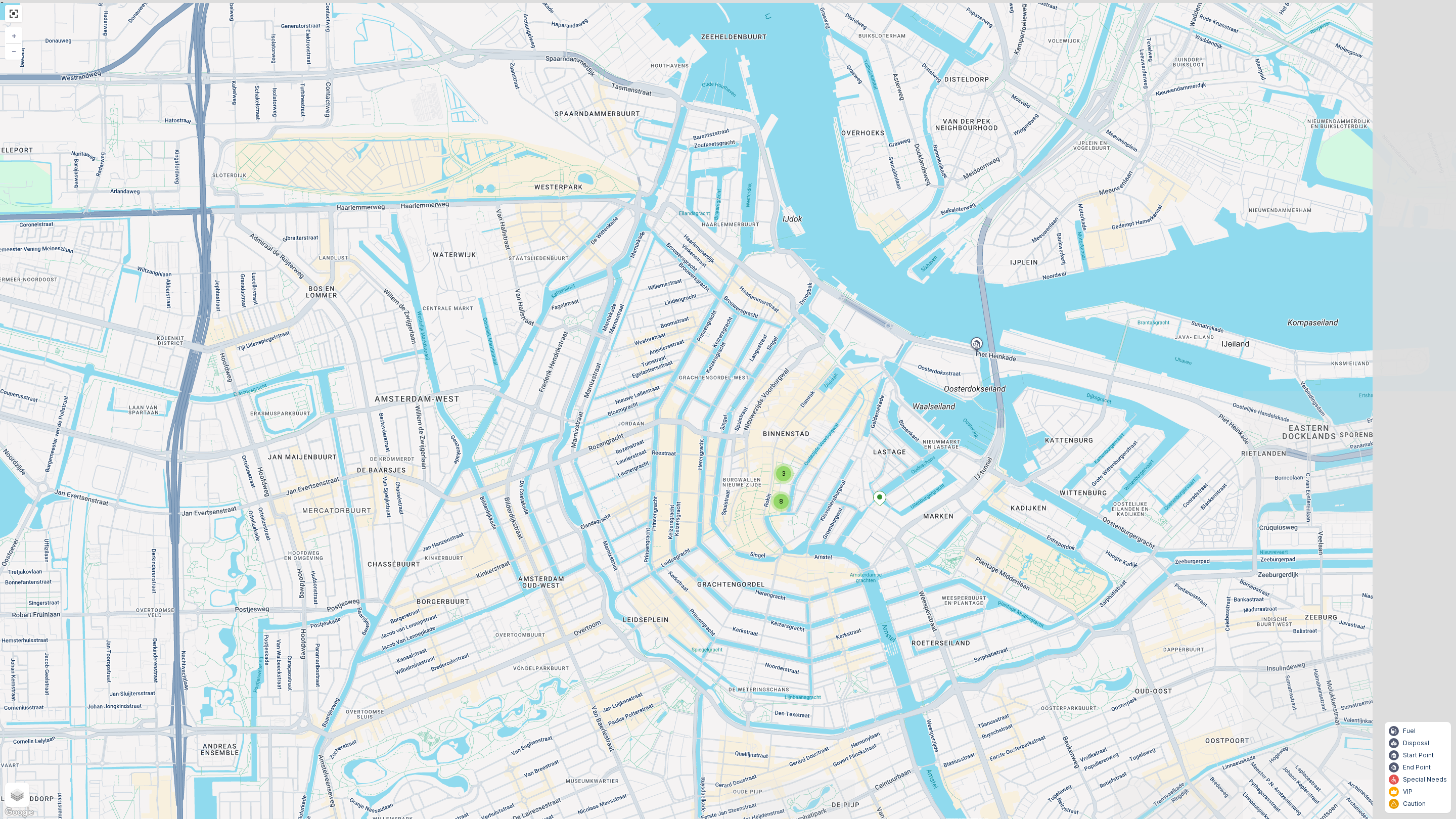
drag, startPoint x: 932, startPoint y: 428, endPoint x: 842, endPoint y: 486, distance: 107.1
click at [842, 486] on div "3 8 + − Satellite Roadmap Terrain Hybrid Leaflet Keyboard shortcuts Map Data Ma…" at bounding box center [728, 410] width 1456 height 819
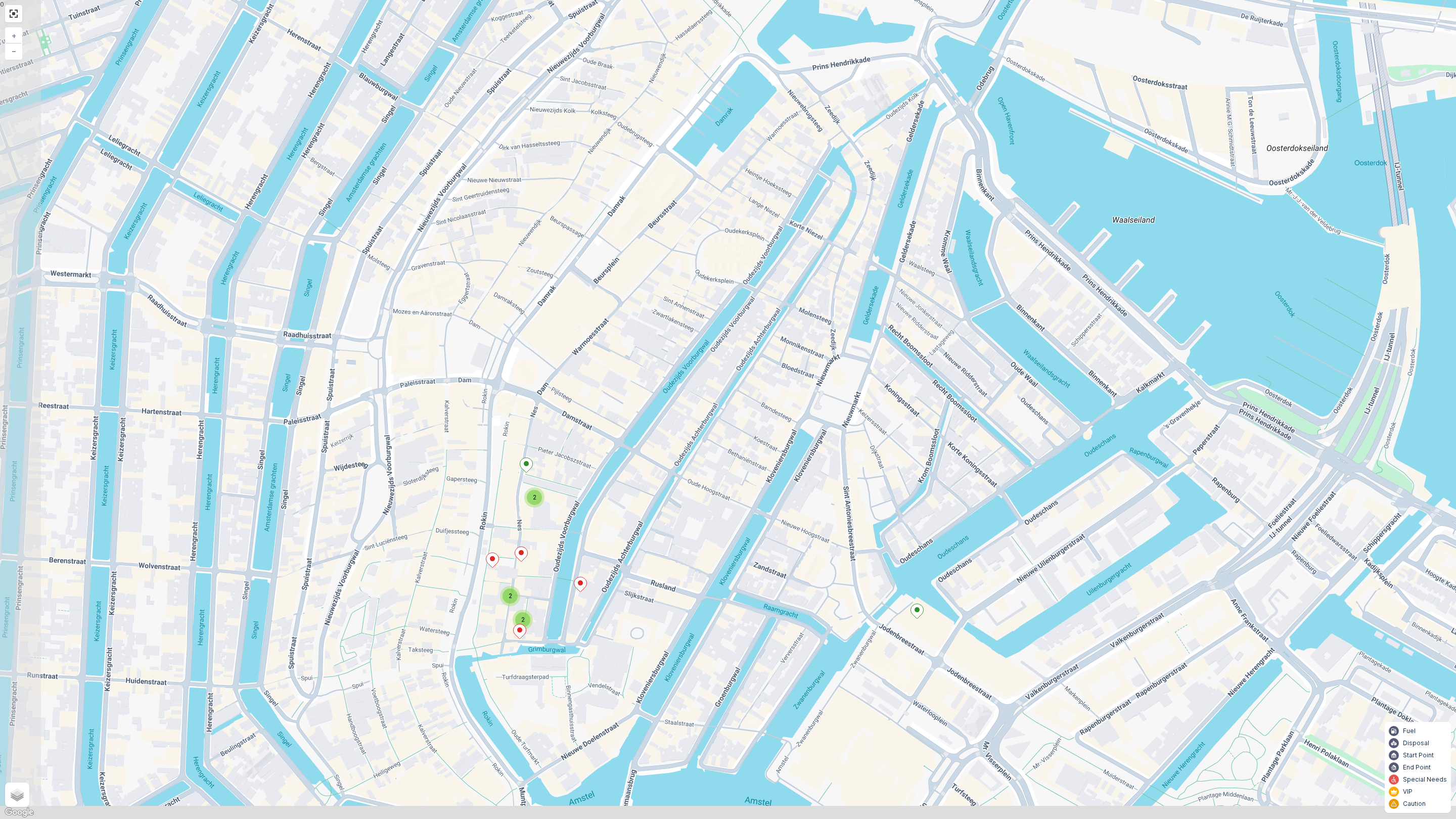
drag, startPoint x: 886, startPoint y: 485, endPoint x: 962, endPoint y: 416, distance: 102.6
click at [963, 417] on div "2 2 2 + − Satellite Roadmap Terrain Hybrid Leaflet Keyboard shortcuts Map Data …" at bounding box center [728, 410] width 1456 height 819
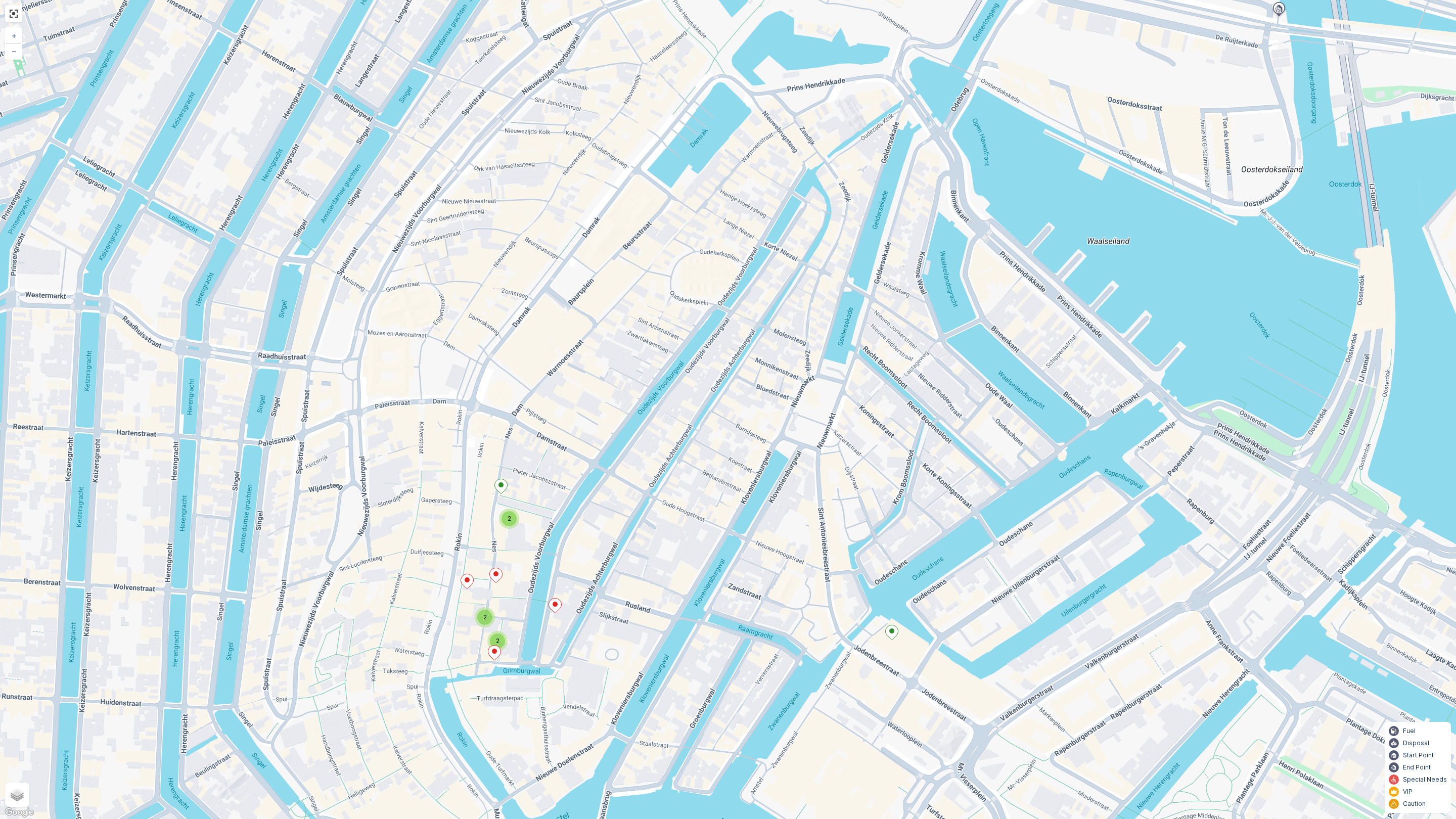
drag, startPoint x: 931, startPoint y: 538, endPoint x: 918, endPoint y: 558, distance: 23.9
click at [918, 558] on div "2 2 2 + − Satellite Roadmap Terrain Hybrid Leaflet Keyboard shortcuts Map Data …" at bounding box center [728, 410] width 1456 height 819
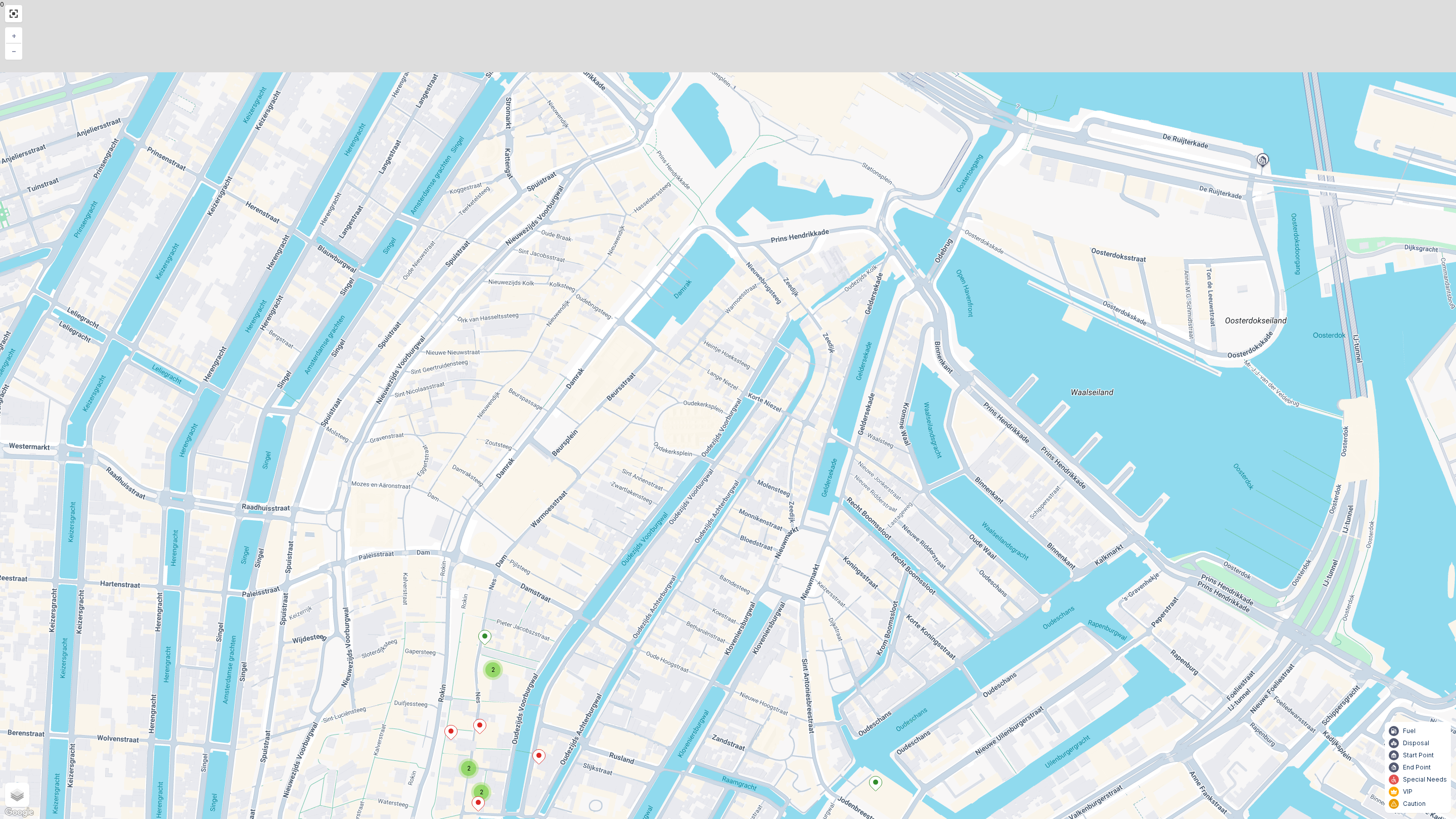
drag, startPoint x: 962, startPoint y: 394, endPoint x: 945, endPoint y: 493, distance: 100.4
click at [945, 496] on div "2 2 2 + − Satellite Roadmap Terrain Hybrid Leaflet Keyboard shortcuts Map Data …" at bounding box center [728, 410] width 1456 height 819
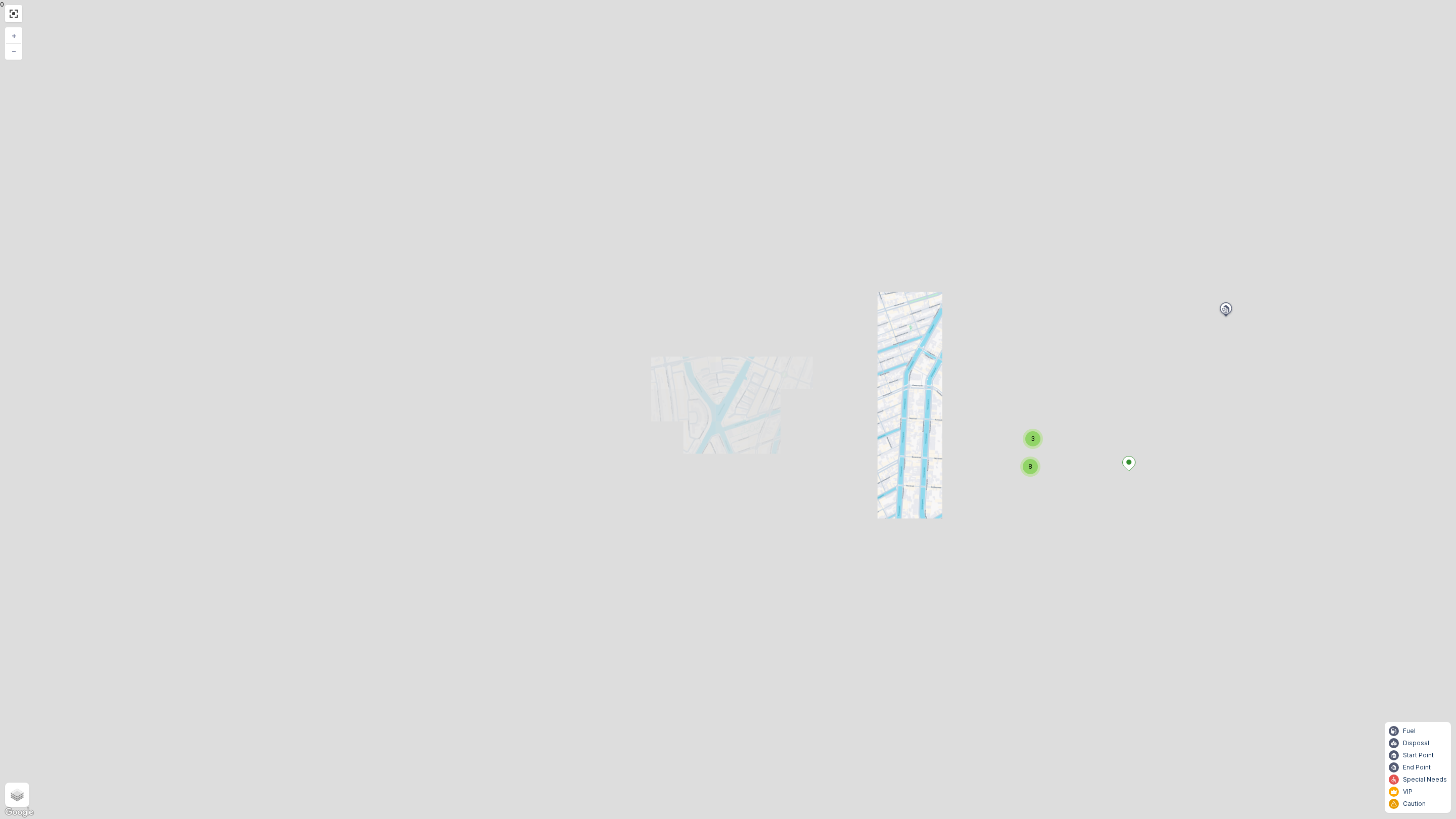
drag, startPoint x: 1036, startPoint y: 425, endPoint x: 1003, endPoint y: 420, distance: 33.4
click at [1002, 420] on div "2 2 2 3 8 + − Satellite Roadmap Terrain Hybrid Leaflet Keyboard shortcuts Map D…" at bounding box center [728, 410] width 1456 height 819
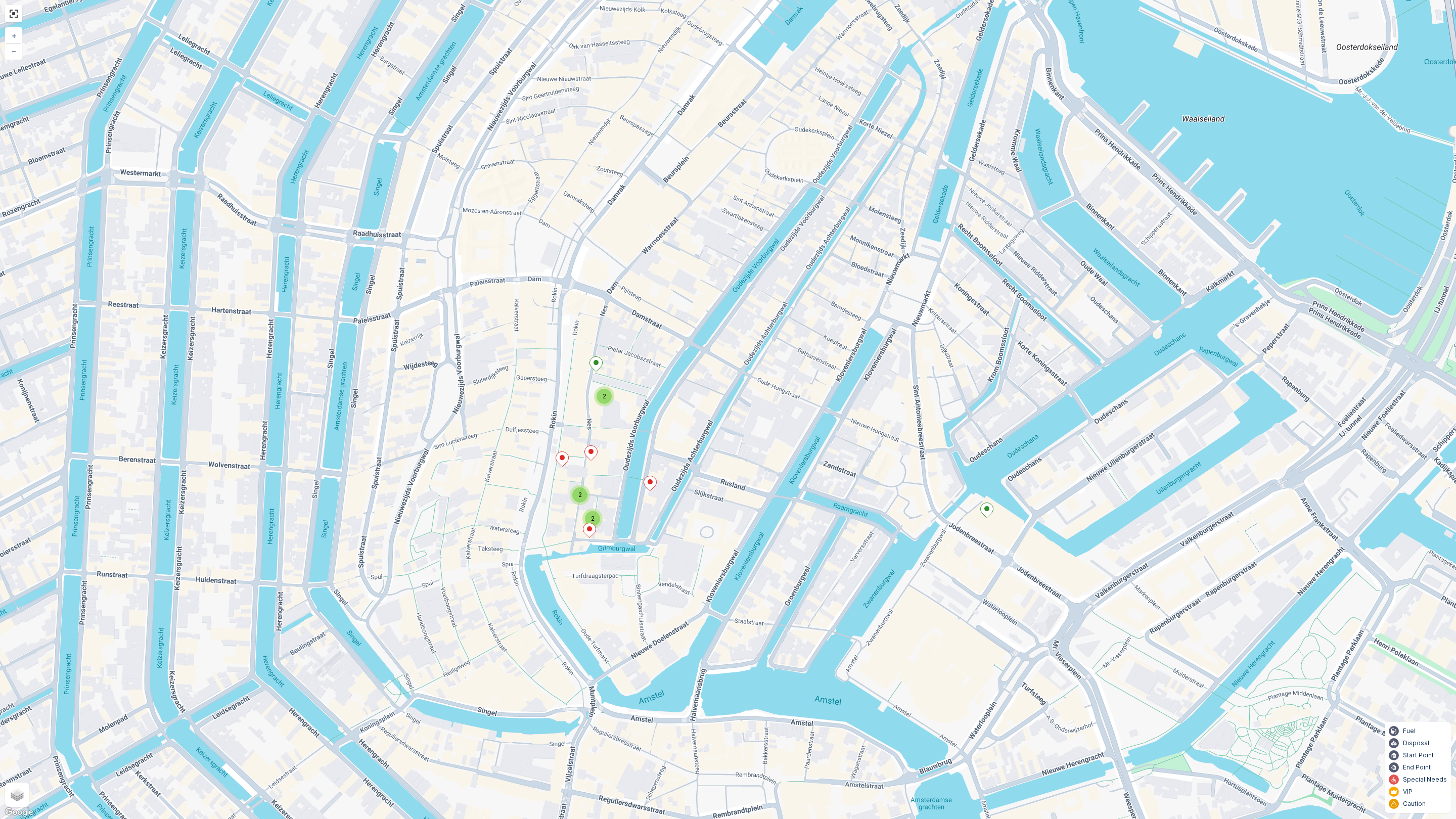
click at [983, 509] on icon at bounding box center [987, 511] width 13 height 15
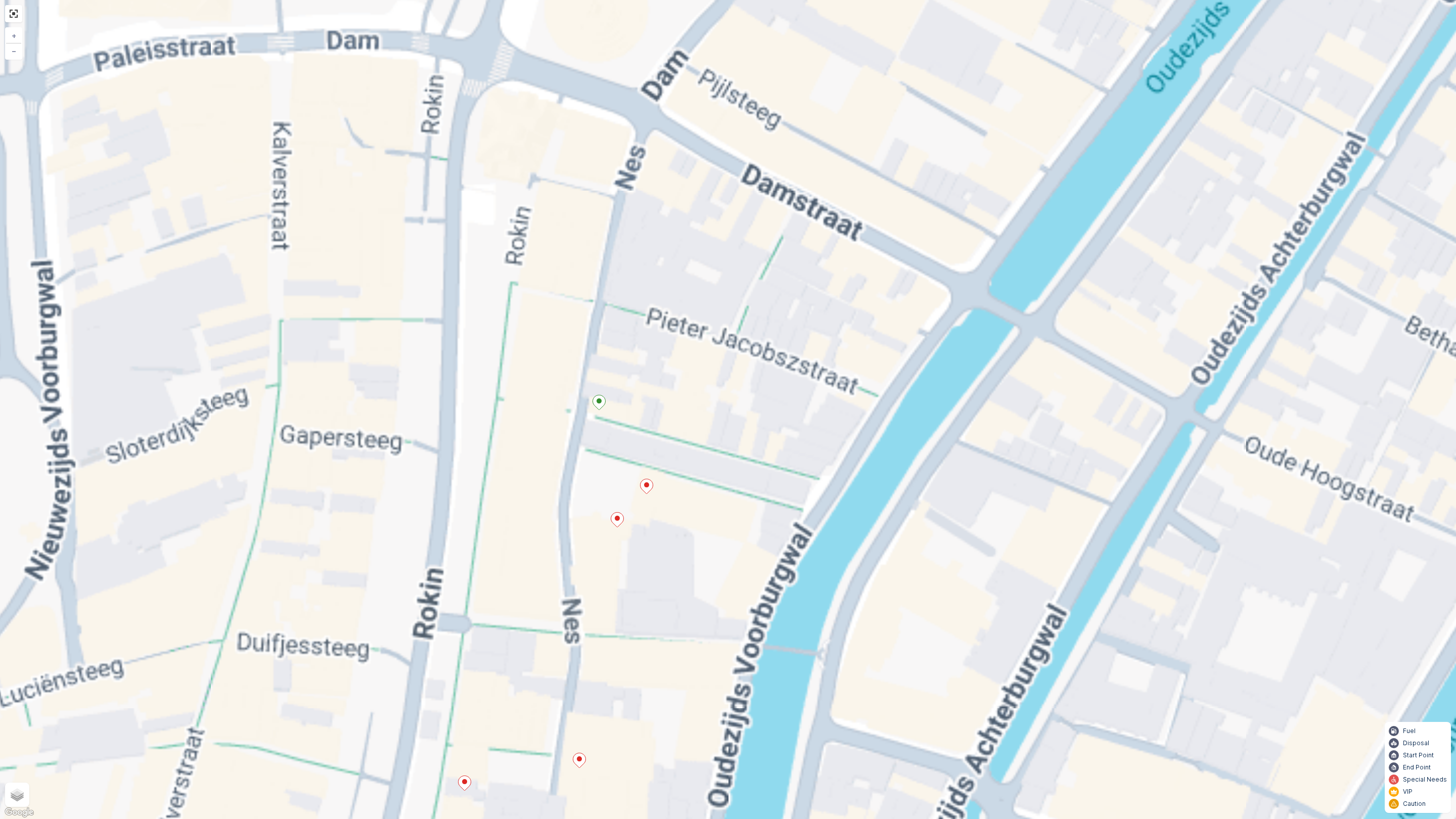
drag, startPoint x: 626, startPoint y: 349, endPoint x: 730, endPoint y: 273, distance: 128.8
click at [730, 273] on div "2 2 2 Loading... Loading... Loading... Loading... Loading... Loading... Loading…" at bounding box center [728, 410] width 1456 height 819
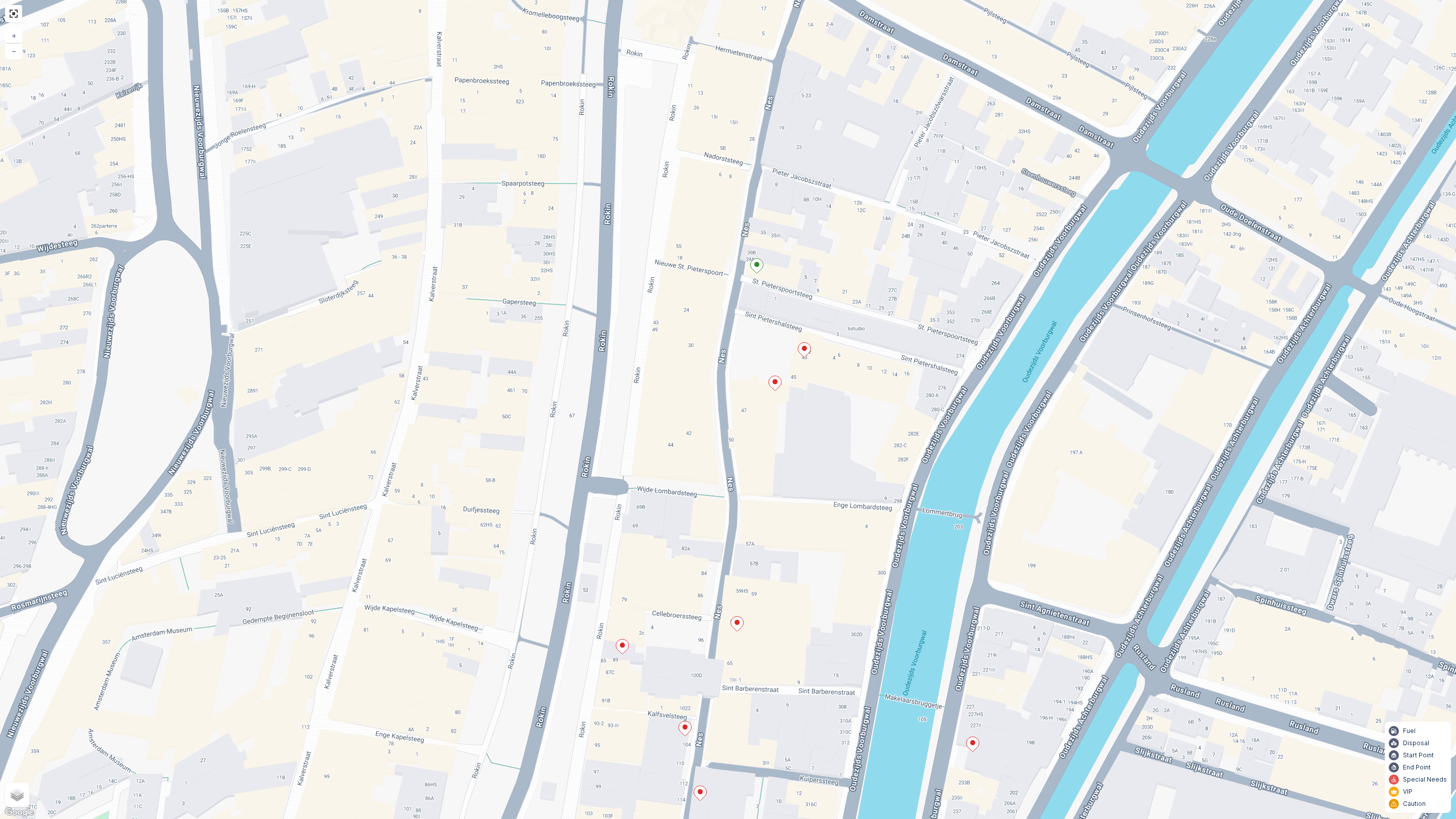
click at [790, 279] on div "Loading... Loading... Loading... Loading... Loading... Loading... Loading... + …" at bounding box center [728, 410] width 1456 height 819
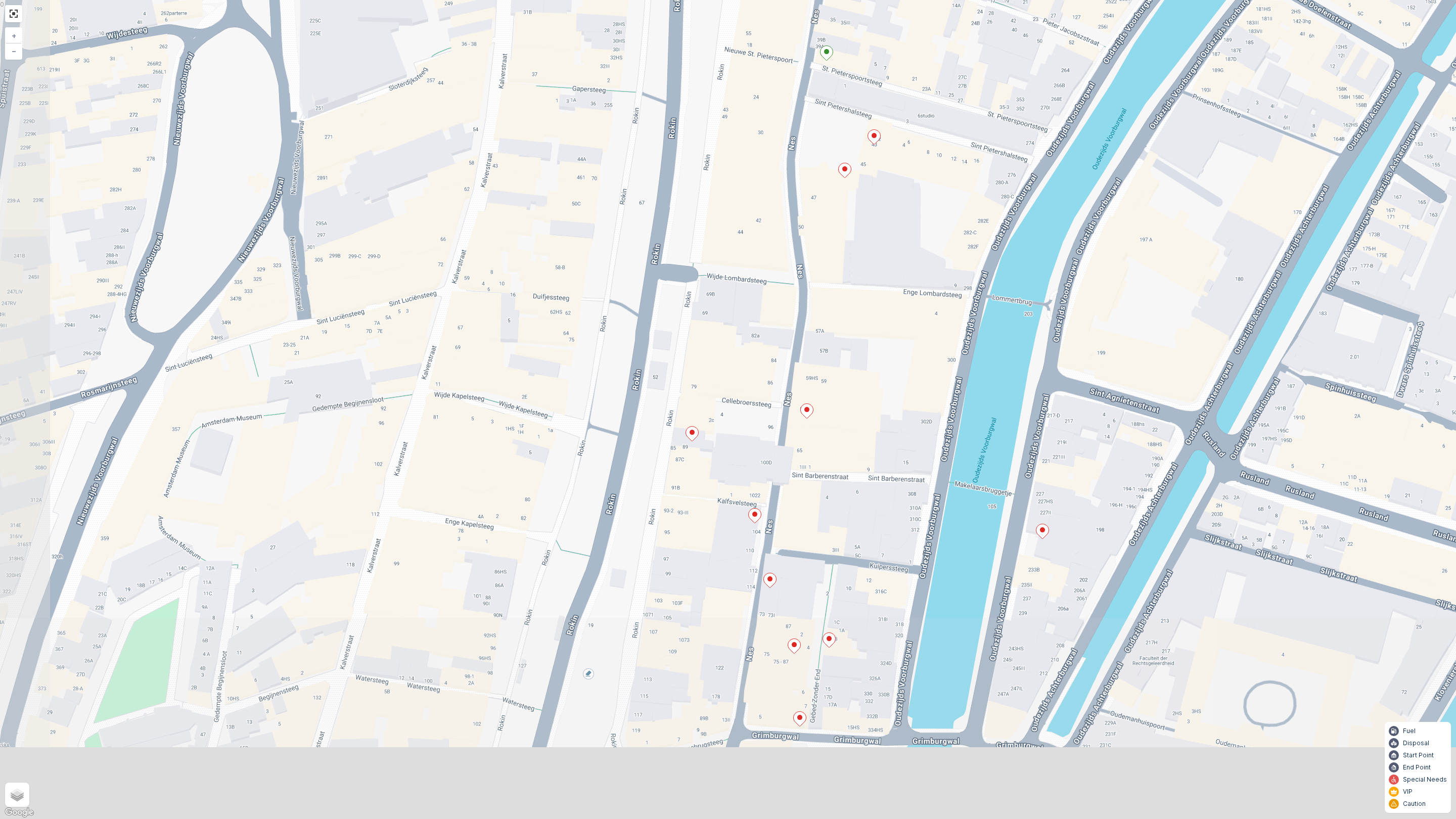
drag, startPoint x: 879, startPoint y: 411, endPoint x: 912, endPoint y: 279, distance: 136.1
click at [922, 211] on div "Loading... Loading... Loading... Loading... Loading... Loading... Loading... + …" at bounding box center [728, 410] width 1456 height 819
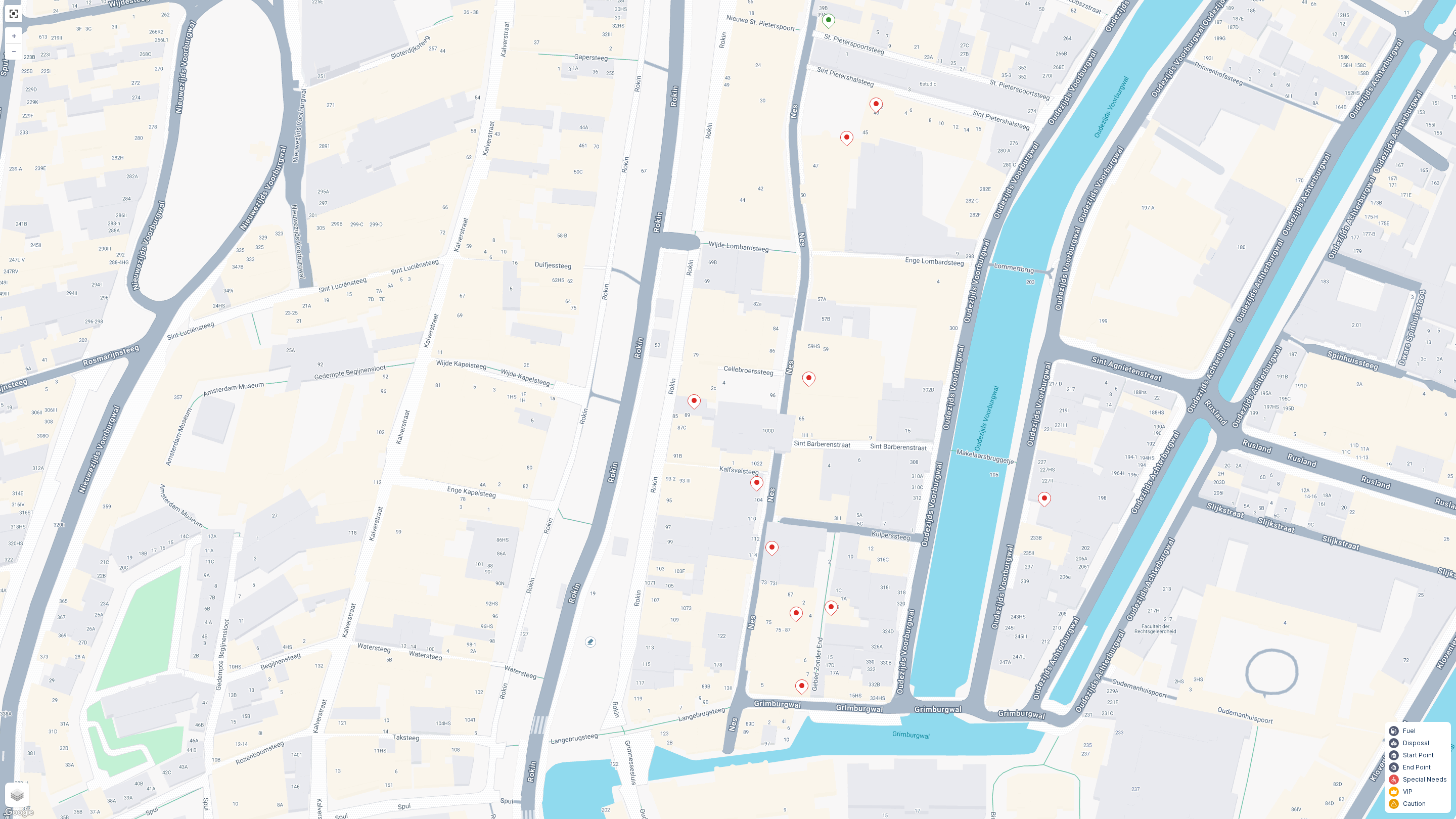
drag, startPoint x: 891, startPoint y: 332, endPoint x: 895, endPoint y: 308, distance: 24.3
click at [895, 308] on div "Loading... Loading... Loading... Loading... Loading... Loading... Loading... + …" at bounding box center [728, 410] width 1456 height 819
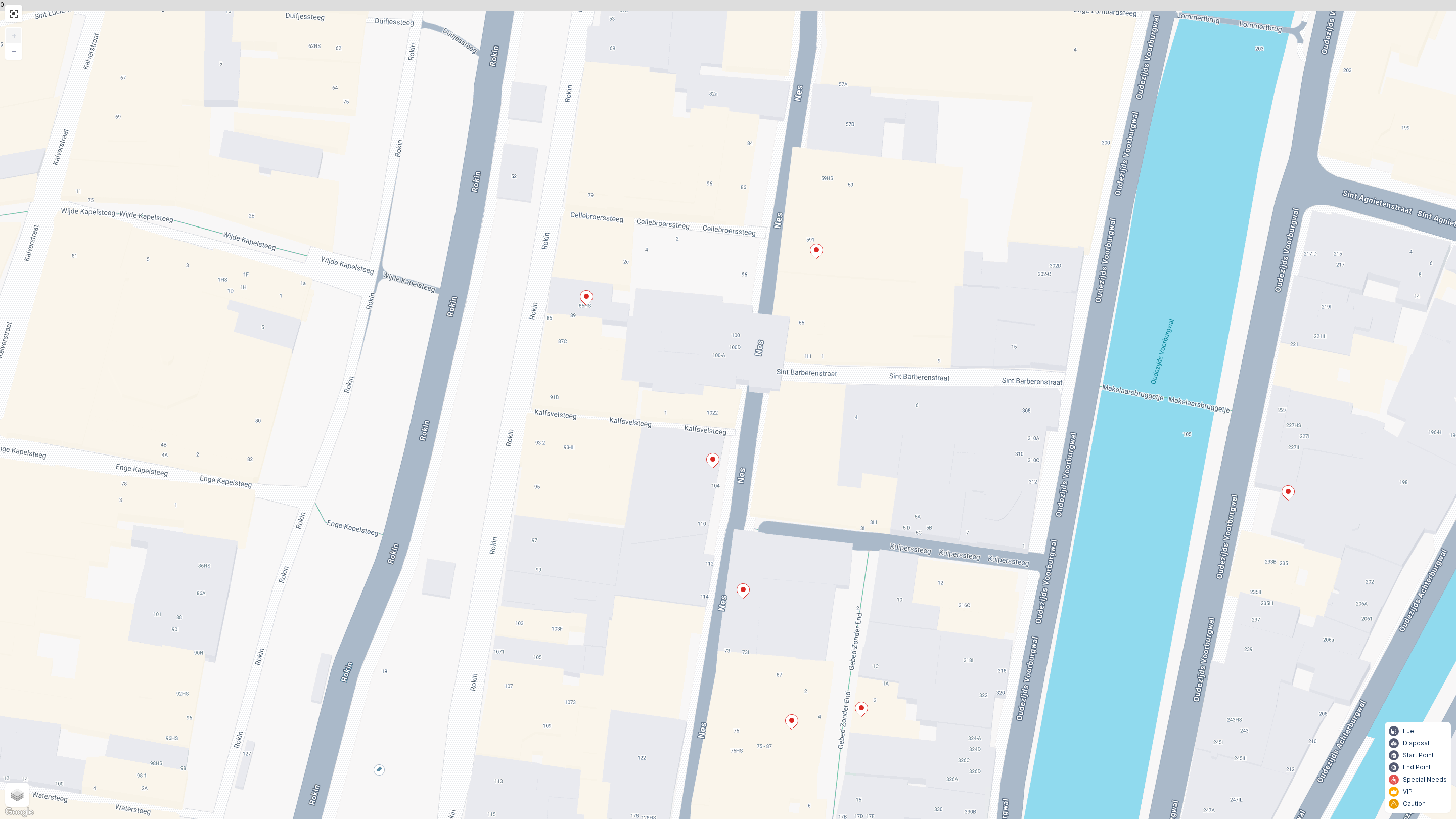
drag, startPoint x: 933, startPoint y: 379, endPoint x: 934, endPoint y: 569, distance: 190.0
click at [934, 569] on div "Loading... Loading... Loading... Loading... Loading... Loading... Loading... + …" at bounding box center [728, 410] width 1456 height 819
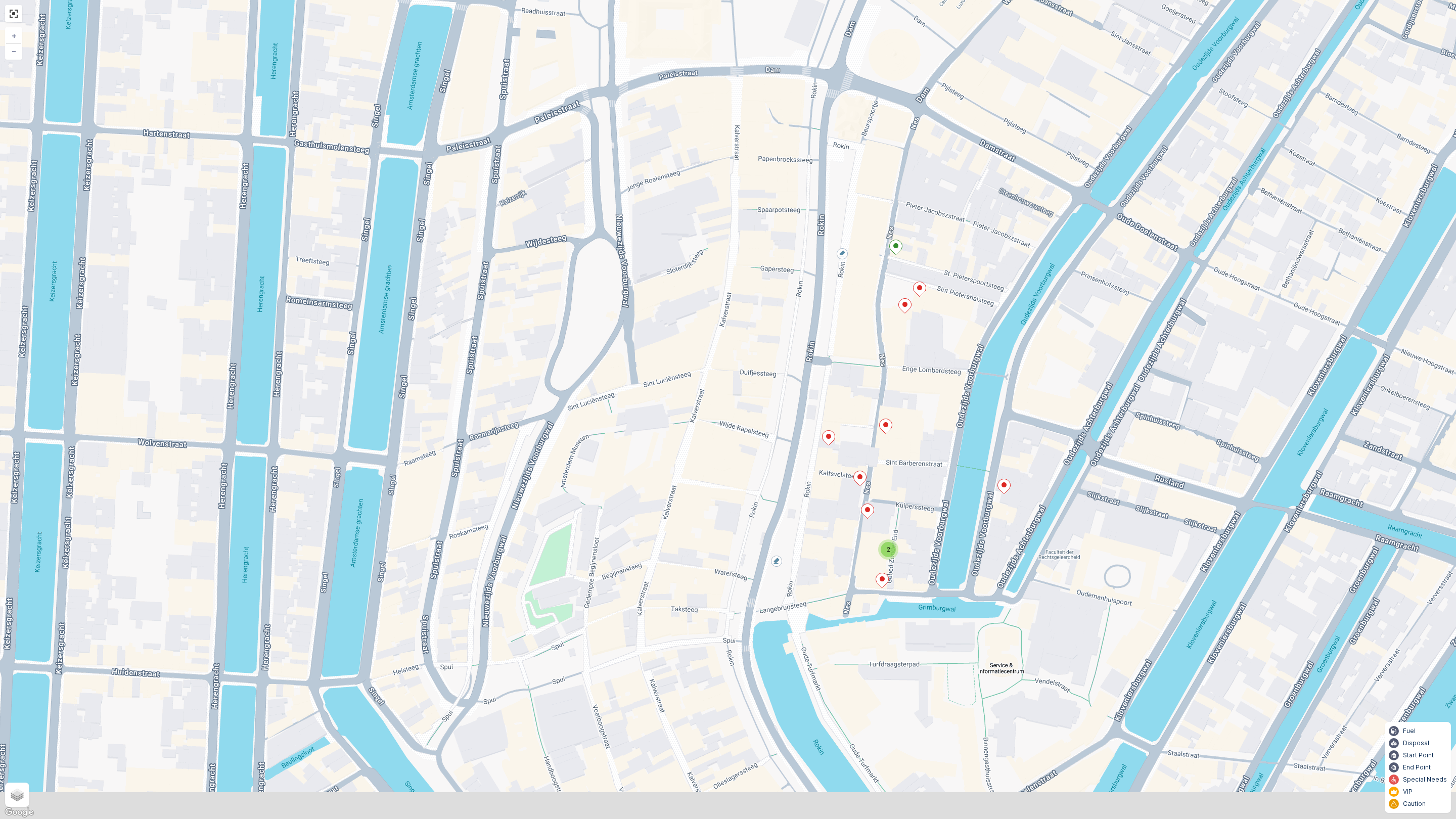
drag, startPoint x: 945, startPoint y: 514, endPoint x: 926, endPoint y: 480, distance: 38.9
click at [926, 480] on div "2 Loading... Loading... Loading... Loading... Loading... Loading... Loading... …" at bounding box center [728, 410] width 1456 height 819
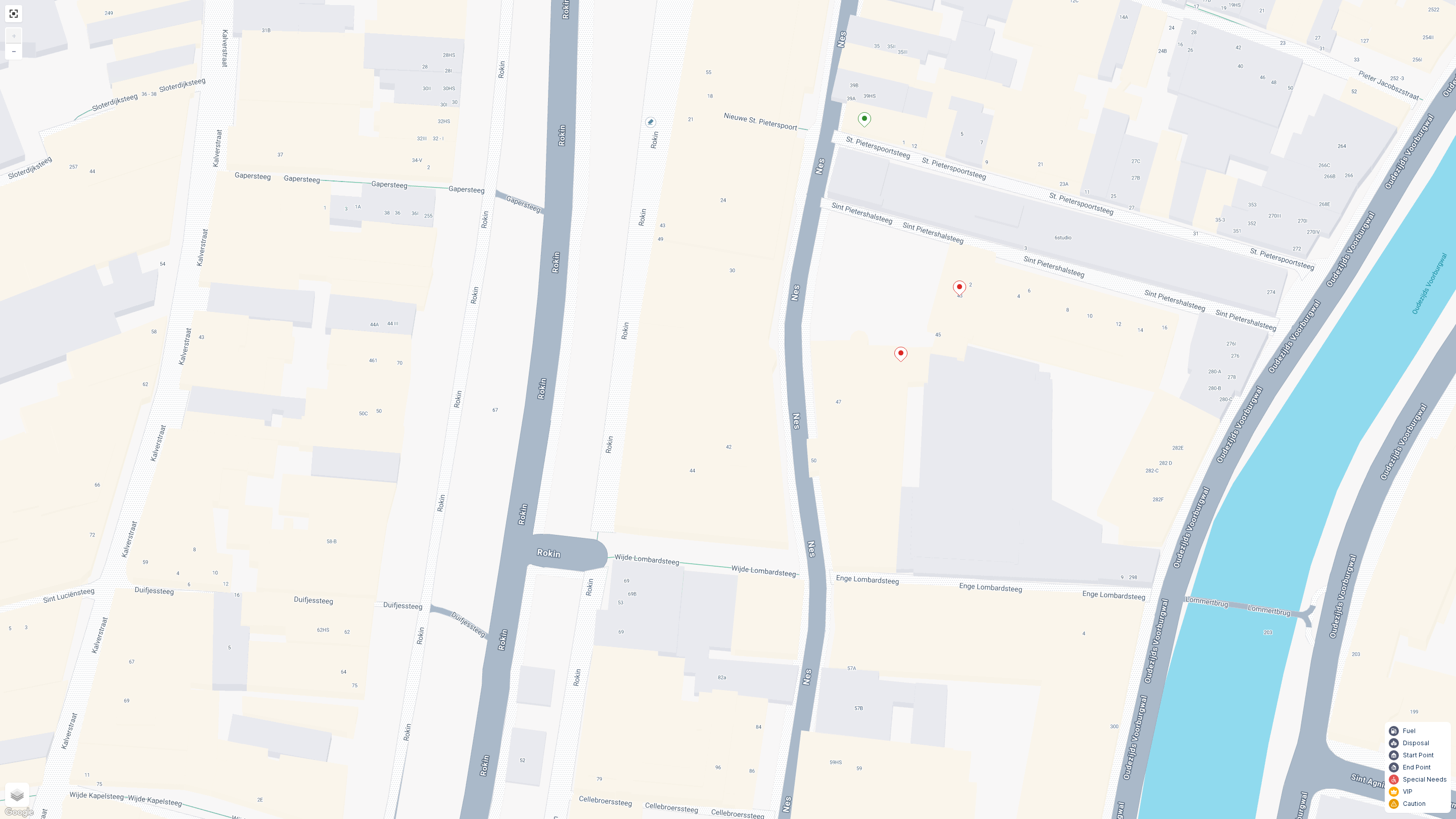
drag, startPoint x: 870, startPoint y: 339, endPoint x: 899, endPoint y: 388, distance: 56.9
click at [899, 388] on div "Loading... Loading... Loading... Loading... Loading... Loading... Loading... + …" at bounding box center [728, 410] width 1456 height 819
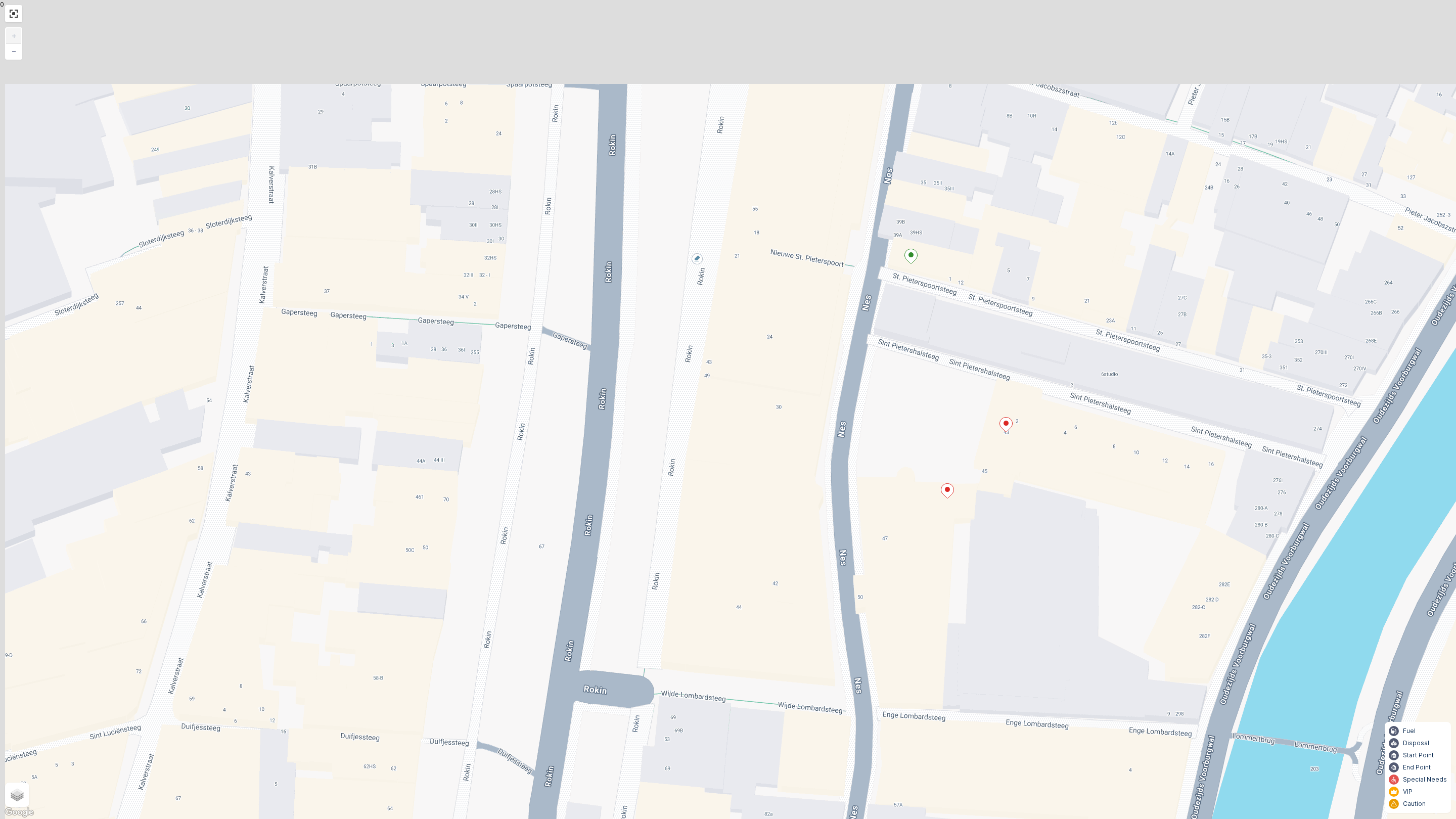
drag, startPoint x: 872, startPoint y: 458, endPoint x: 898, endPoint y: 531, distance: 77.5
click at [905, 558] on div "Loading... Loading... Loading... Loading... Loading... Loading... Loading... + …" at bounding box center [728, 410] width 1456 height 819
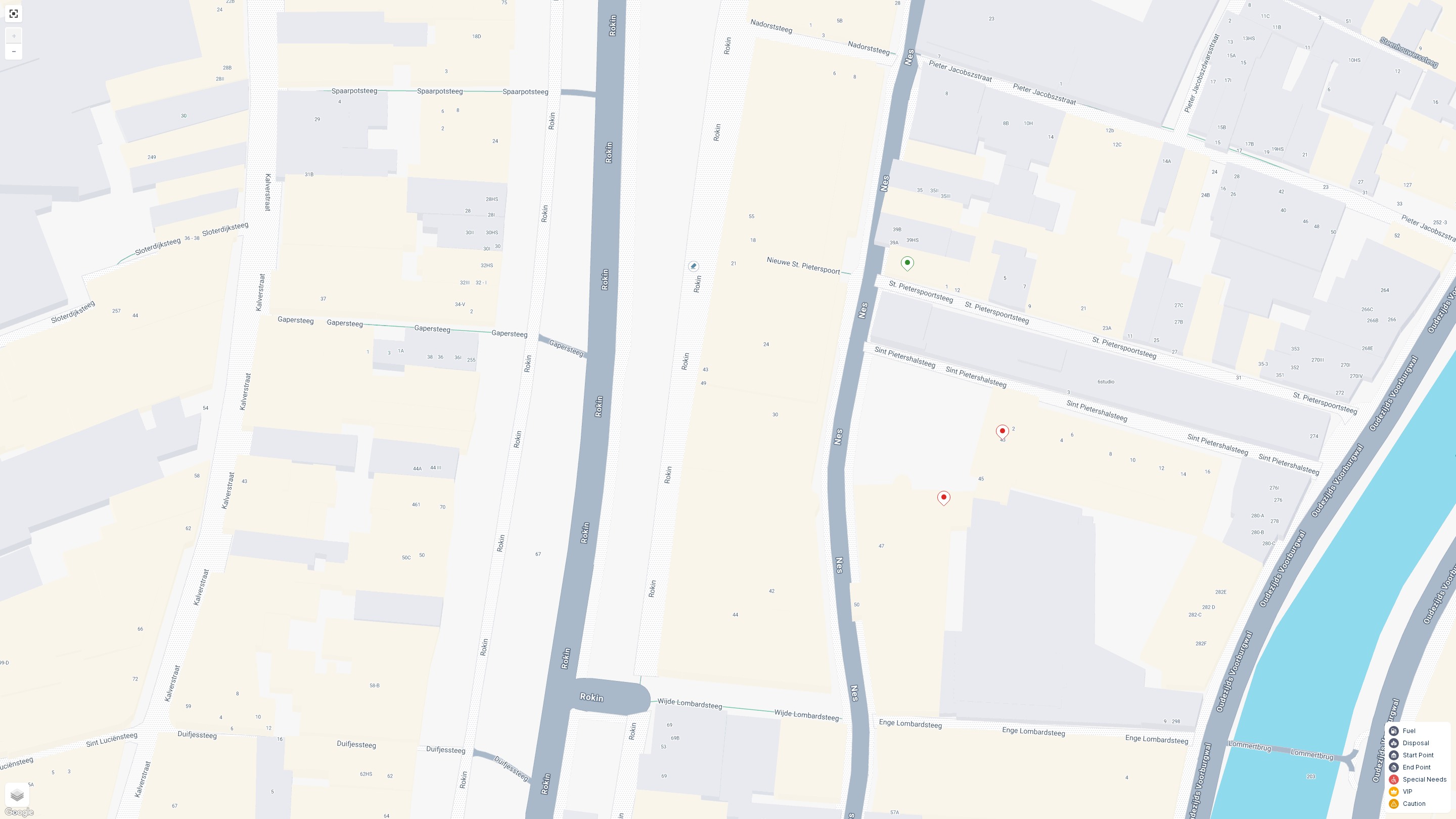
click at [908, 266] on icon at bounding box center [908, 264] width 13 height 15
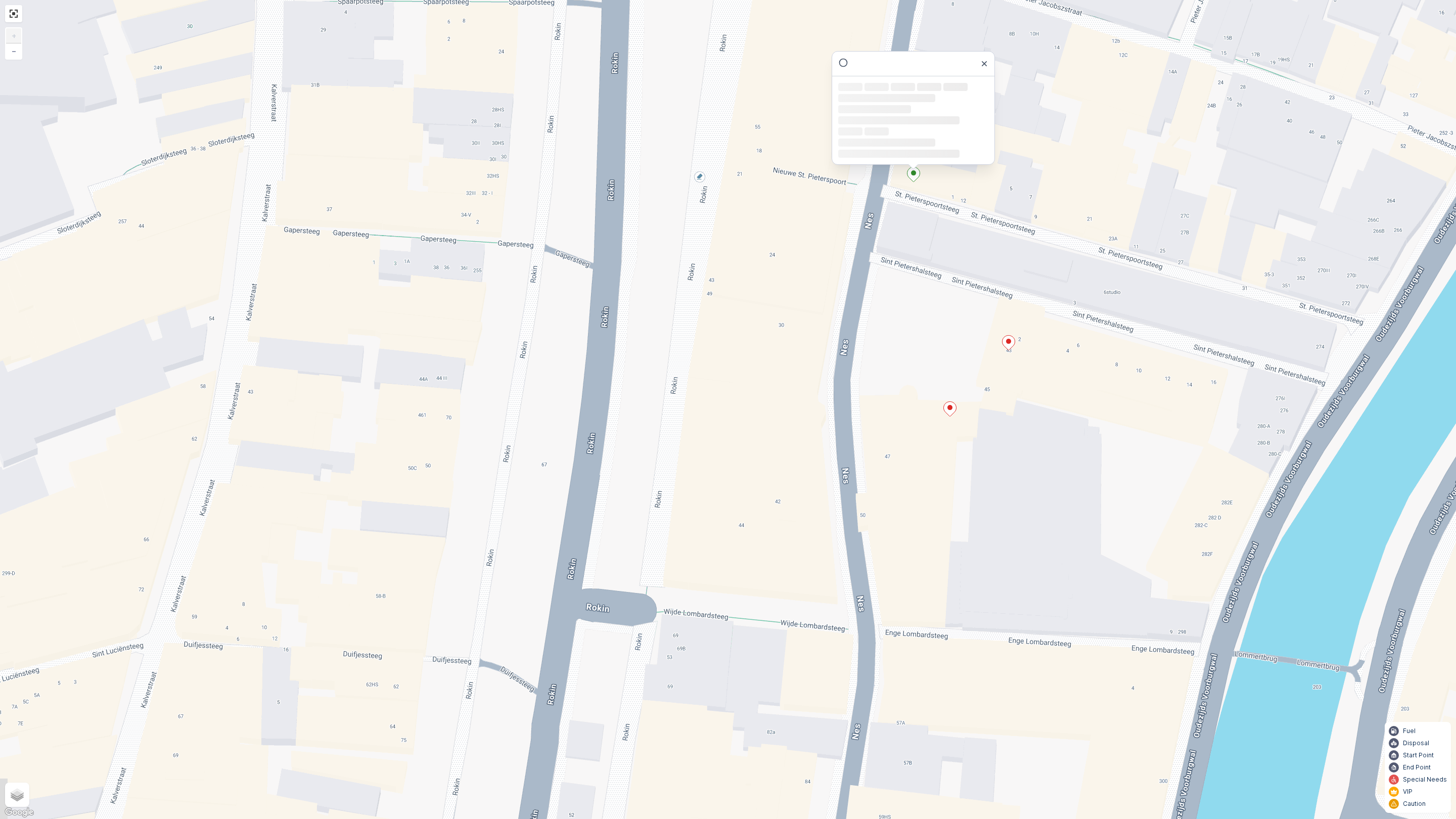
drag, startPoint x: 1148, startPoint y: 293, endPoint x: 1153, endPoint y: 197, distance: 96.1
click at [1153, 197] on div "Loading... Loading... Loading... Loading... Loading... Loading... Loading... + …" at bounding box center [728, 410] width 1456 height 819
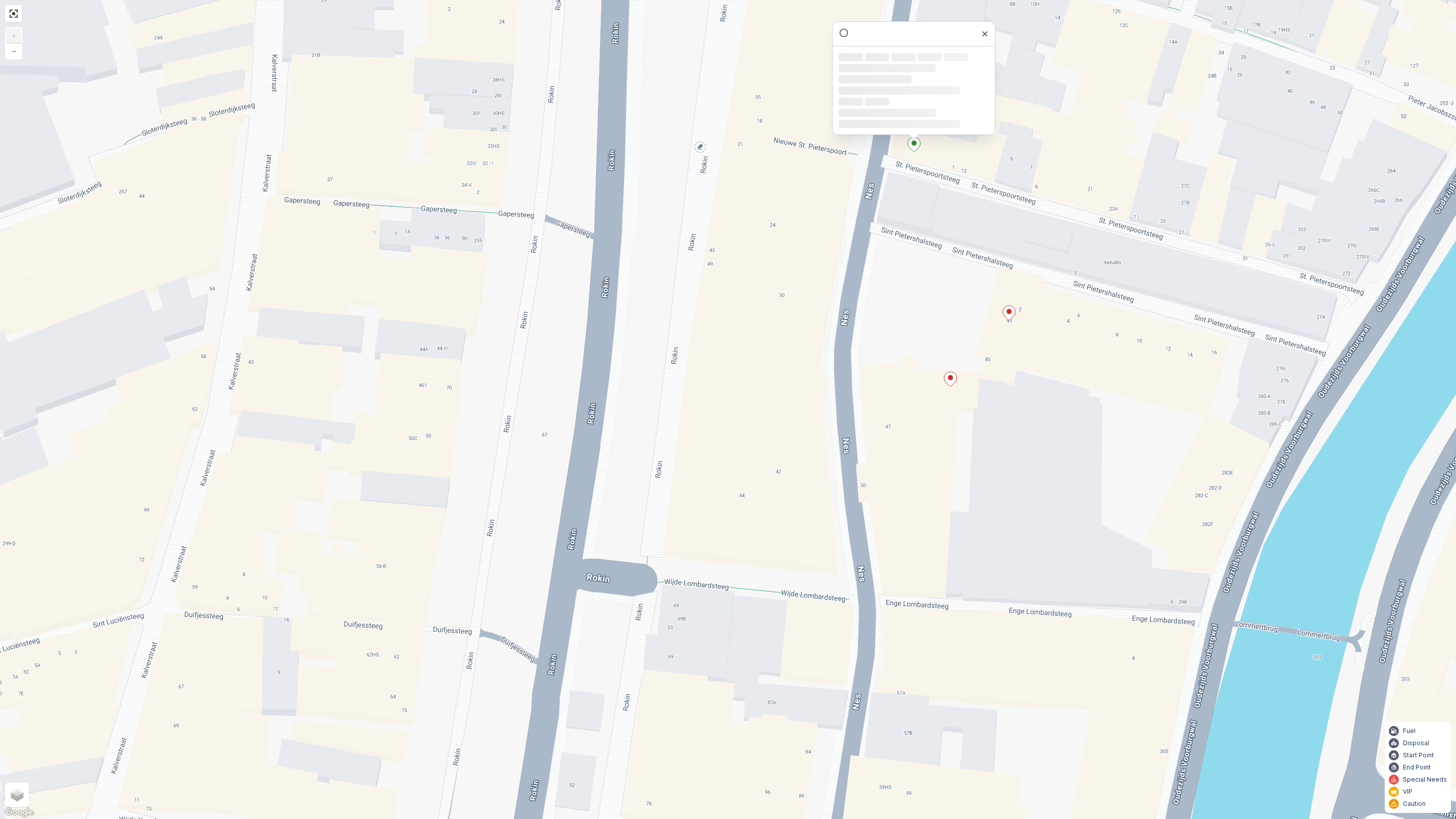
drag, startPoint x: 1185, startPoint y: 258, endPoint x: 1188, endPoint y: 217, distance: 41.1
click at [1188, 217] on div "Loading... Loading... Loading... Loading... Loading... Loading... Loading... + …" at bounding box center [728, 410] width 1456 height 819
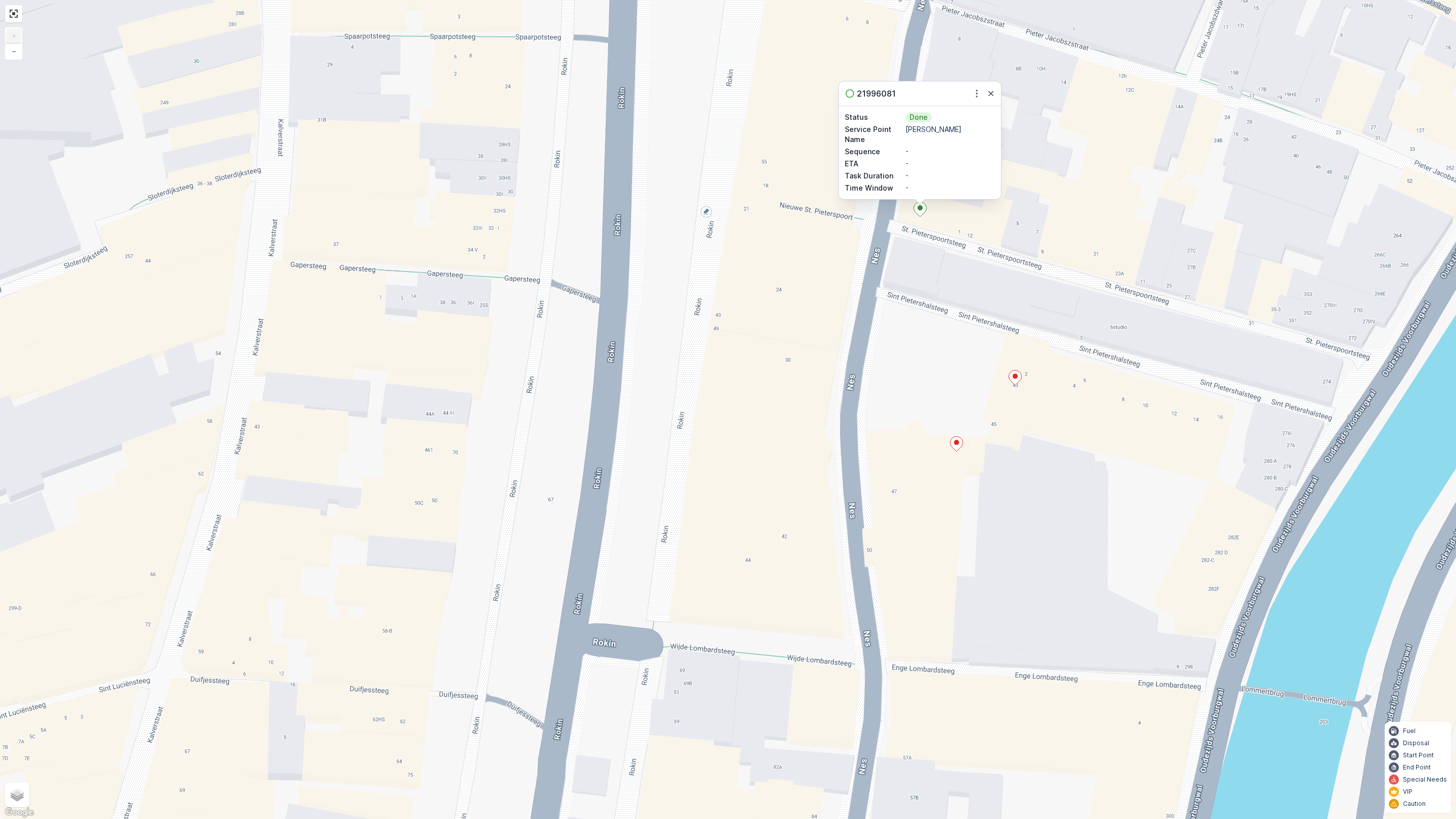
drag, startPoint x: 992, startPoint y: 179, endPoint x: 985, endPoint y: 250, distance: 71.3
click at [985, 250] on div "21996081 Status Done Service Point Name [PERSON_NAME] Sequence - ETA - Task Dur…" at bounding box center [728, 410] width 1456 height 819
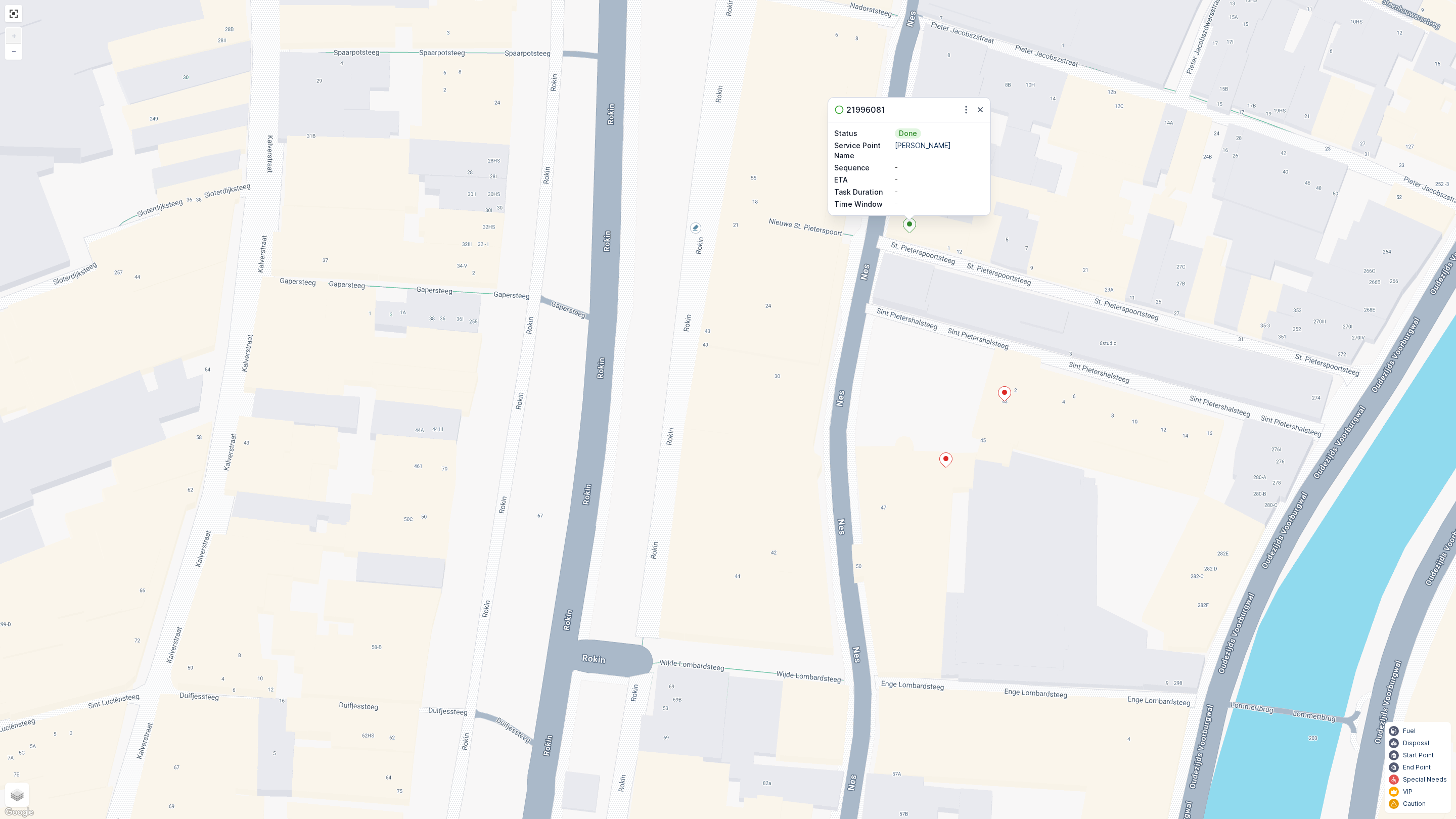
click at [1002, 398] on icon at bounding box center [1005, 394] width 13 height 15
click at [1002, 393] on ellipse at bounding box center [1004, 392] width 5 height 5
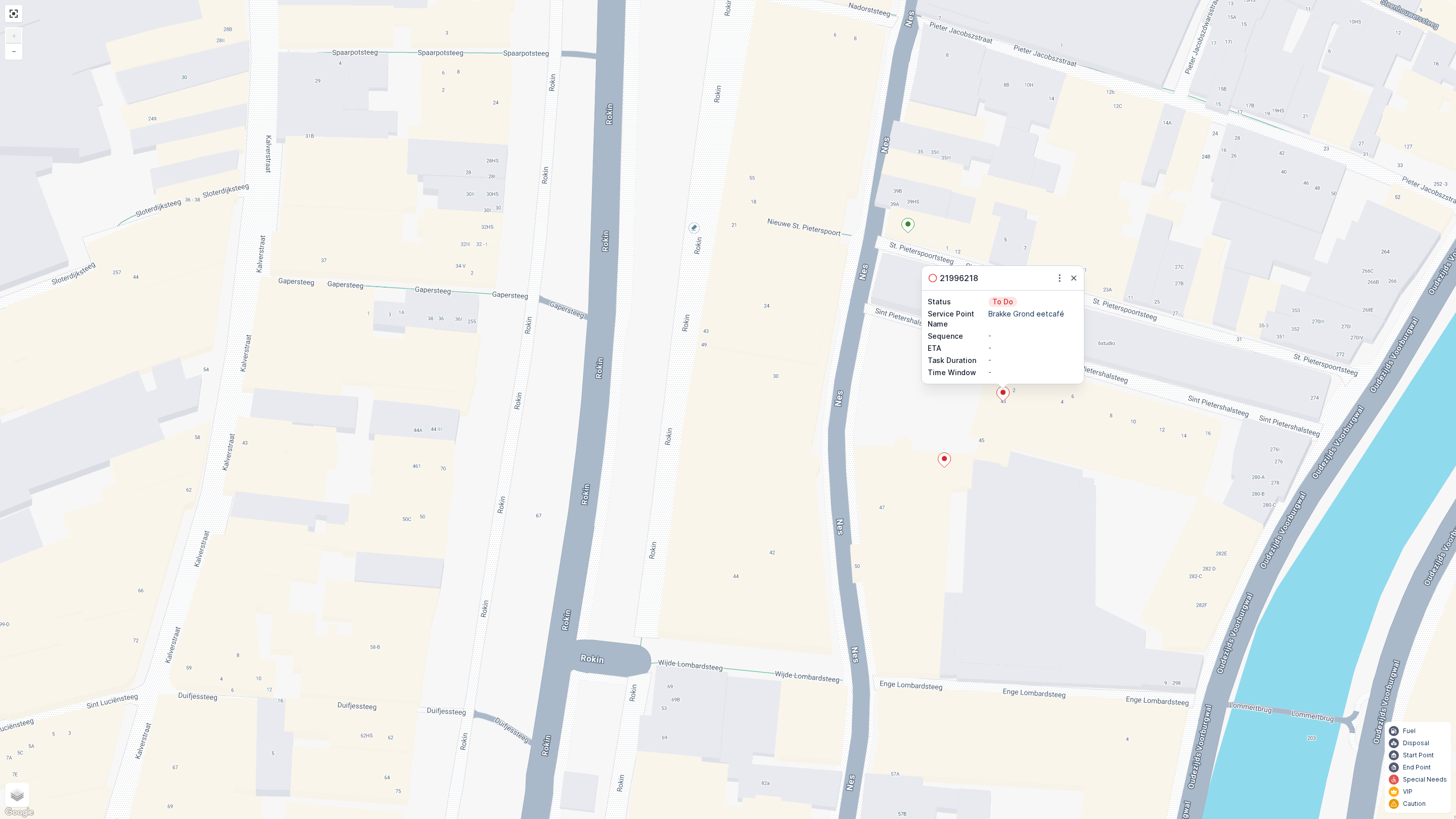
click at [944, 460] on ellipse at bounding box center [945, 459] width 5 height 5
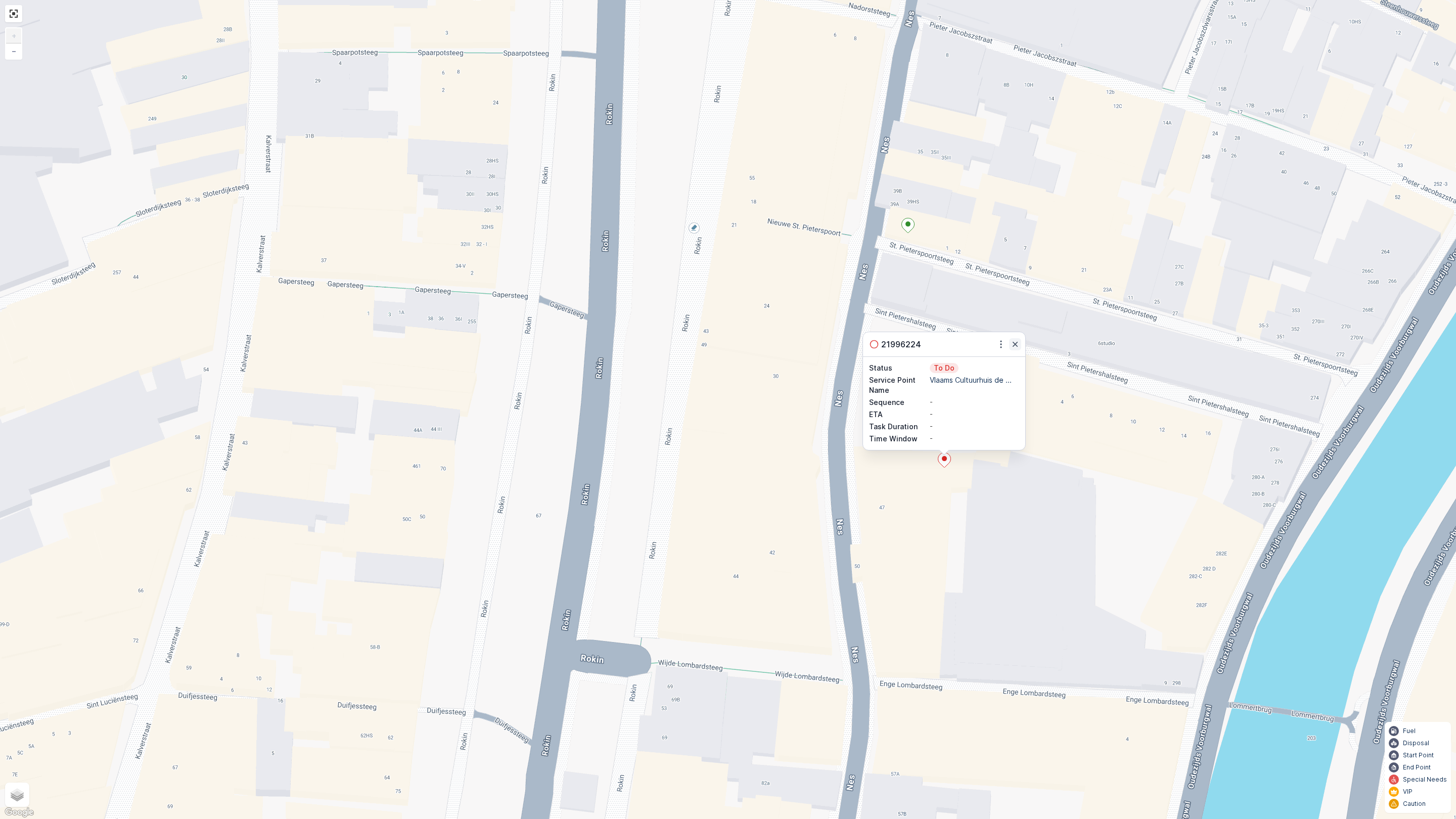
click at [1018, 346] on icon "button" at bounding box center [1015, 344] width 10 height 10
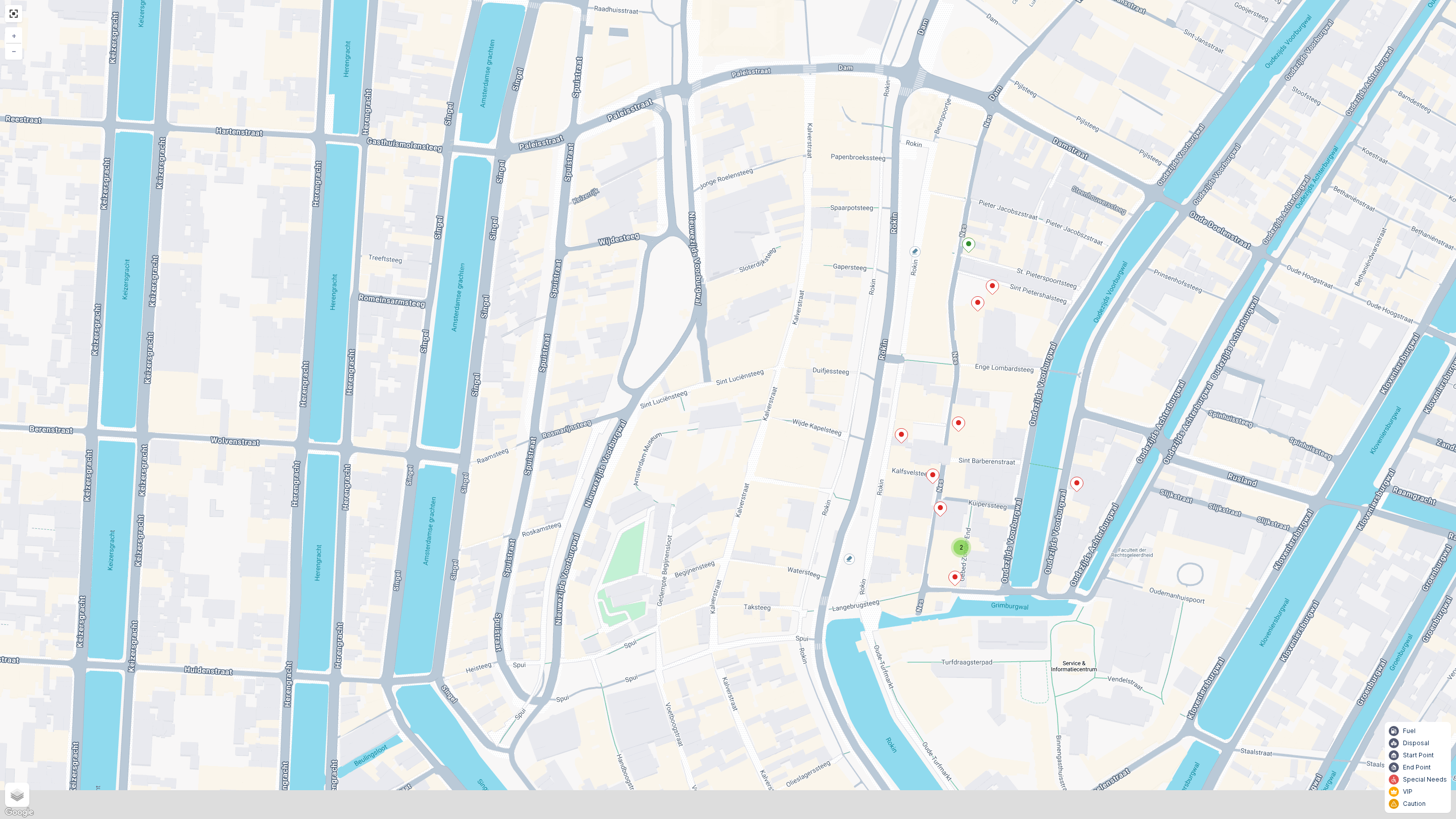
drag, startPoint x: 1054, startPoint y: 406, endPoint x: 1013, endPoint y: 356, distance: 64.7
click at [1021, 340] on div "2 + − Satellite Roadmap Terrain Hybrid Leaflet Keyboard shortcuts Map Data Map …" at bounding box center [728, 410] width 1456 height 819
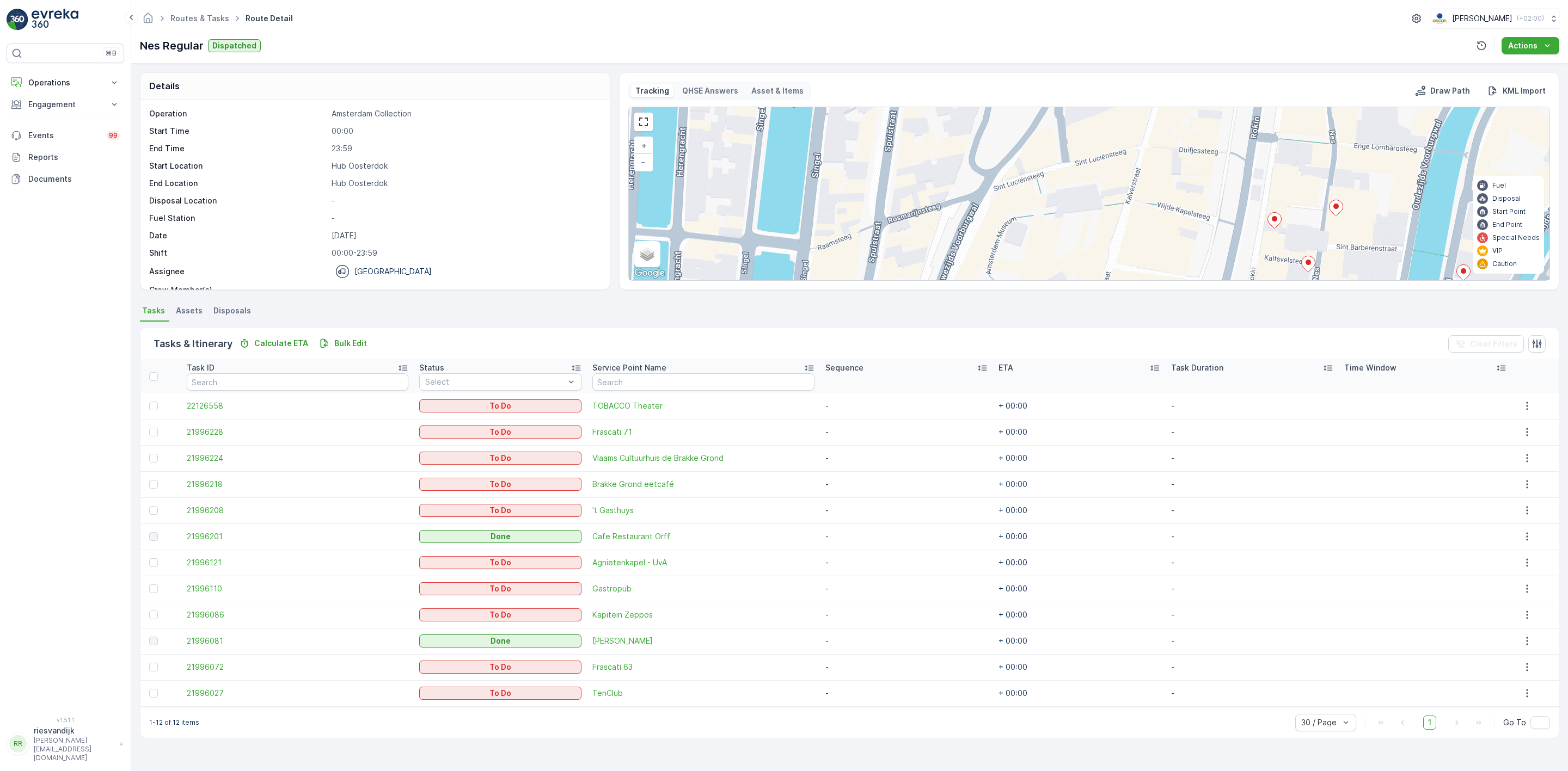
drag, startPoint x: 562, startPoint y: 523, endPoint x: 1069, endPoint y: 345, distance: 537.3
click at [1070, 348] on div "Tasks & Itinerary Calculate ETA Bulk Edit Clear Filters" at bounding box center [849, 343] width 1418 height 32
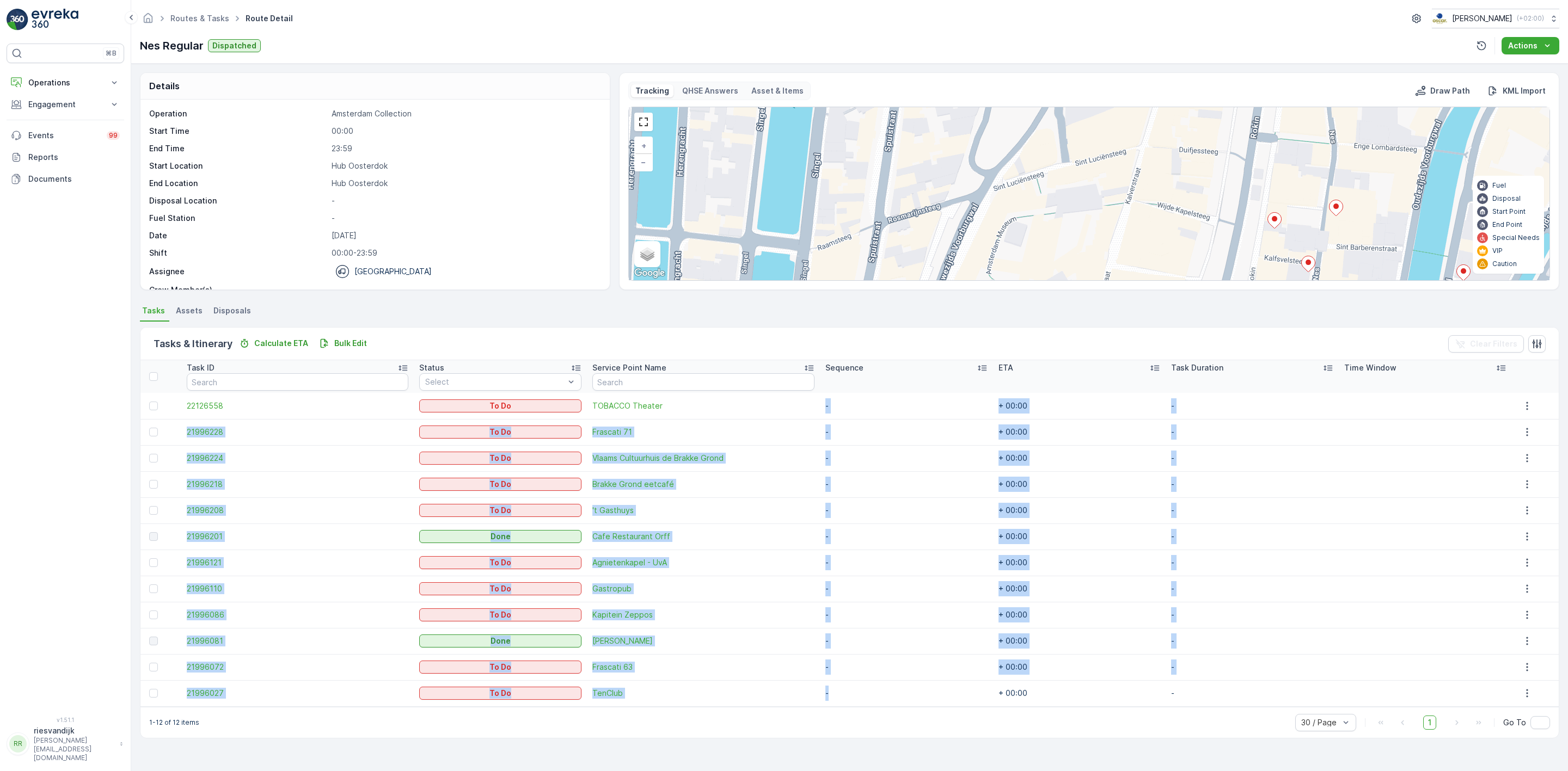
drag, startPoint x: 808, startPoint y: 404, endPoint x: 858, endPoint y: 688, distance: 288.4
click at [858, 688] on tbody "22126558 To Do TOBACCO Theater - + 00:00 - 21996228 To Do Frascati 71 - + 00:00…" at bounding box center [849, 550] width 1418 height 313
click at [858, 689] on td "-" at bounding box center [906, 693] width 173 height 26
click at [884, 600] on td "-" at bounding box center [906, 589] width 173 height 26
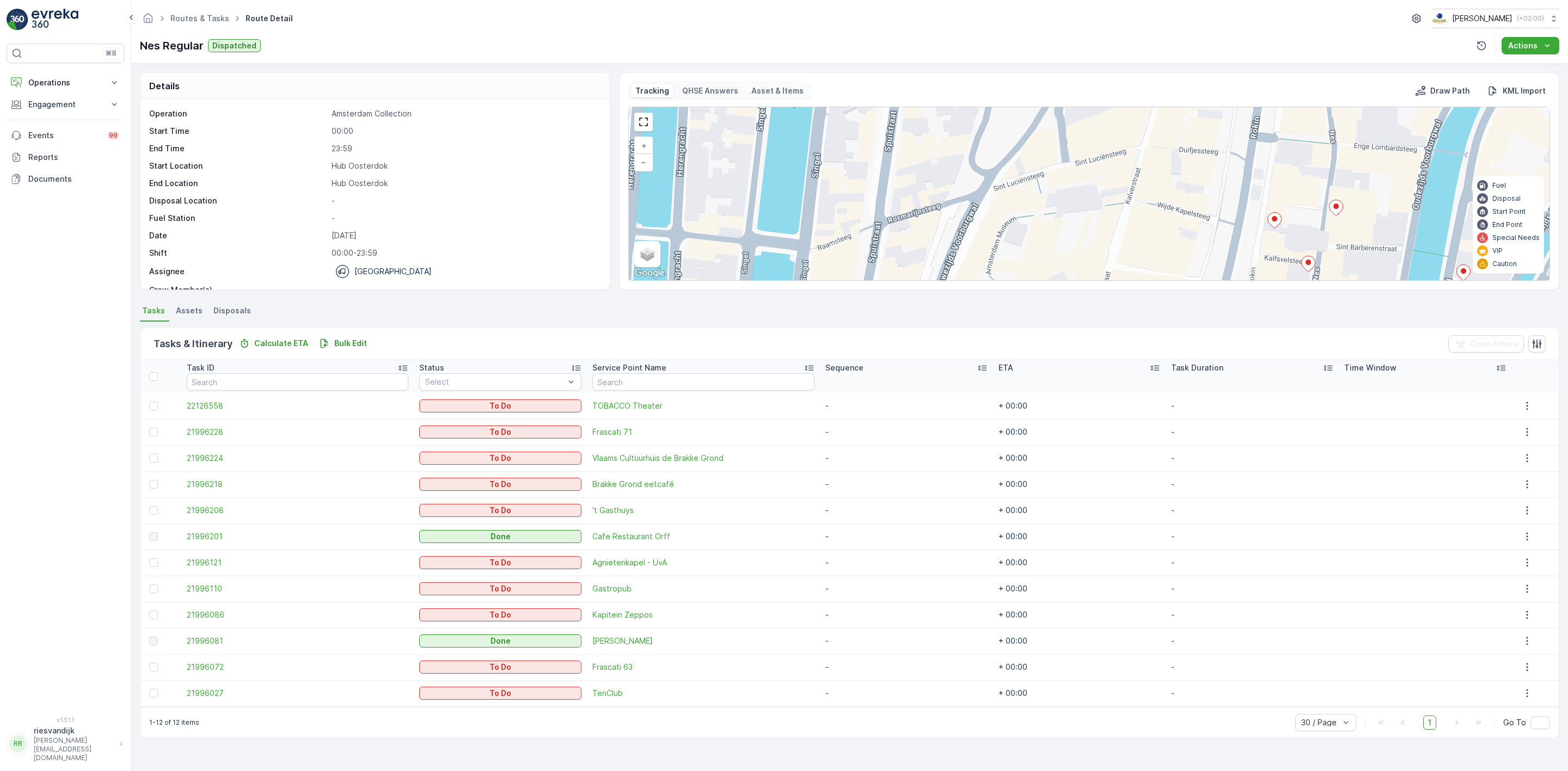
click at [866, 741] on div "Tasks & Itinerary Calculate ETA Bulk Edit Clear Filters Task ID Status Select S…" at bounding box center [850, 532] width 1419 height 422
click at [213, 615] on span "21996086" at bounding box center [298, 614] width 222 height 11
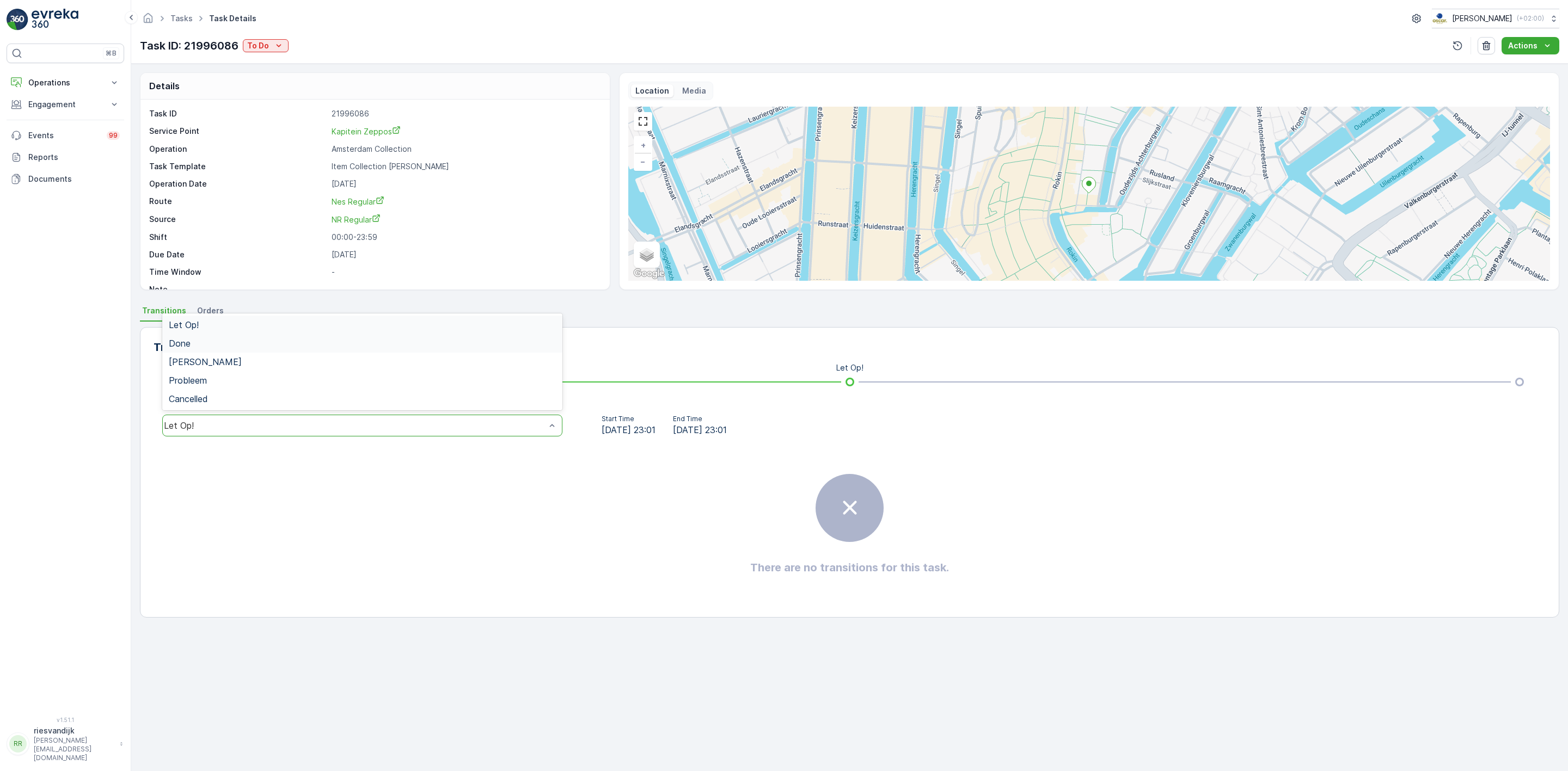
click at [232, 342] on div "Done" at bounding box center [362, 344] width 387 height 10
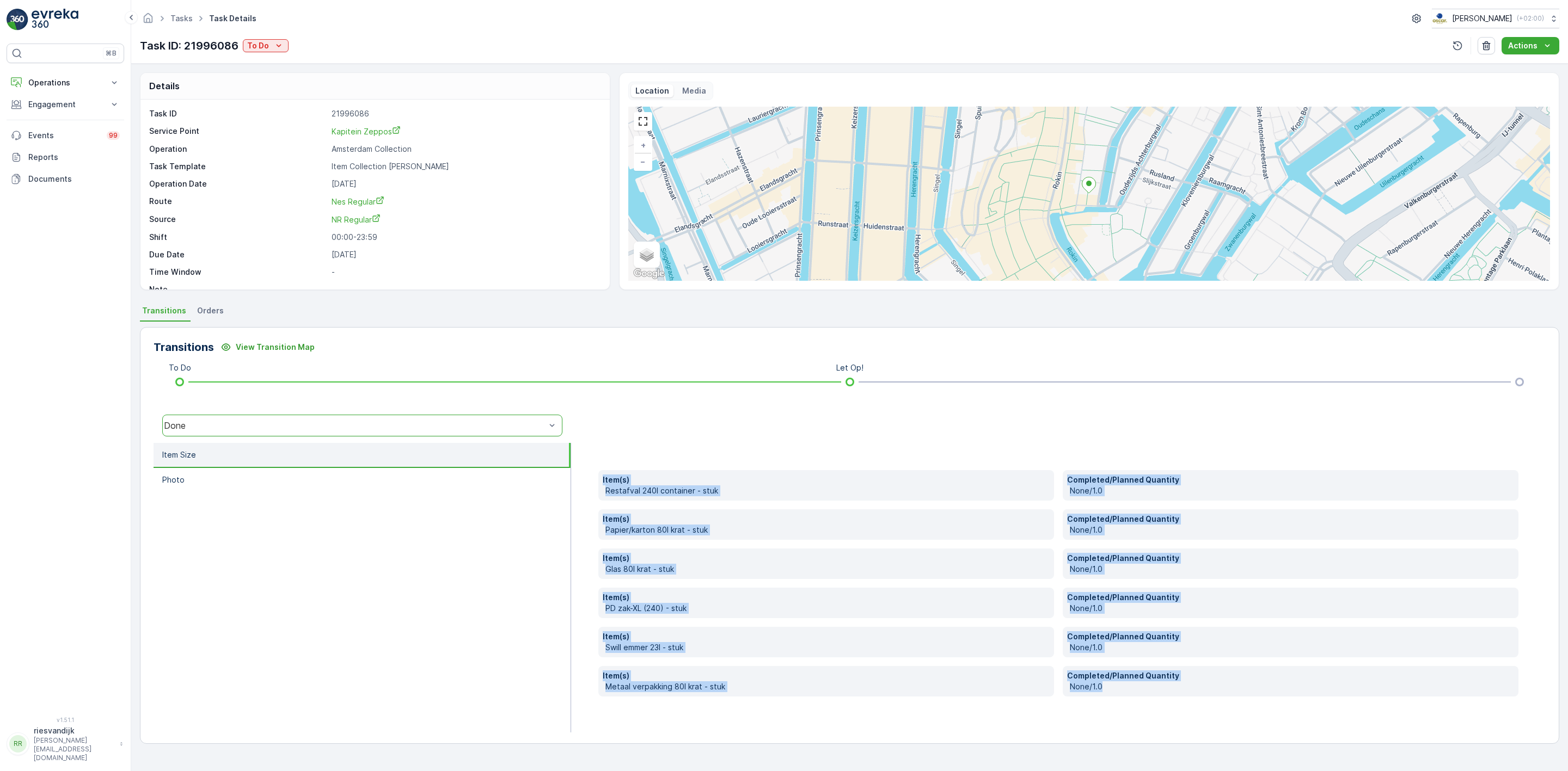
drag, startPoint x: 597, startPoint y: 472, endPoint x: 1399, endPoint y: 701, distance: 834.1
click at [1398, 709] on div "Item(s) Restafval 240l container - stuk Completed/Planned Quantity None/1.0 Ite…" at bounding box center [1058, 588] width 975 height 290
click at [975, 701] on div "Item(s) Restafval 240l container - stuk Completed/Planned Quantity None/1.0 Ite…" at bounding box center [1058, 588] width 975 height 290
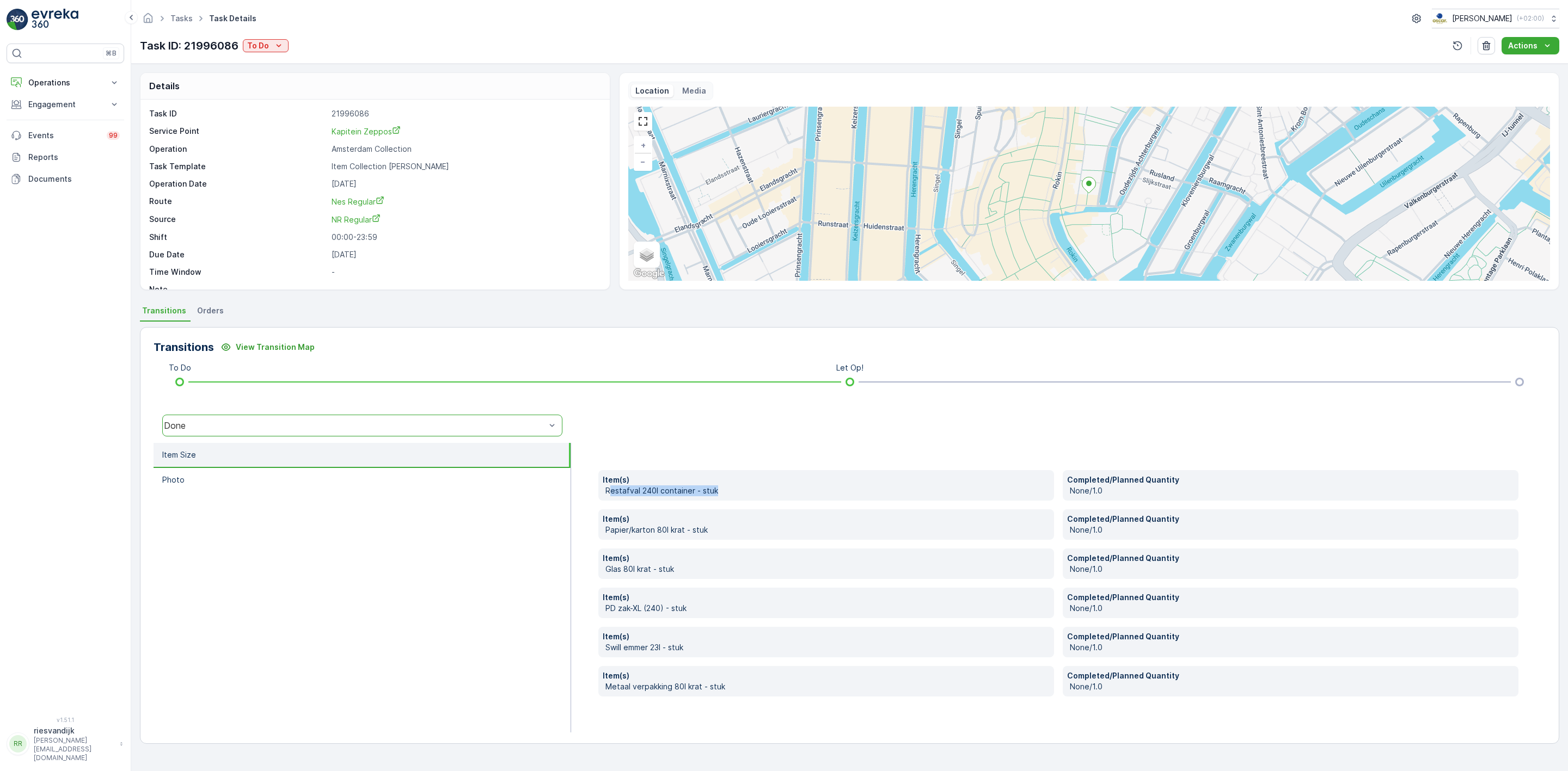
drag, startPoint x: 609, startPoint y: 494, endPoint x: 732, endPoint y: 494, distance: 123.0
click at [732, 494] on p "Restafval 240l container - stuk" at bounding box center [827, 491] width 444 height 11
drag, startPoint x: 710, startPoint y: 540, endPoint x: 669, endPoint y: 535, distance: 41.3
click at [710, 540] on div "Item(s) Papier/karton 80l krat - stuk" at bounding box center [826, 524] width 456 height 30
click at [629, 524] on p "Item(s)" at bounding box center [826, 518] width 447 height 11
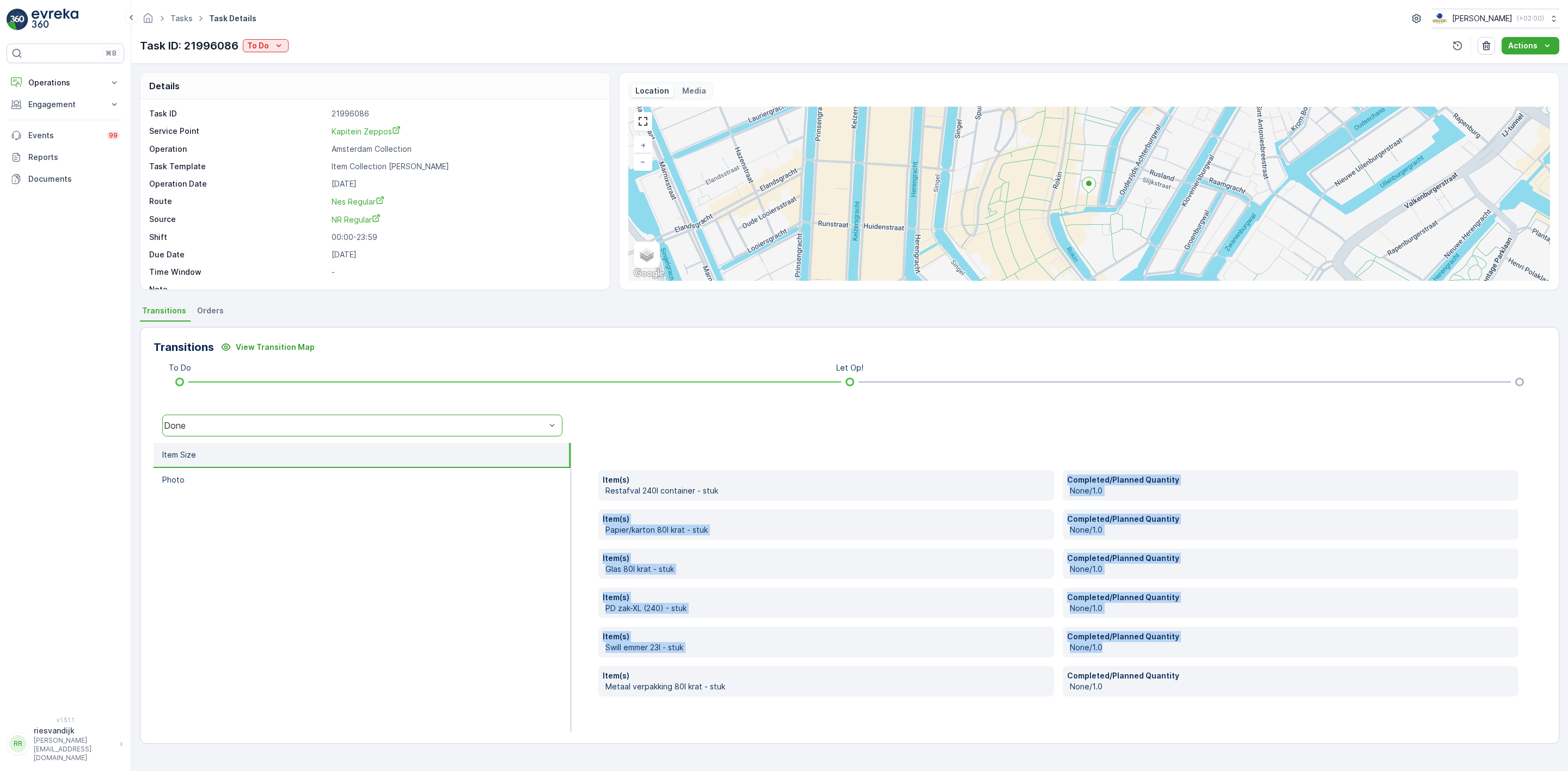
drag, startPoint x: 1064, startPoint y: 486, endPoint x: 1127, endPoint y: 663, distance: 187.9
click at [1127, 663] on div "Item(s) Restafval 240l container - stuk Completed/Planned Quantity None/1.0 Ite…" at bounding box center [1058, 583] width 920 height 226
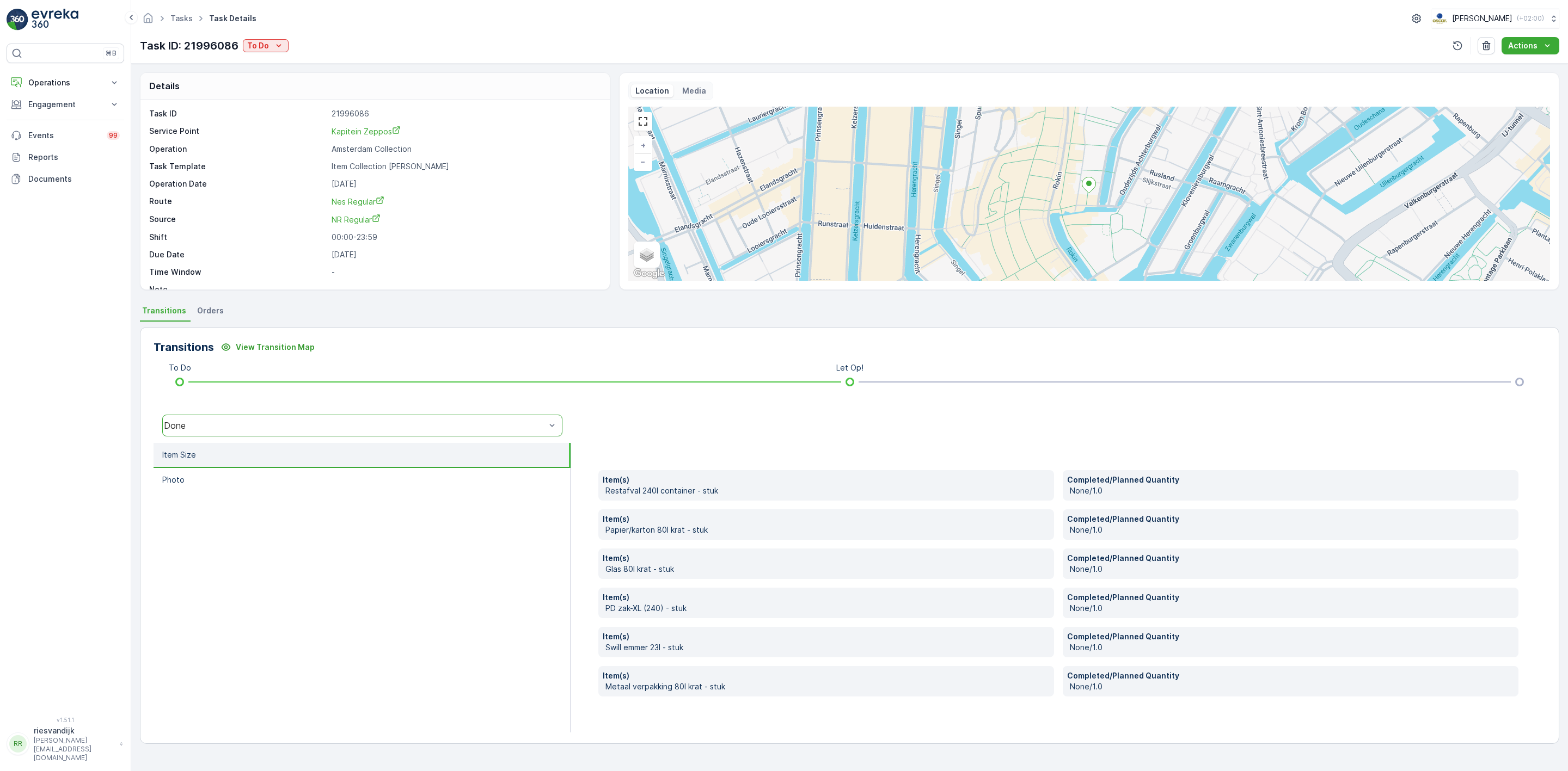
click at [1176, 677] on p "Completed/Planned Quantity" at bounding box center [1291, 675] width 447 height 11
click at [525, 430] on div "Done" at bounding box center [354, 425] width 381 height 10
click at [285, 368] on div "[PERSON_NAME]" at bounding box center [363, 361] width 400 height 19
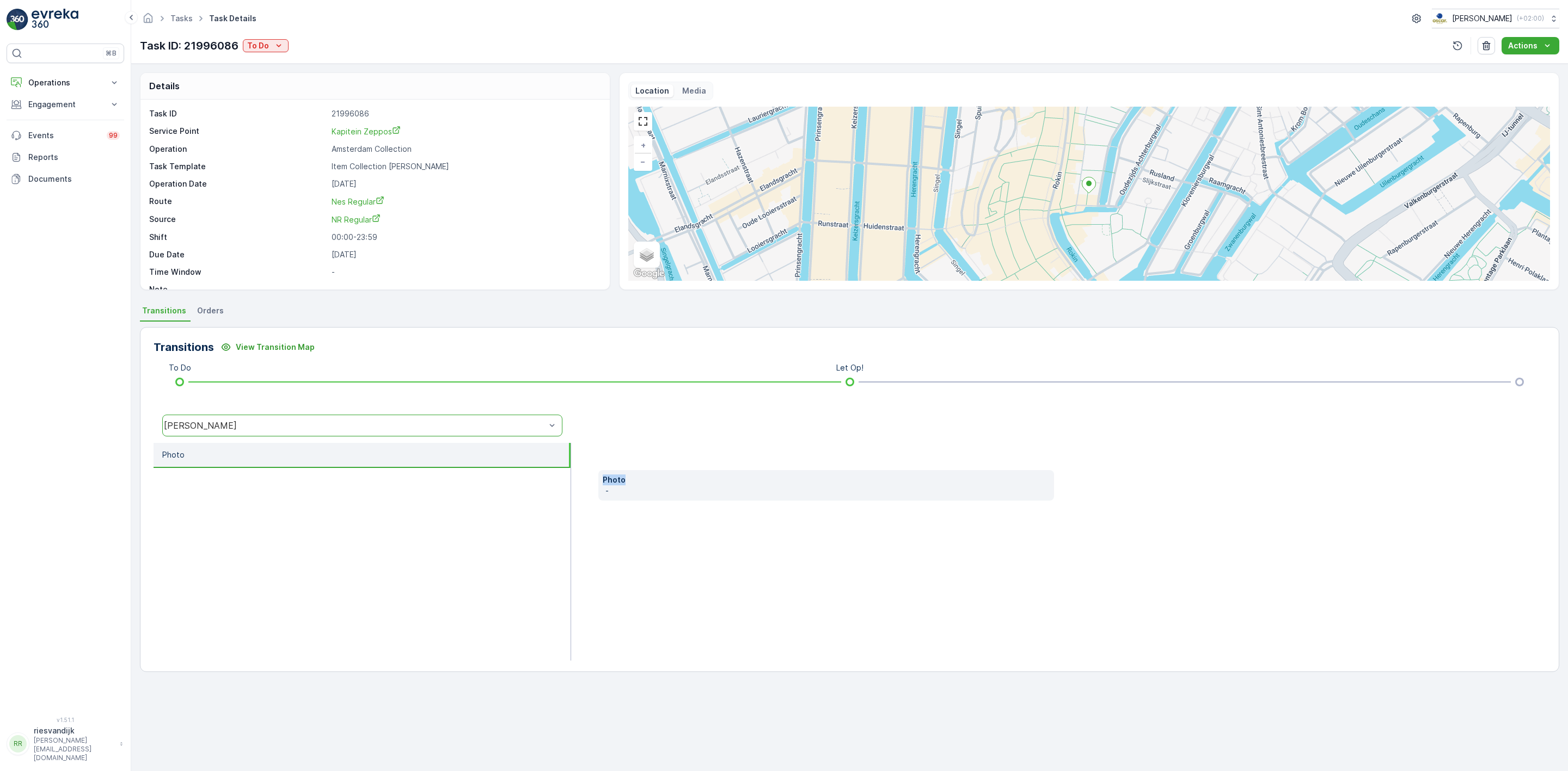
drag, startPoint x: 649, startPoint y: 483, endPoint x: 597, endPoint y: 485, distance: 52.0
click at [597, 485] on div "Photo -" at bounding box center [1058, 552] width 975 height 217
click at [615, 496] on p "-" at bounding box center [827, 491] width 444 height 11
click at [410, 433] on div "[PERSON_NAME]" at bounding box center [363, 425] width 400 height 22
click at [306, 482] on ul "Photo" at bounding box center [363, 552] width 417 height 217
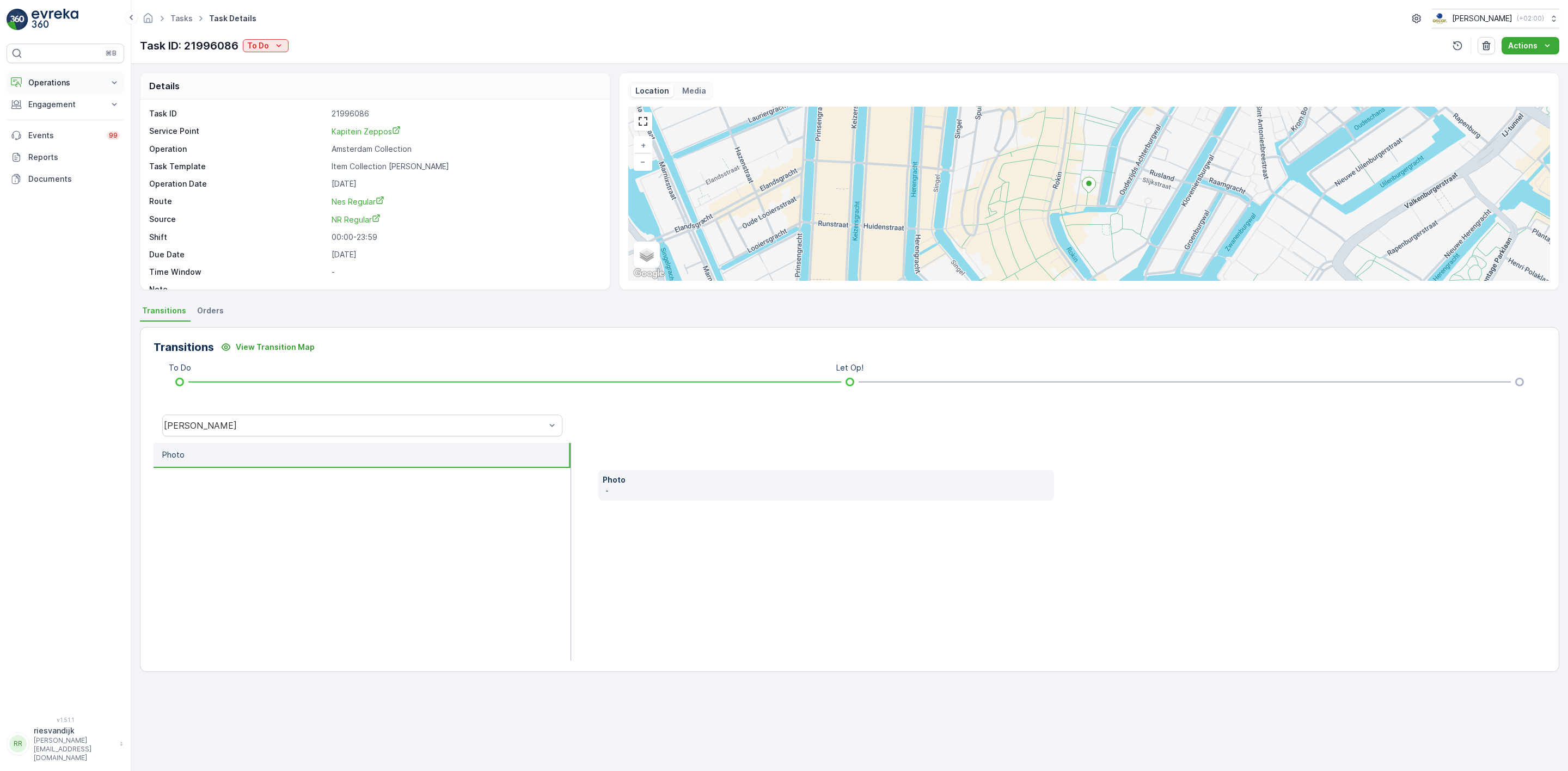
click at [49, 82] on p "Operations" at bounding box center [66, 82] width 74 height 11
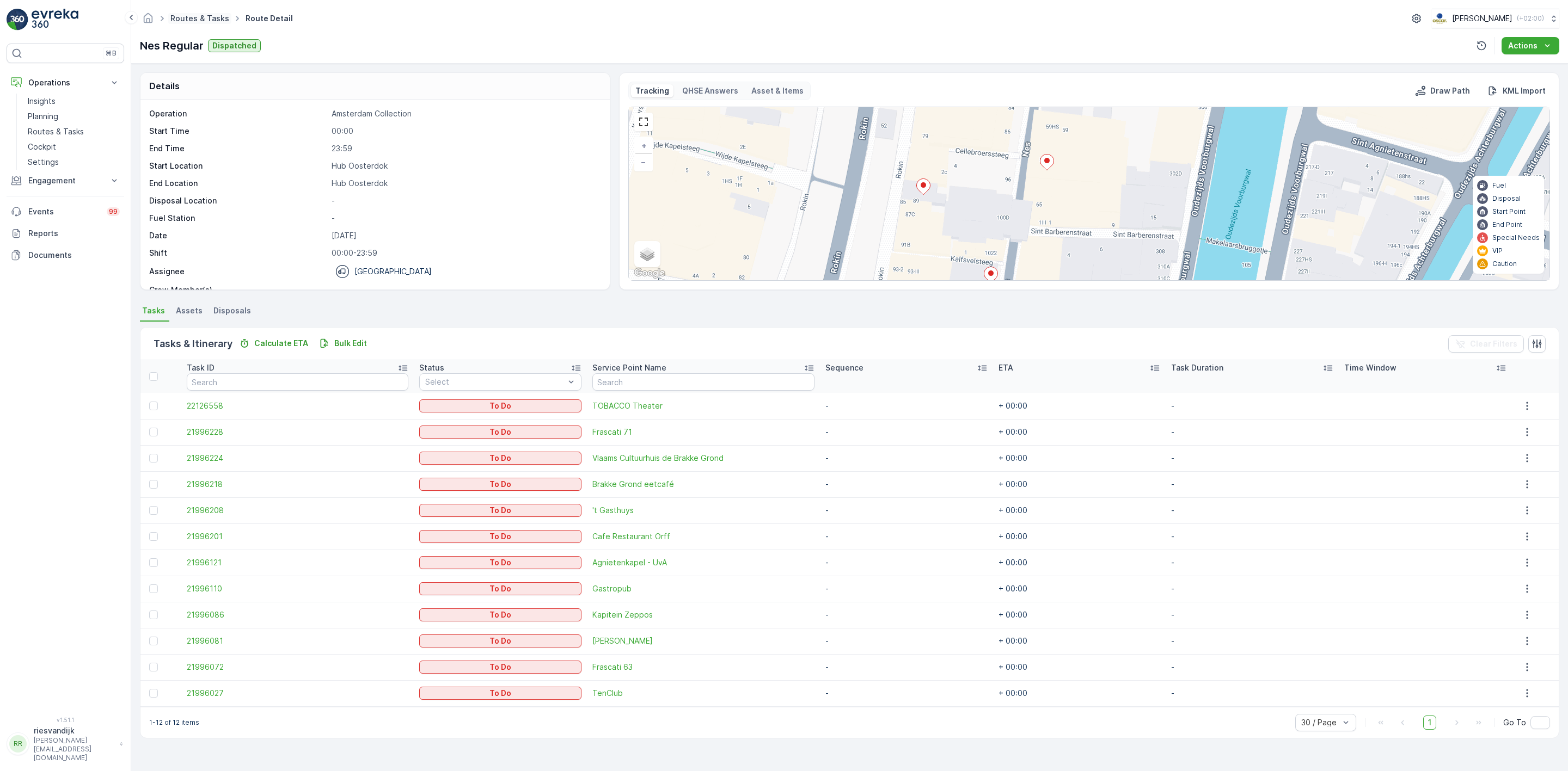
click at [197, 22] on link "Routes & Tasks" at bounding box center [200, 18] width 59 height 9
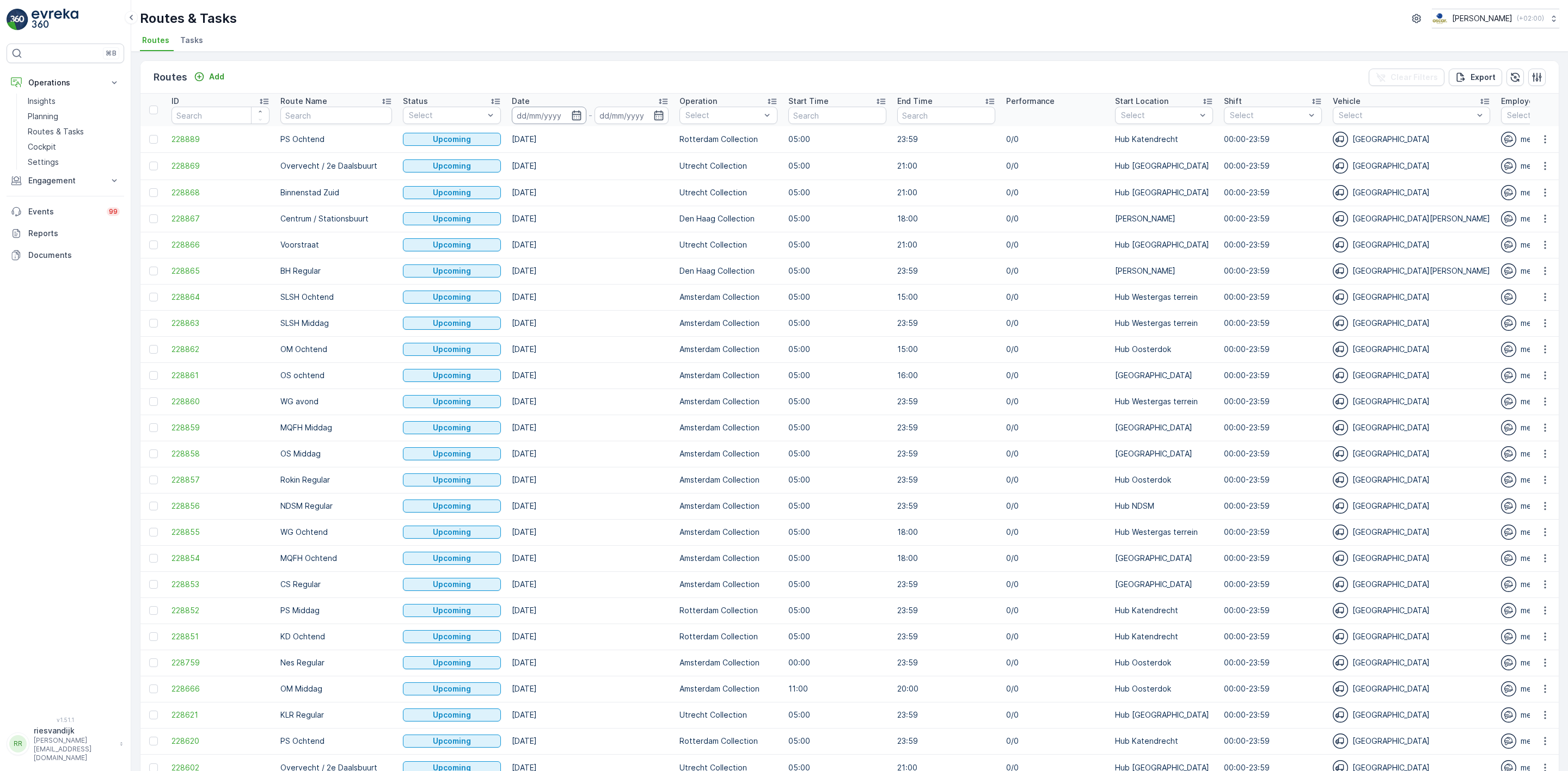
click at [545, 112] on input at bounding box center [549, 116] width 74 height 18
click at [650, 181] on div "1" at bounding box center [654, 183] width 18 height 18
type input "[DATE]"
click at [650, 181] on div "1" at bounding box center [654, 183] width 18 height 18
type input "[DATE]"
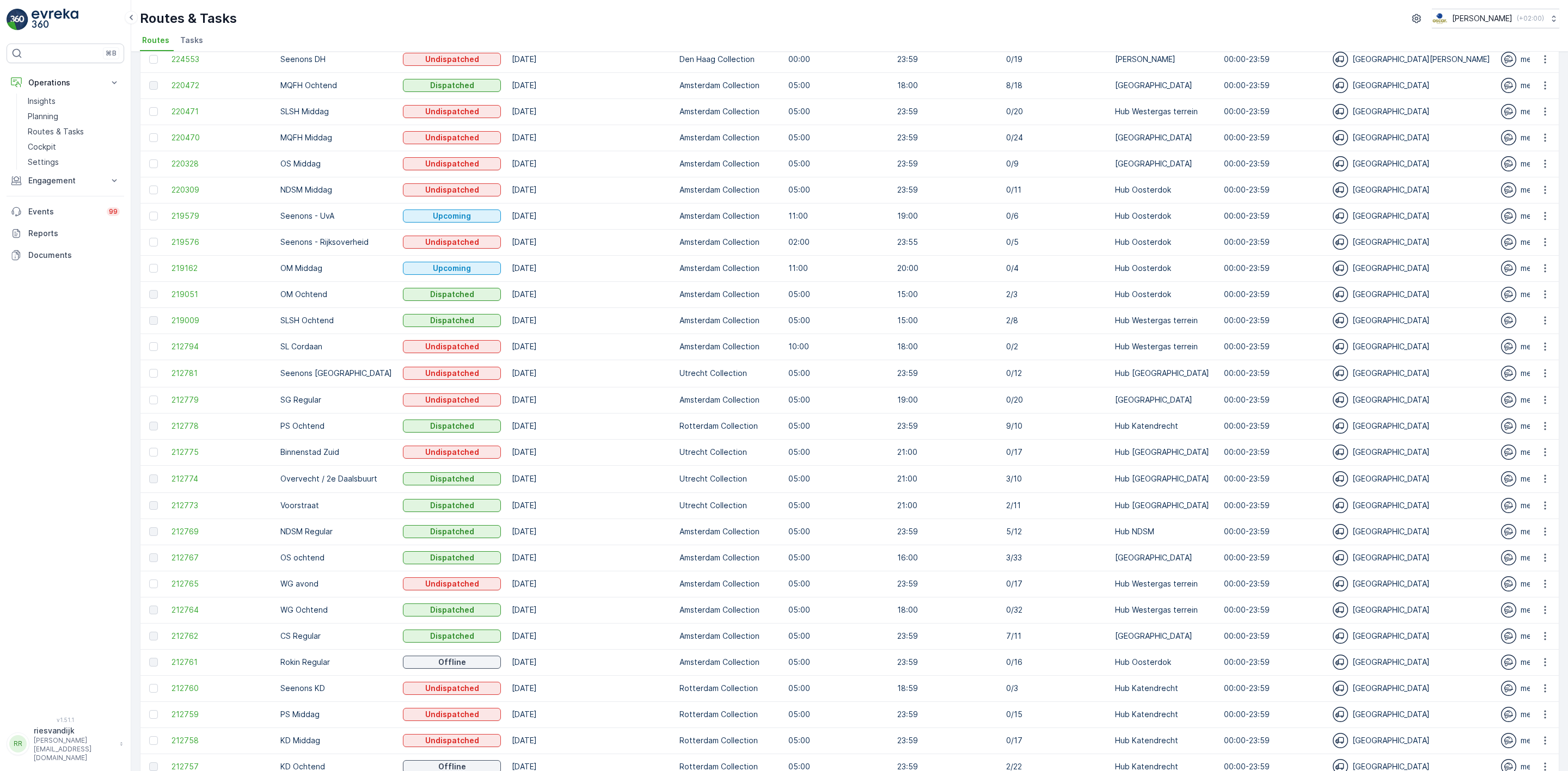
scroll to position [183, 0]
drag, startPoint x: 686, startPoint y: 323, endPoint x: 1058, endPoint y: 317, distance: 372.0
click at [1058, 317] on tr "219009 SLSH Ochtend Dispatched 01.10.2025 Amsterdam Collection 05:00 15:00 2/8 …" at bounding box center [1337, 321] width 2393 height 26
click at [188, 320] on span "219009" at bounding box center [220, 321] width 98 height 11
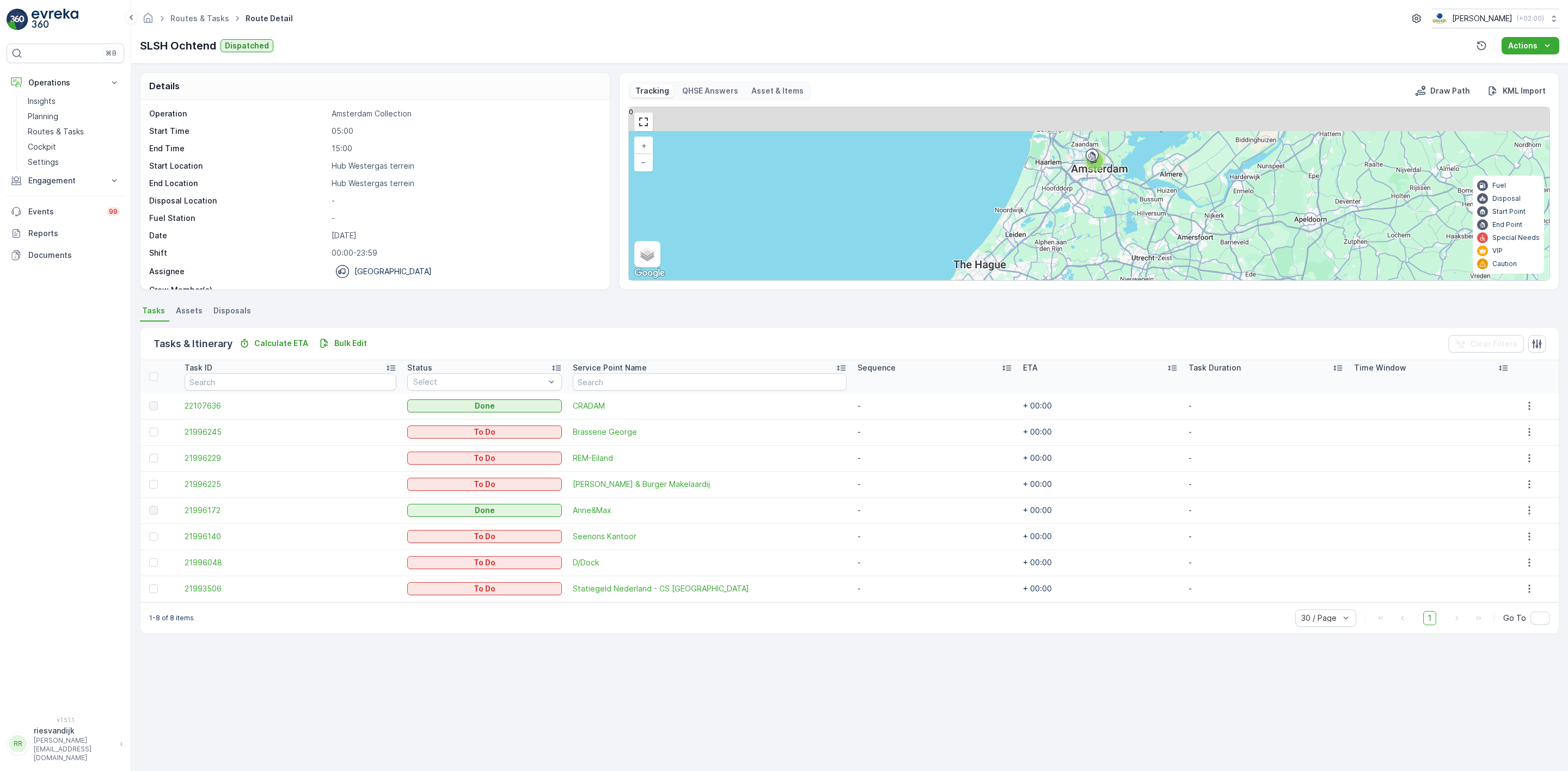
drag, startPoint x: 1150, startPoint y: 177, endPoint x: 1130, endPoint y: 220, distance: 47.4
click at [1130, 220] on div "8 + − Satellite Roadmap Terrain Hybrid Leaflet Keyboard shortcuts Map Data Map …" at bounding box center [1090, 193] width 921 height 173
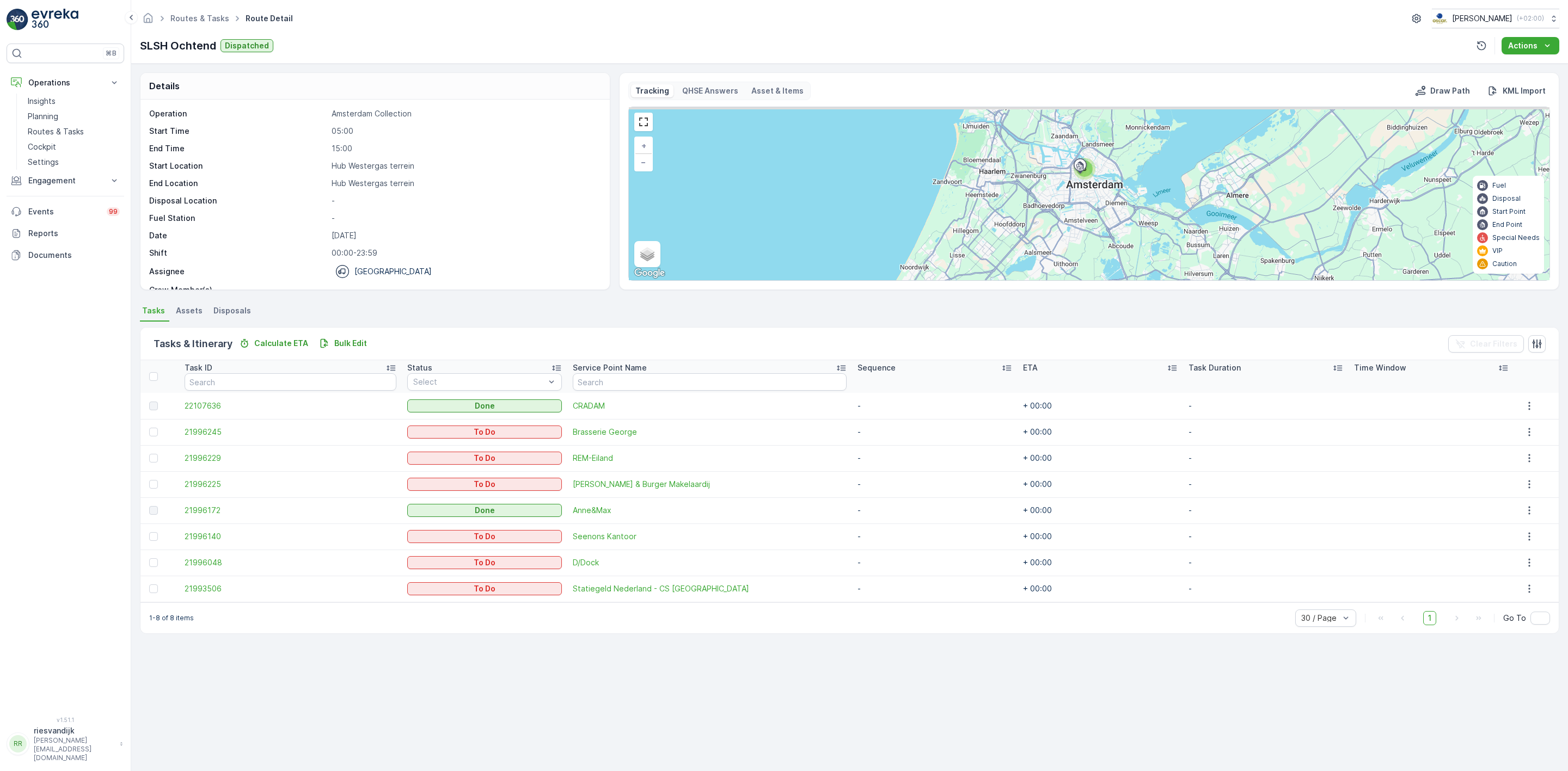
drag, startPoint x: 1085, startPoint y: 193, endPoint x: 1085, endPoint y: 229, distance: 36.0
click at [1085, 226] on div "8 + − Satellite Roadmap Terrain Hybrid Leaflet Keyboard shortcuts Map Data Map …" at bounding box center [1090, 193] width 921 height 173
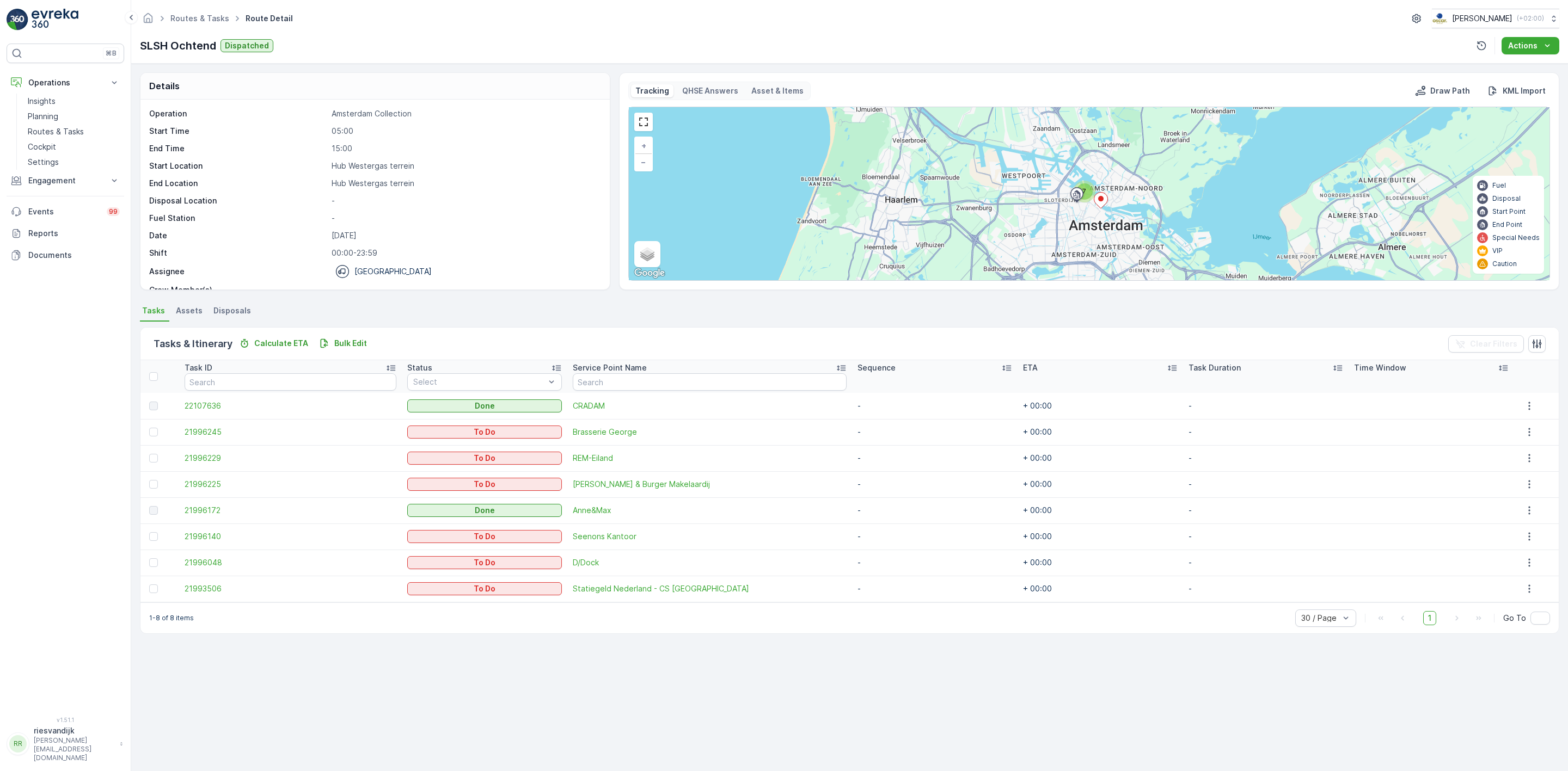
drag, startPoint x: 1116, startPoint y: 219, endPoint x: 1127, endPoint y: 197, distance: 24.6
click at [1127, 197] on div "7 + − Satellite Roadmap Terrain Hybrid Leaflet Keyboard shortcuts Map Data Map …" at bounding box center [1090, 193] width 921 height 173
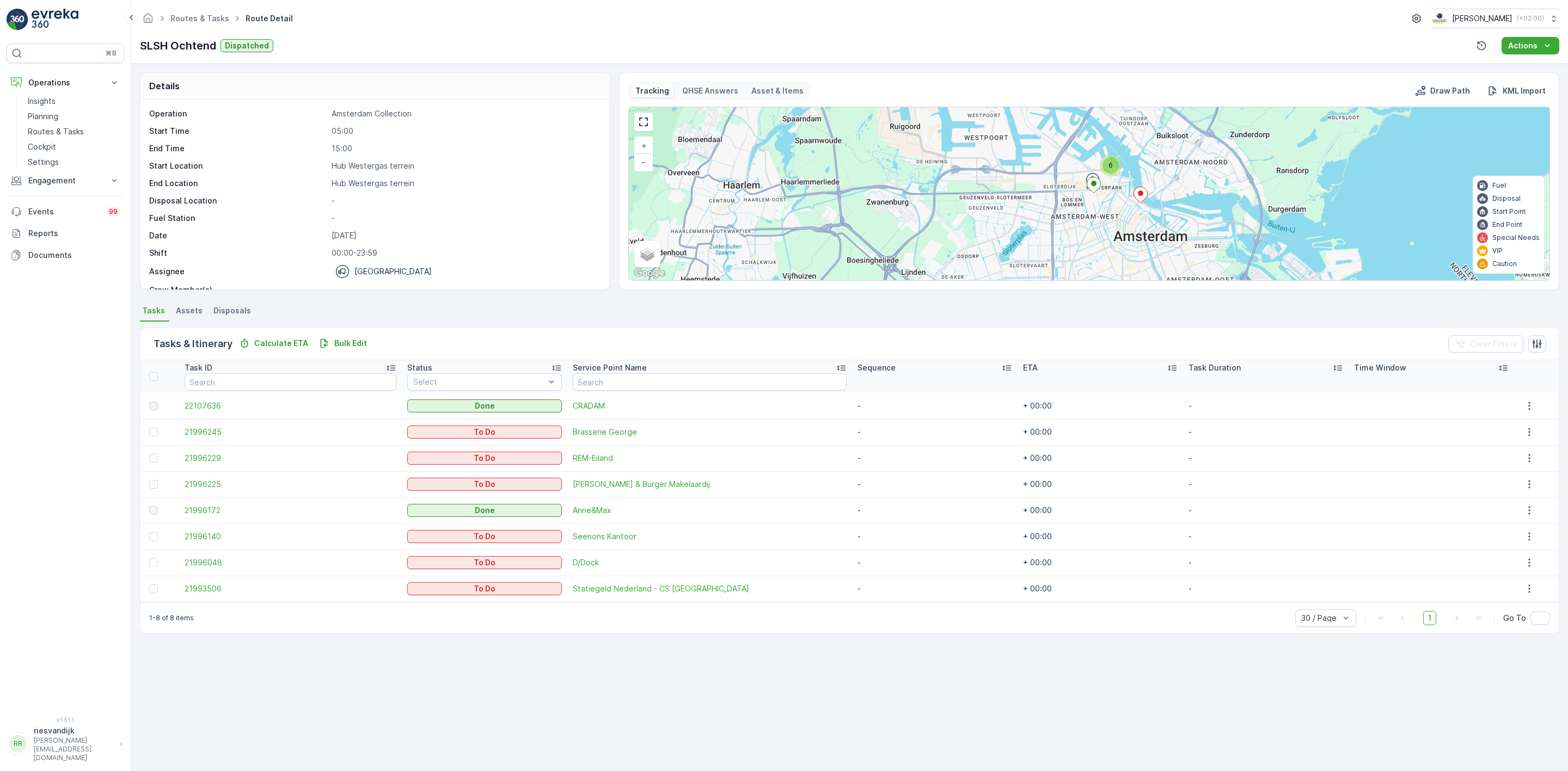
drag, startPoint x: 1144, startPoint y: 209, endPoint x: 1173, endPoint y: 169, distance: 49.4
click at [1173, 169] on div "6 + − Satellite Roadmap Terrain Hybrid Leaflet Keyboard shortcuts Map Data Map …" at bounding box center [1090, 193] width 921 height 173
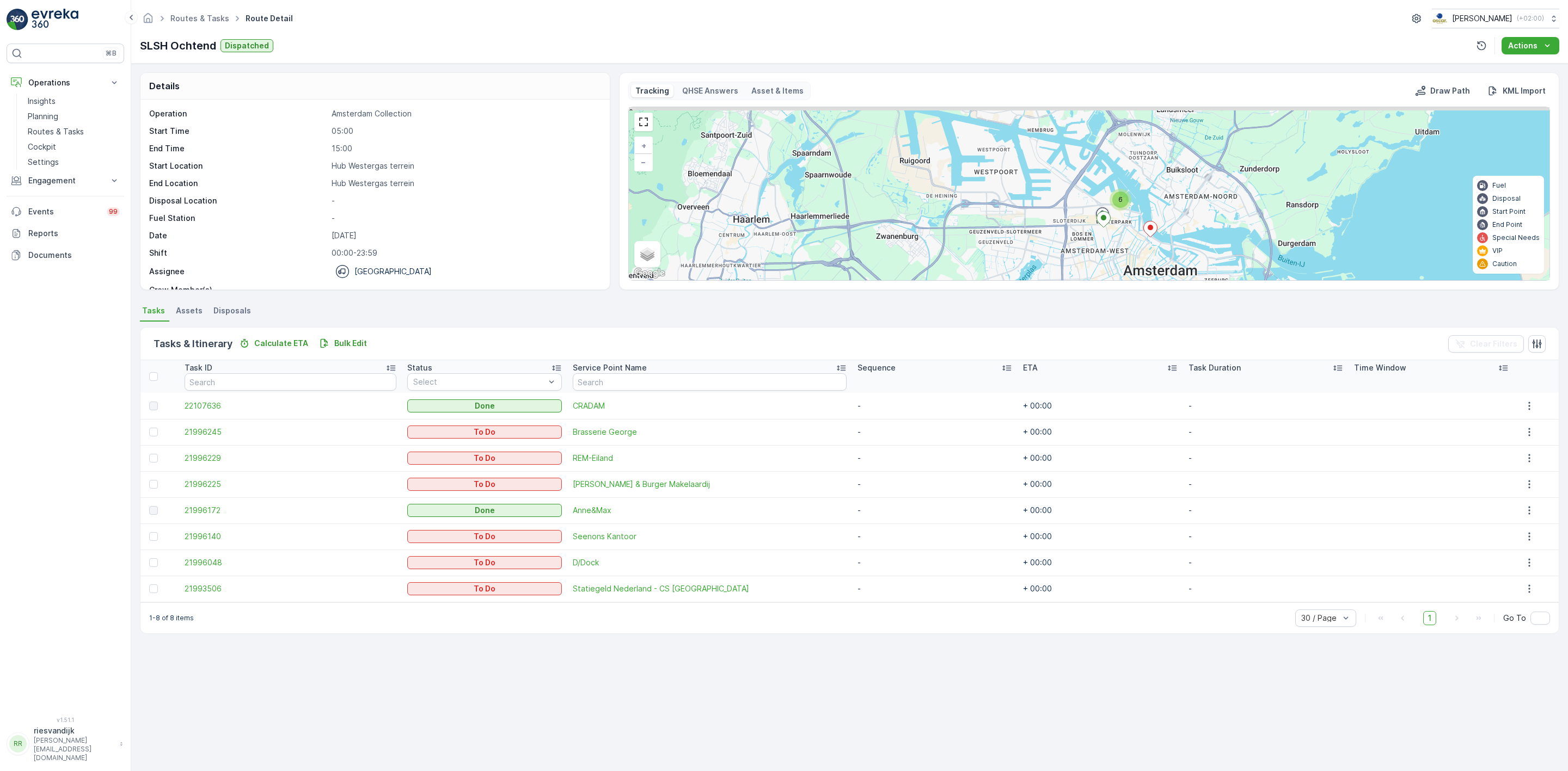
drag, startPoint x: 954, startPoint y: 232, endPoint x: 948, endPoint y: 261, distance: 29.6
click at [948, 261] on div "6 + − Satellite Roadmap Terrain Hybrid Leaflet Keyboard shortcuts Map Data Map …" at bounding box center [1090, 193] width 921 height 173
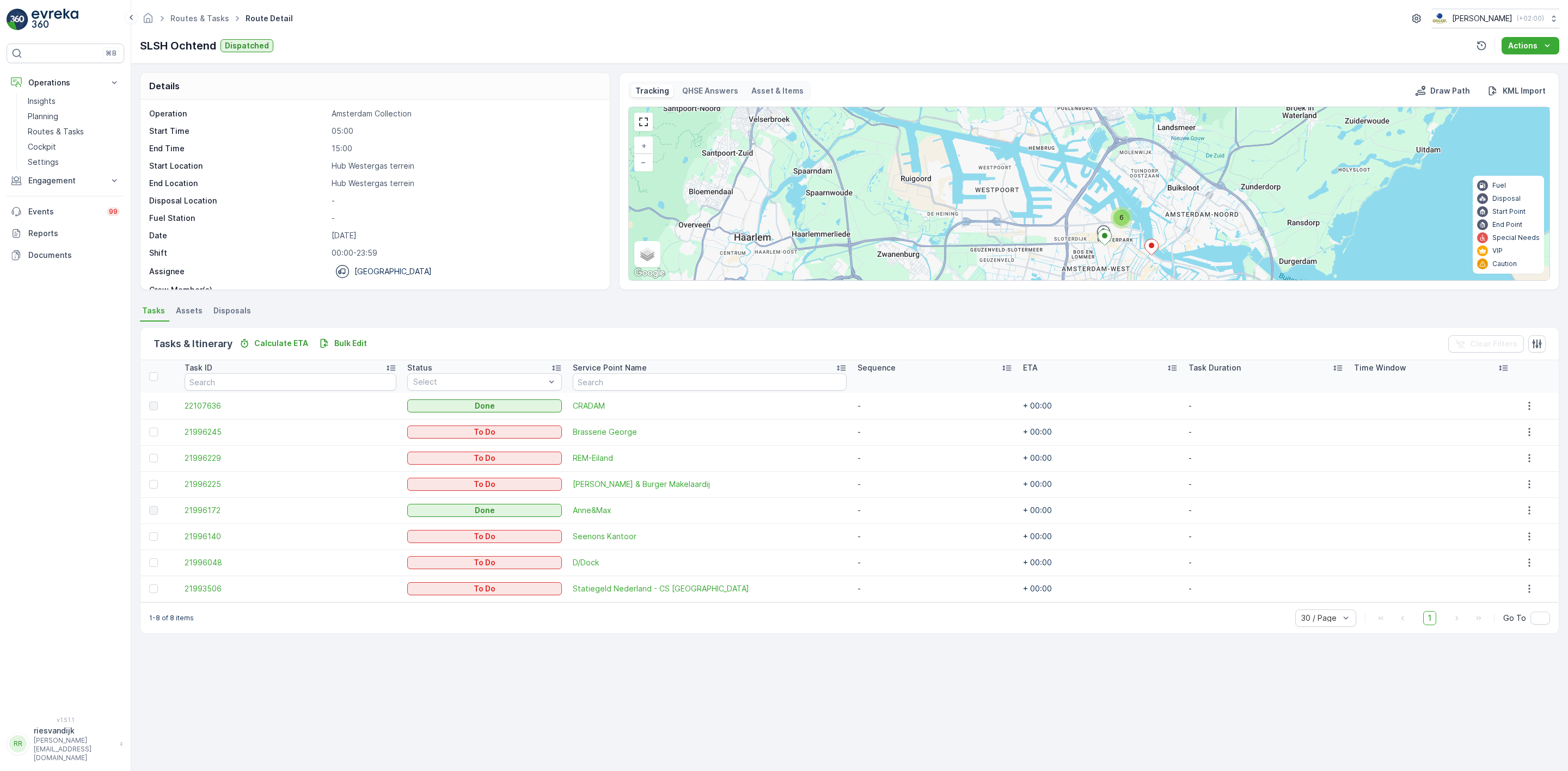
drag, startPoint x: 989, startPoint y: 195, endPoint x: 990, endPoint y: 213, distance: 18.0
click at [990, 213] on div "6 + − Satellite Roadmap Terrain Hybrid Leaflet Keyboard shortcuts Map Data Map …" at bounding box center [1090, 193] width 921 height 173
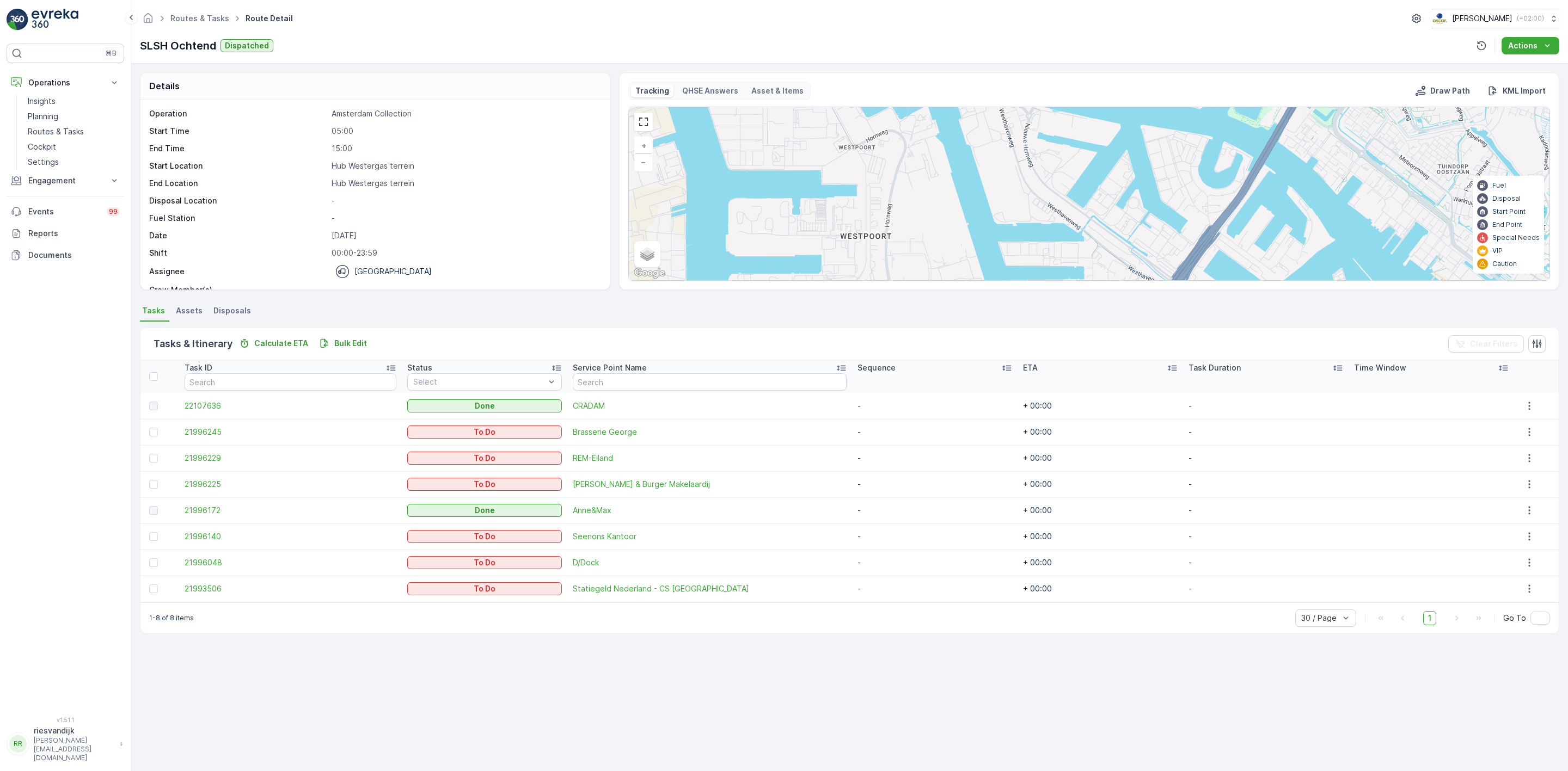
drag, startPoint x: 1109, startPoint y: 204, endPoint x: 1109, endPoint y: 183, distance: 21.0
click at [1109, 183] on div "3 + − Satellite Roadmap Terrain Hybrid Leaflet Keyboard shortcuts Map Data Map …" at bounding box center [1090, 193] width 921 height 173
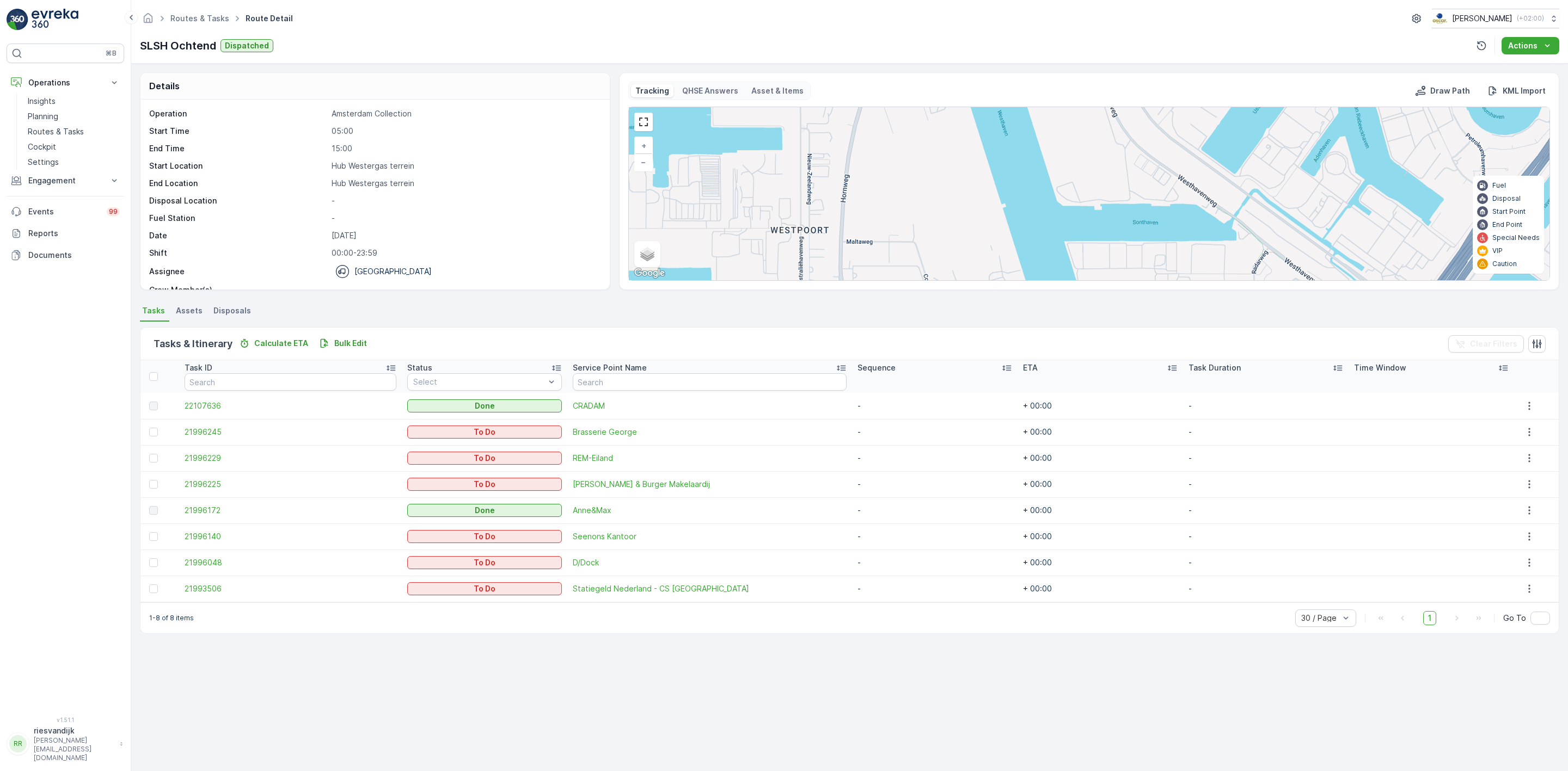
drag, startPoint x: 849, startPoint y: 223, endPoint x: 873, endPoint y: 196, distance: 36.1
click at [868, 196] on div "+ − Satellite Roadmap Terrain Hybrid Leaflet Keyboard shortcuts Map Data Map da…" at bounding box center [1090, 193] width 921 height 173
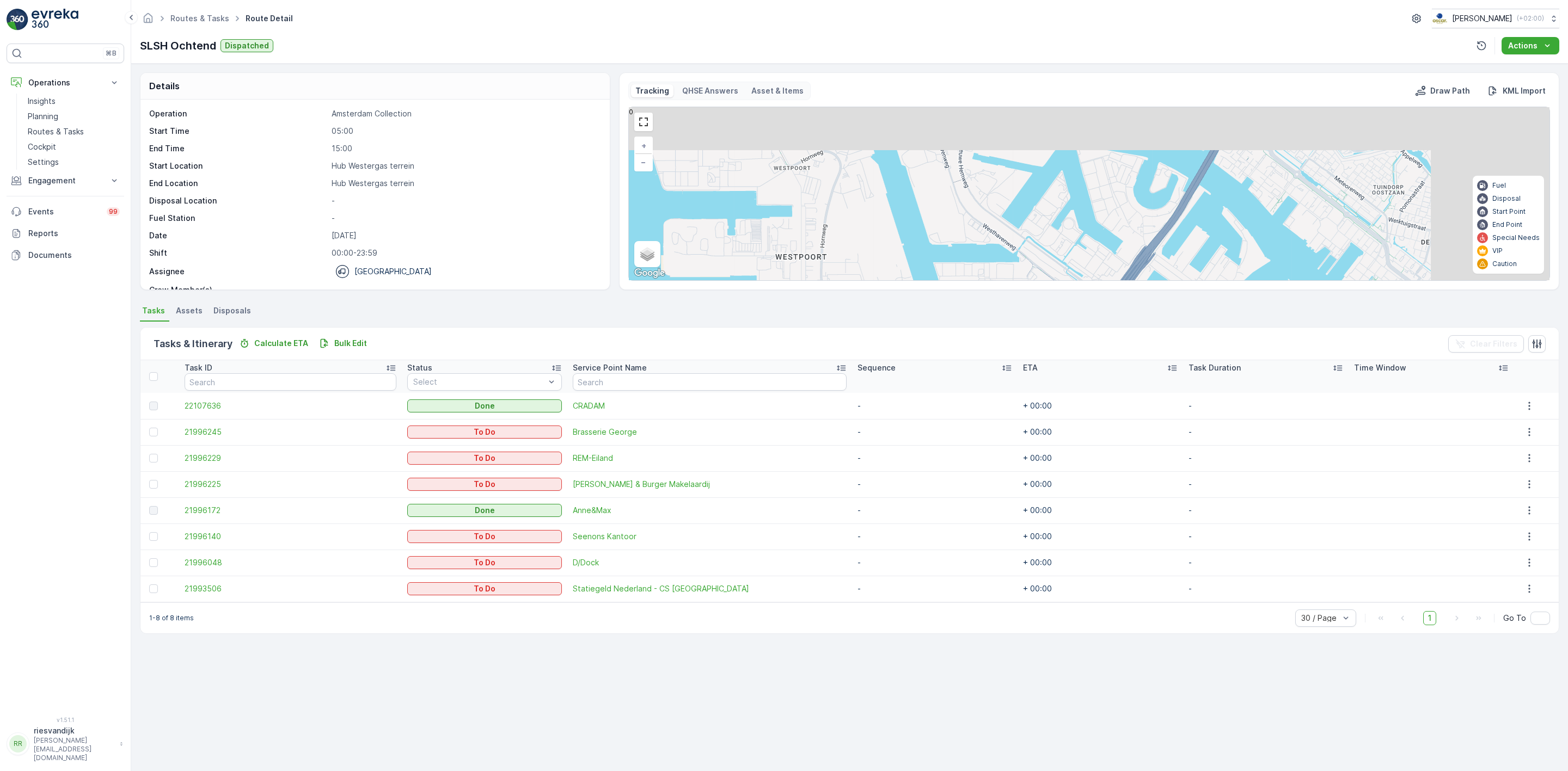
drag, startPoint x: 1103, startPoint y: 185, endPoint x: 1017, endPoint y: 215, distance: 91.1
click at [1011, 224] on div "3 + − Satellite Roadmap Terrain Hybrid Leaflet Keyboard shortcuts Map Data Map …" at bounding box center [1090, 193] width 921 height 173
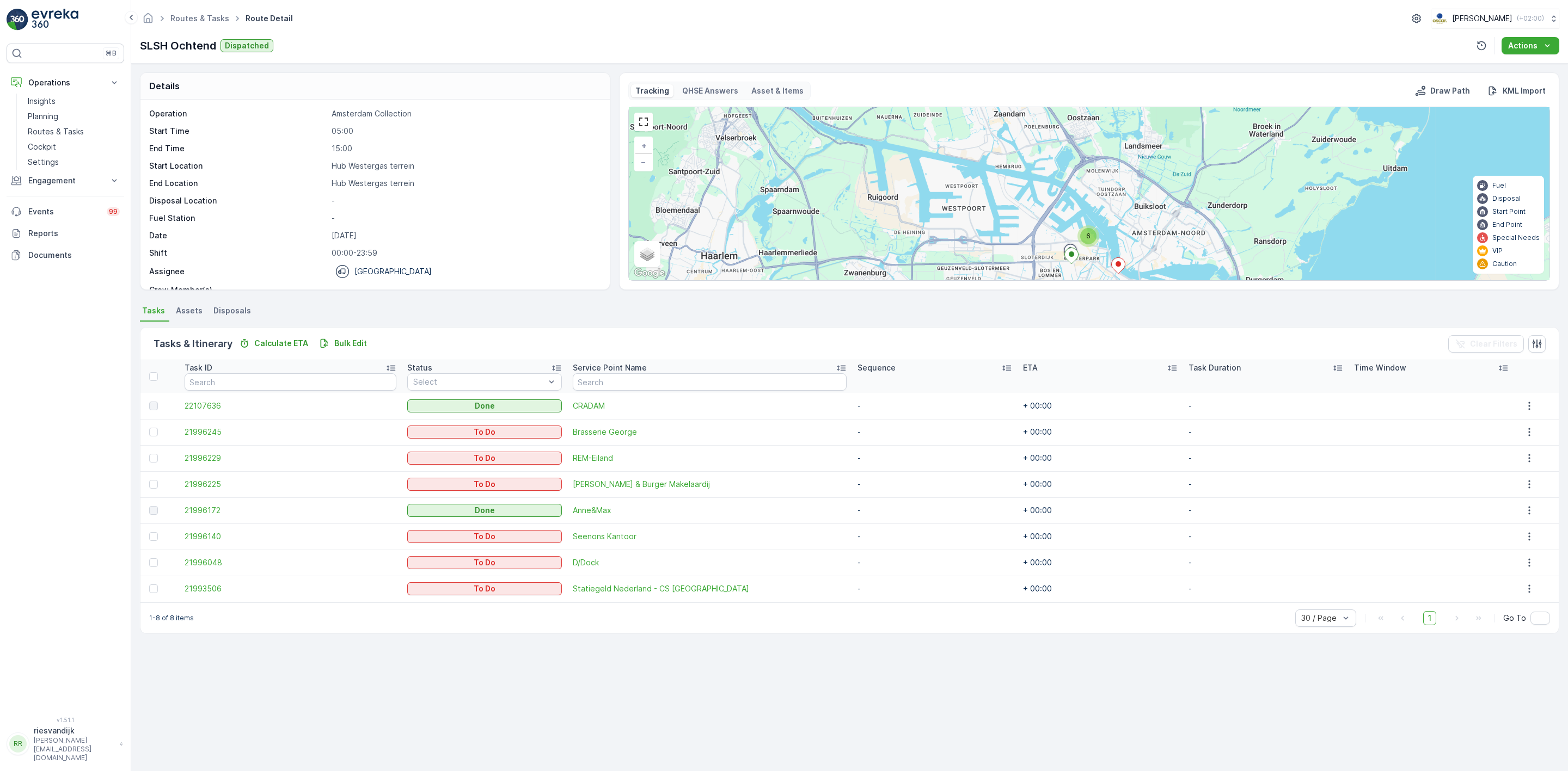
drag, startPoint x: 1098, startPoint y: 215, endPoint x: 1058, endPoint y: 209, distance: 40.4
click at [1058, 209] on div "6 + − Satellite Roadmap Terrain Hybrid Leaflet Keyboard shortcuts Map Data Map …" at bounding box center [1090, 193] width 921 height 173
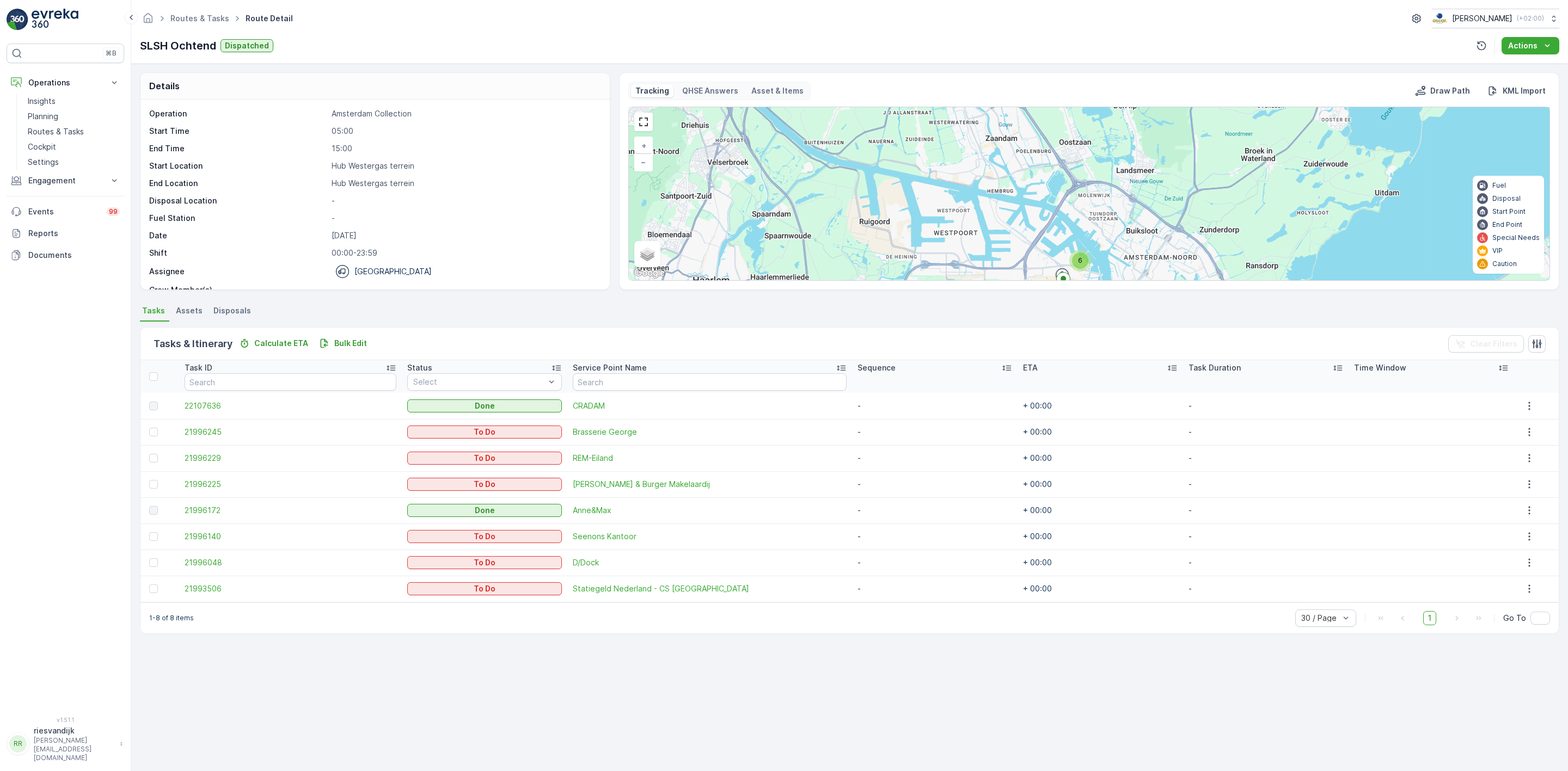
drag, startPoint x: 1058, startPoint y: 217, endPoint x: 1051, endPoint y: 240, distance: 24.0
click at [1051, 240] on div "6 + − Satellite Roadmap Terrain Hybrid Leaflet Keyboard shortcuts Map Data Map …" at bounding box center [1090, 193] width 921 height 173
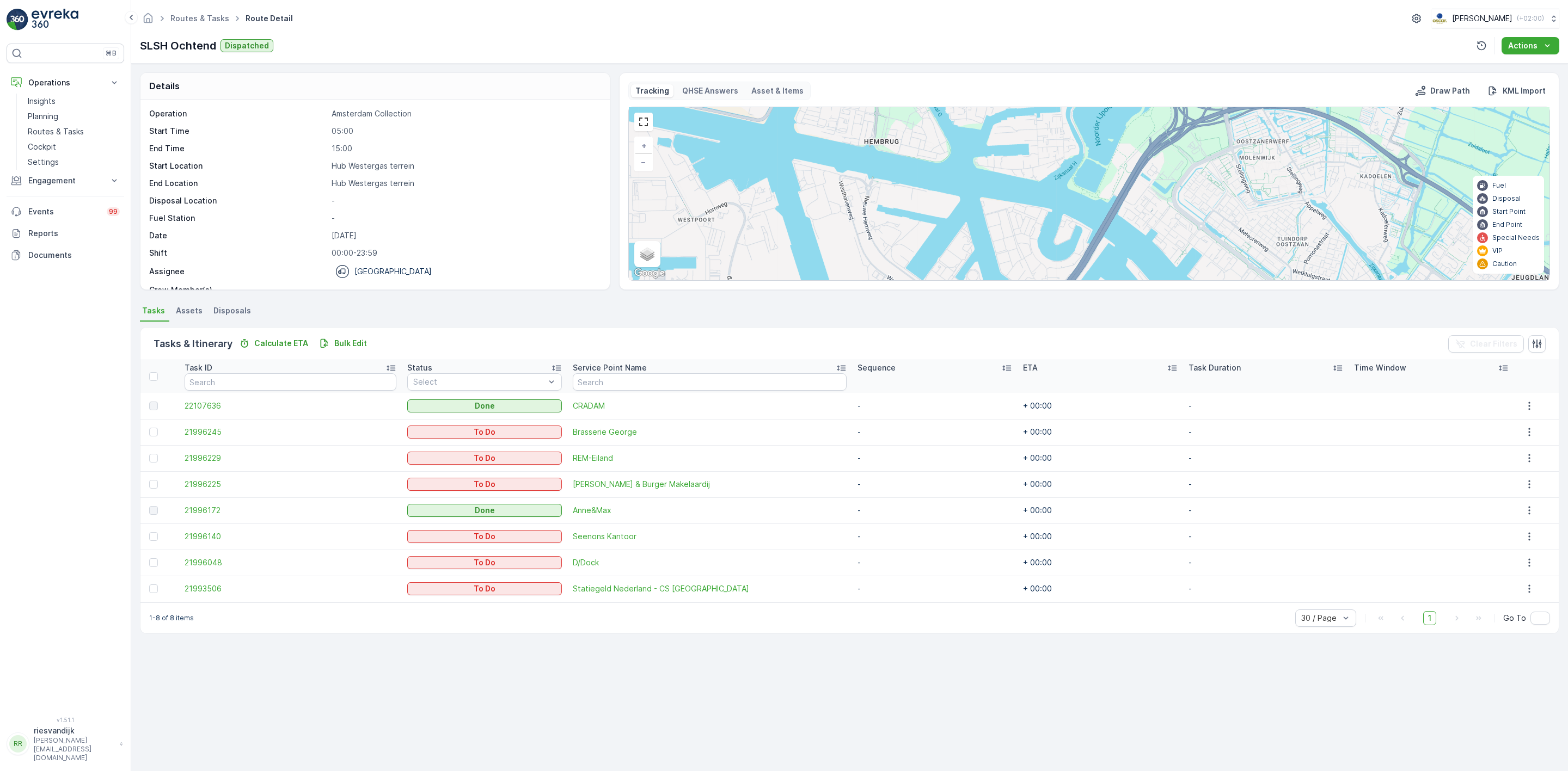
drag, startPoint x: 1099, startPoint y: 247, endPoint x: 1034, endPoint y: 185, distance: 89.8
click at [1022, 162] on div "3 + − Satellite Roadmap Terrain Hybrid Leaflet Keyboard shortcuts Map Data Map …" at bounding box center [1090, 193] width 921 height 173
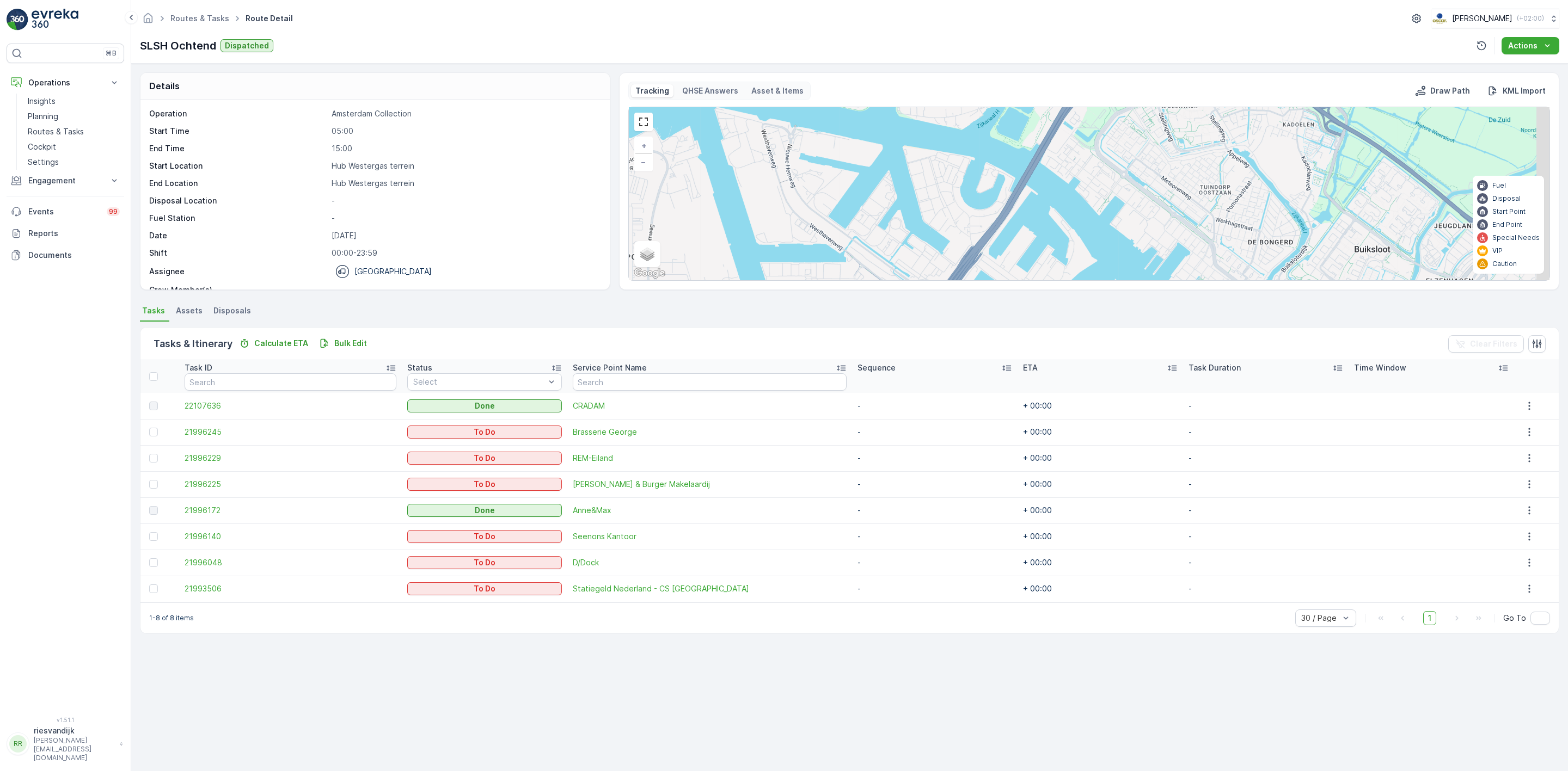
drag, startPoint x: 1080, startPoint y: 199, endPoint x: 1036, endPoint y: 156, distance: 61.5
click at [1038, 159] on div "3 + − Satellite Roadmap Terrain Hybrid Leaflet Keyboard shortcuts Map Data Map …" at bounding box center [1090, 193] width 921 height 173
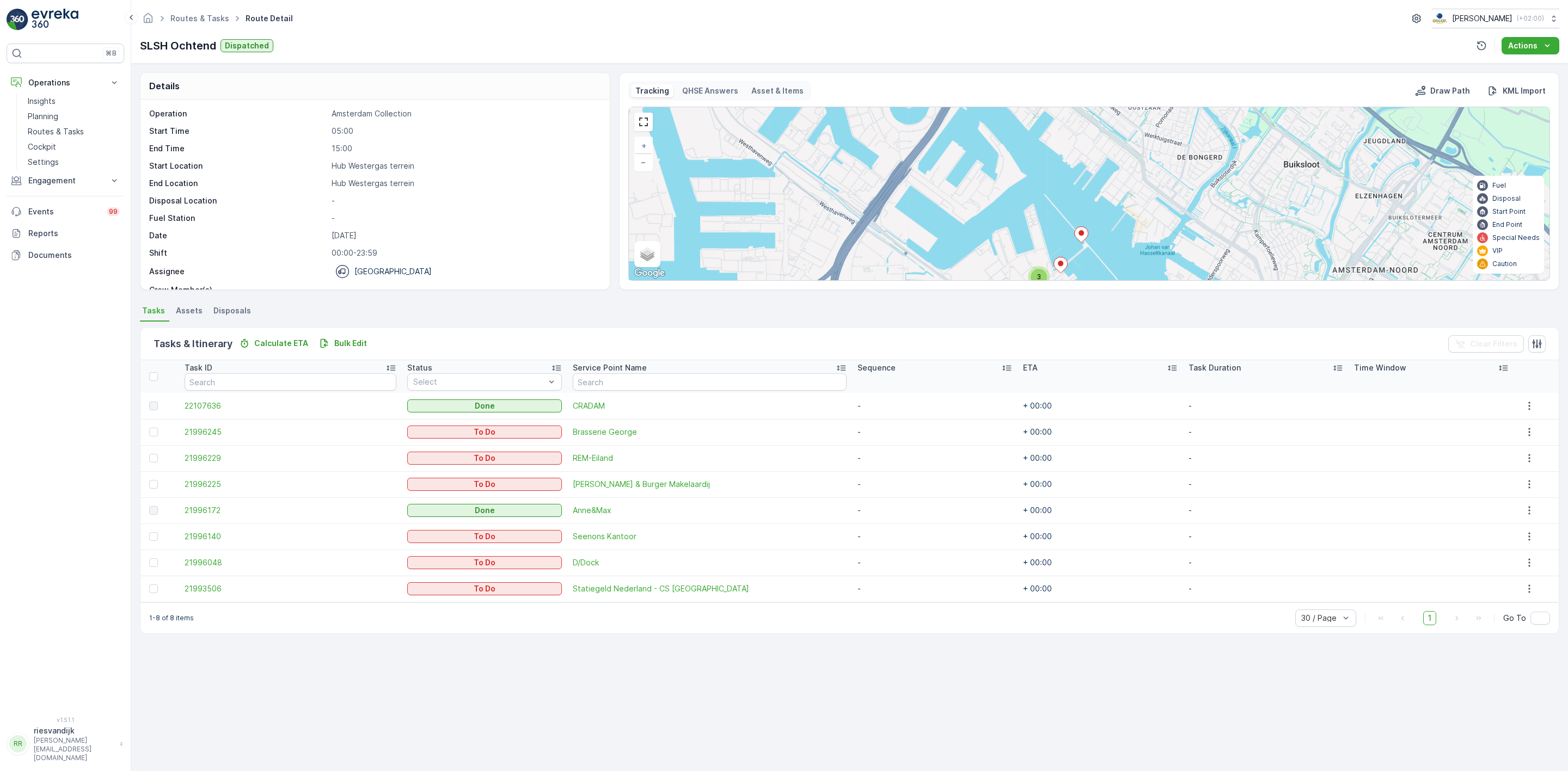
drag, startPoint x: 1069, startPoint y: 188, endPoint x: 1069, endPoint y: 154, distance: 34.0
click at [1057, 151] on div "3 + − Satellite Roadmap Terrain Hybrid Leaflet Keyboard shortcuts Map Data Map …" at bounding box center [1090, 193] width 921 height 173
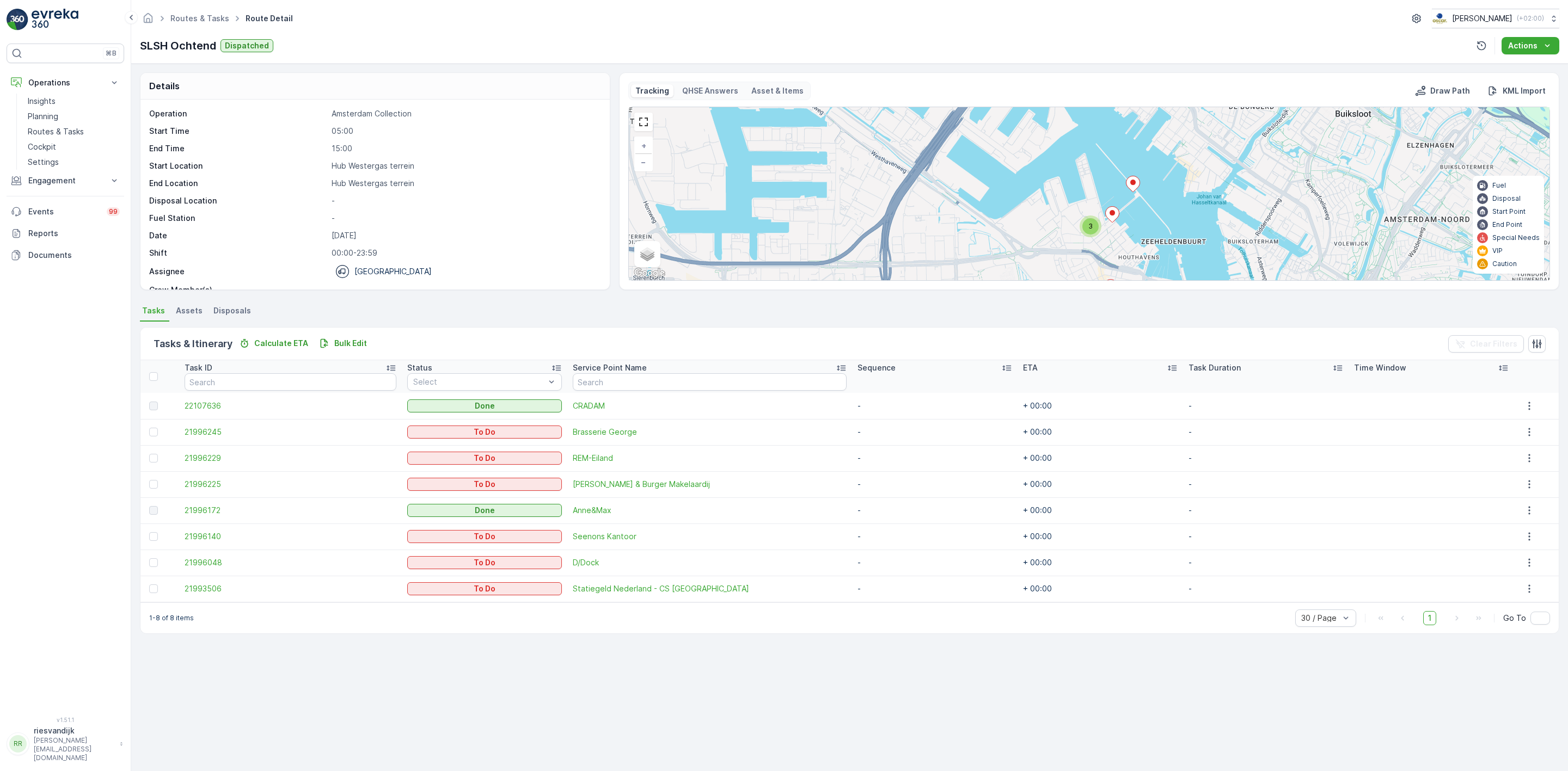
drag, startPoint x: 1160, startPoint y: 184, endPoint x: 1218, endPoint y: 173, distance: 59.0
click at [1218, 173] on div "3 + − Satellite Roadmap Terrain Hybrid Leaflet Keyboard shortcuts Map Data Map …" at bounding box center [1090, 193] width 921 height 173
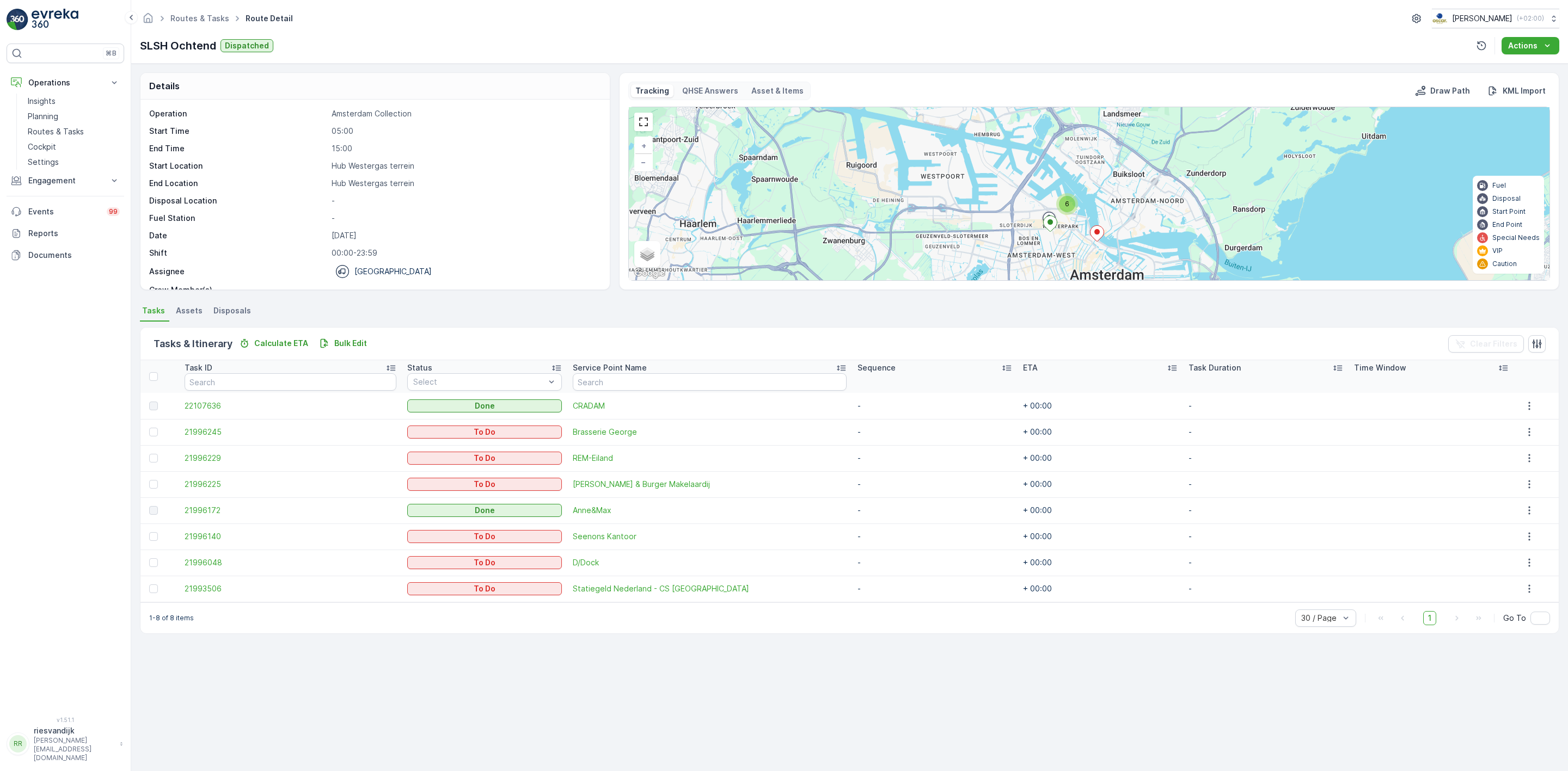
drag, startPoint x: 1206, startPoint y: 203, endPoint x: 1095, endPoint y: 211, distance: 111.3
click at [1095, 211] on div "6 + − Satellite Roadmap Terrain Hybrid Leaflet Keyboard shortcuts Map Data Map …" at bounding box center [1090, 193] width 921 height 173
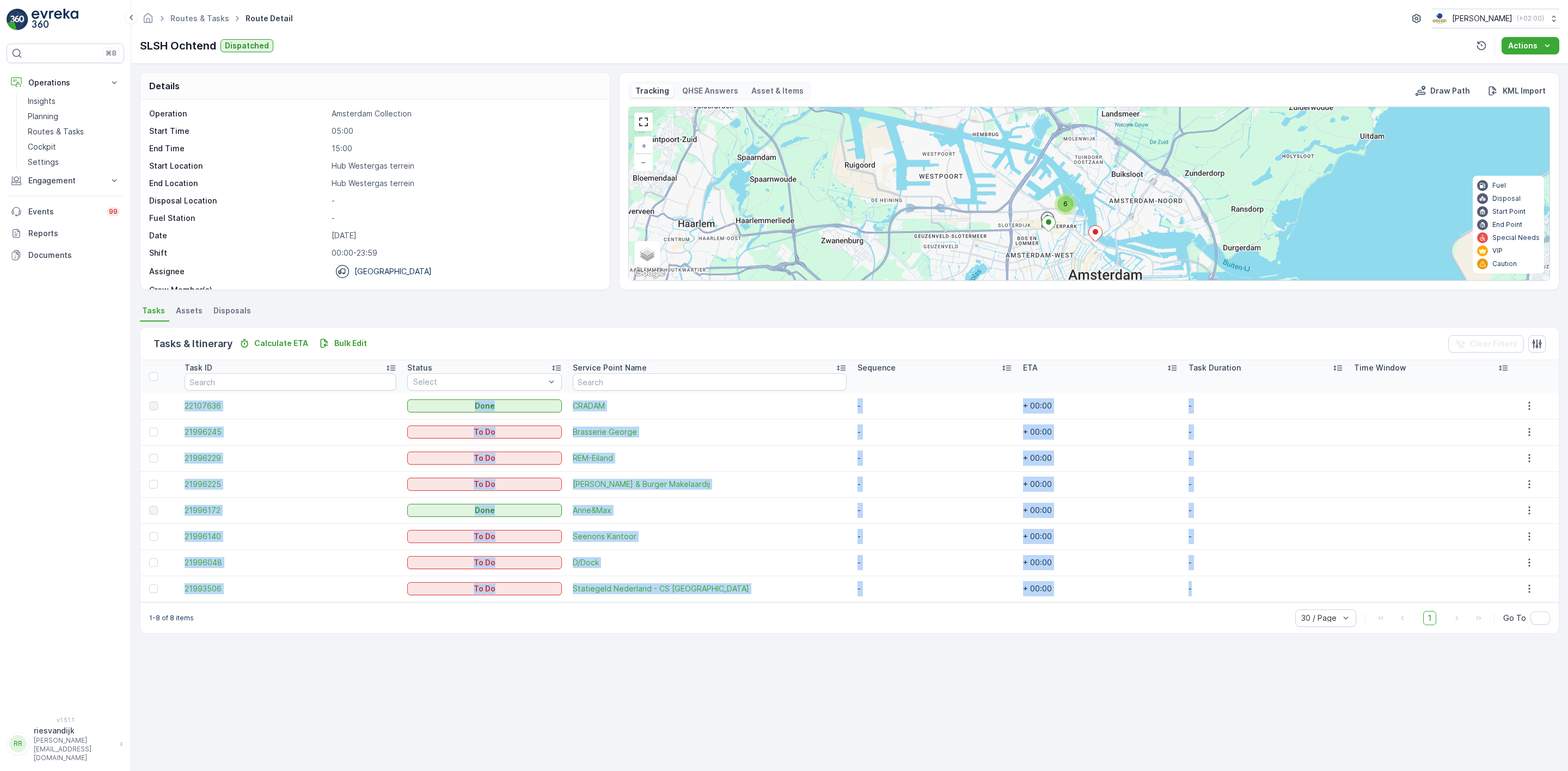
drag, startPoint x: 1238, startPoint y: 586, endPoint x: 156, endPoint y: 408, distance: 1096.5
click at [156, 408] on tbody "22107636 Done CRADAM - + 00:00 - 21996245 To Do Brasserie George - + 00:00 - 21…" at bounding box center [849, 497] width 1418 height 209
